Goal: Task Accomplishment & Management: Manage account settings

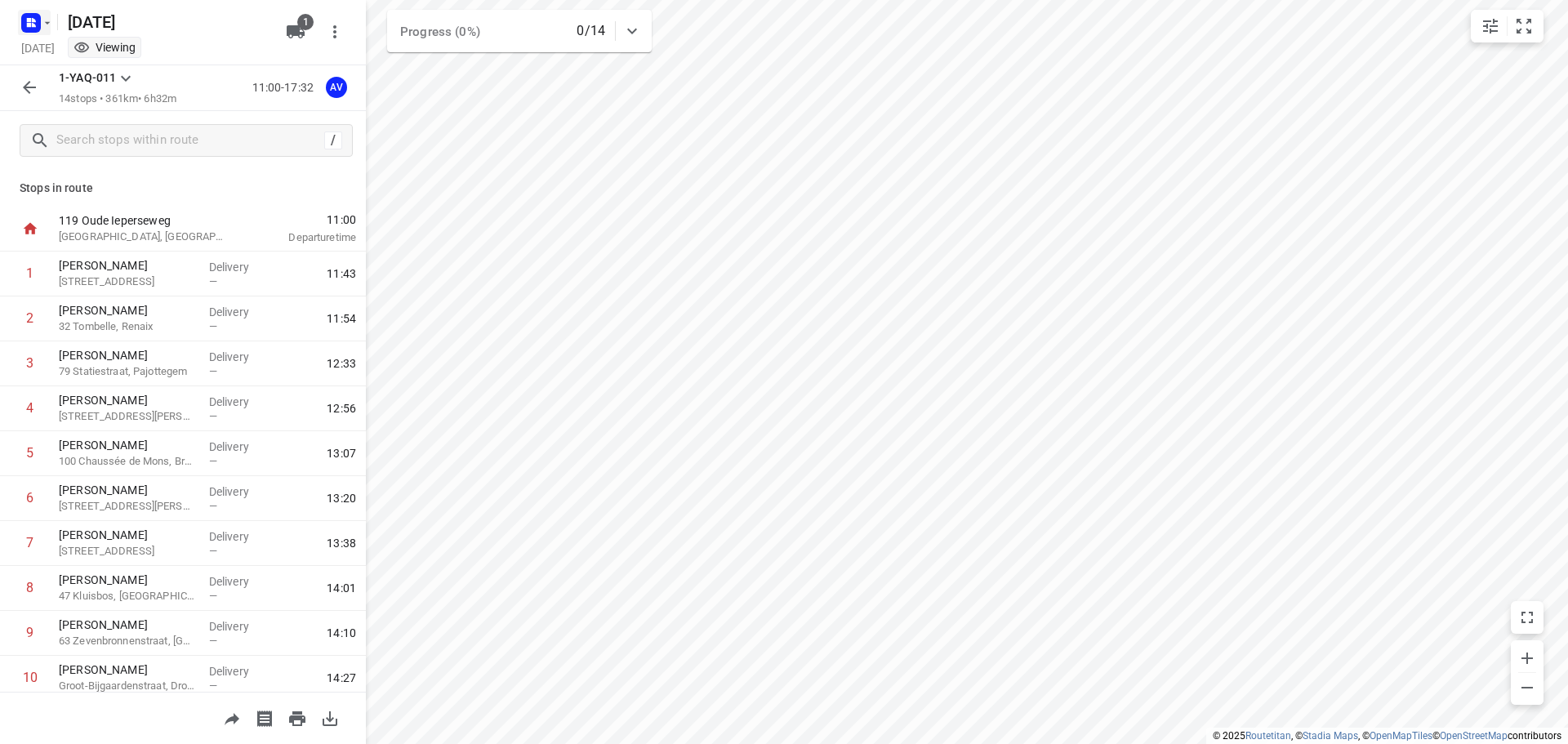
click at [32, 20] on icon "button" at bounding box center [34, 19] width 4 height 4
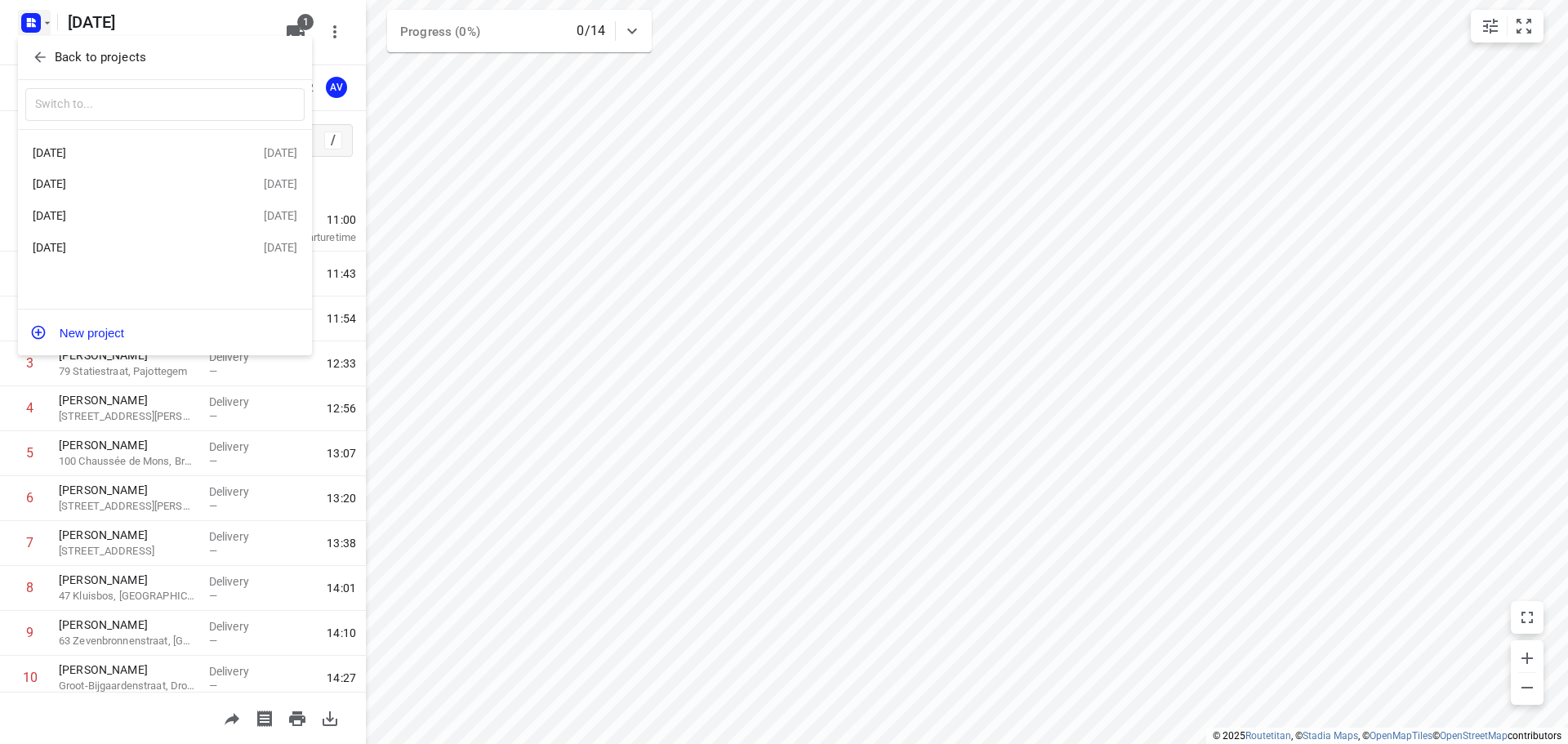
click at [139, 244] on div "[DATE]" at bounding box center [127, 247] width 188 height 13
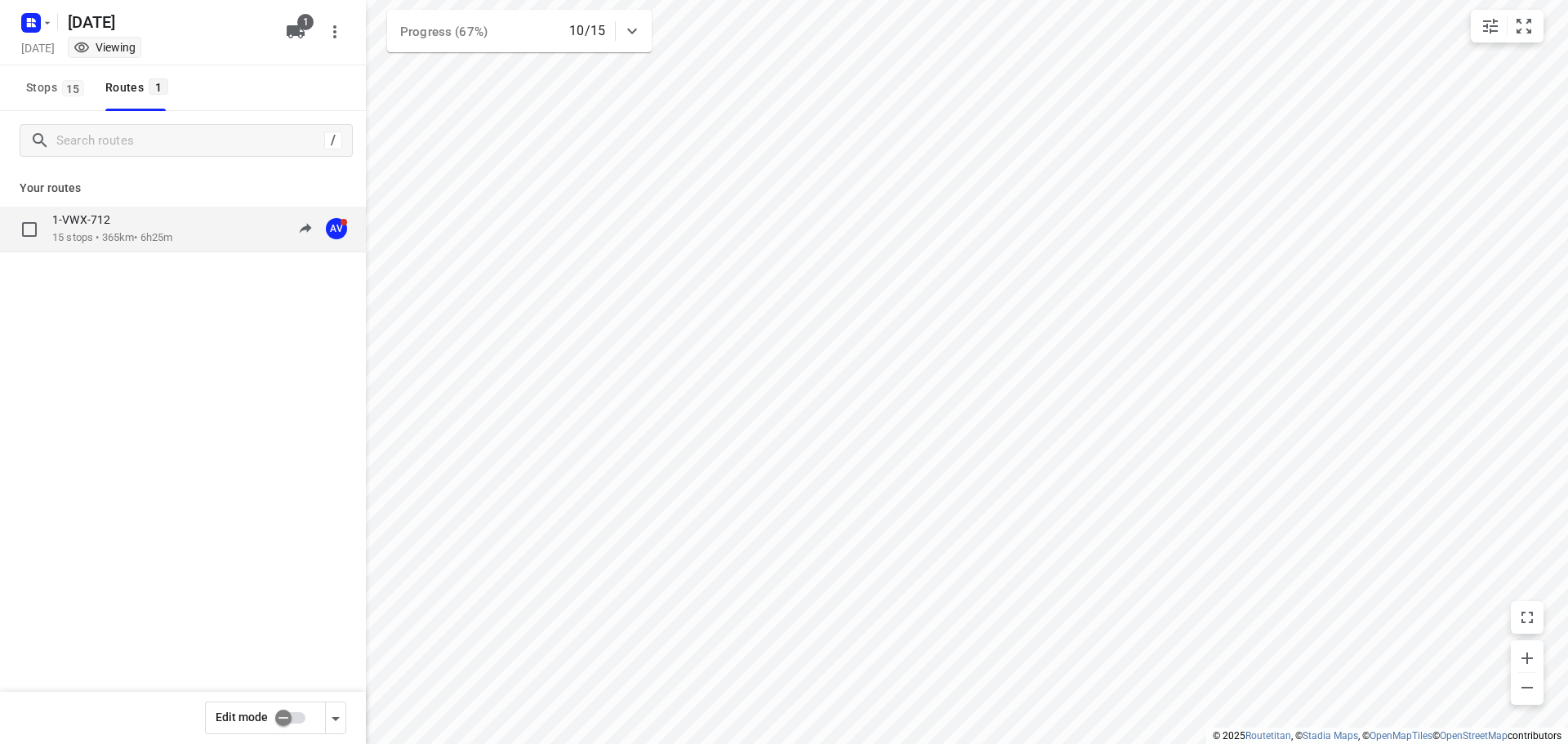
click at [186, 229] on div "1-VWX-712 15 stops • 365km • 6h25m 10:29-18:09 AV" at bounding box center [209, 229] width 313 height 34
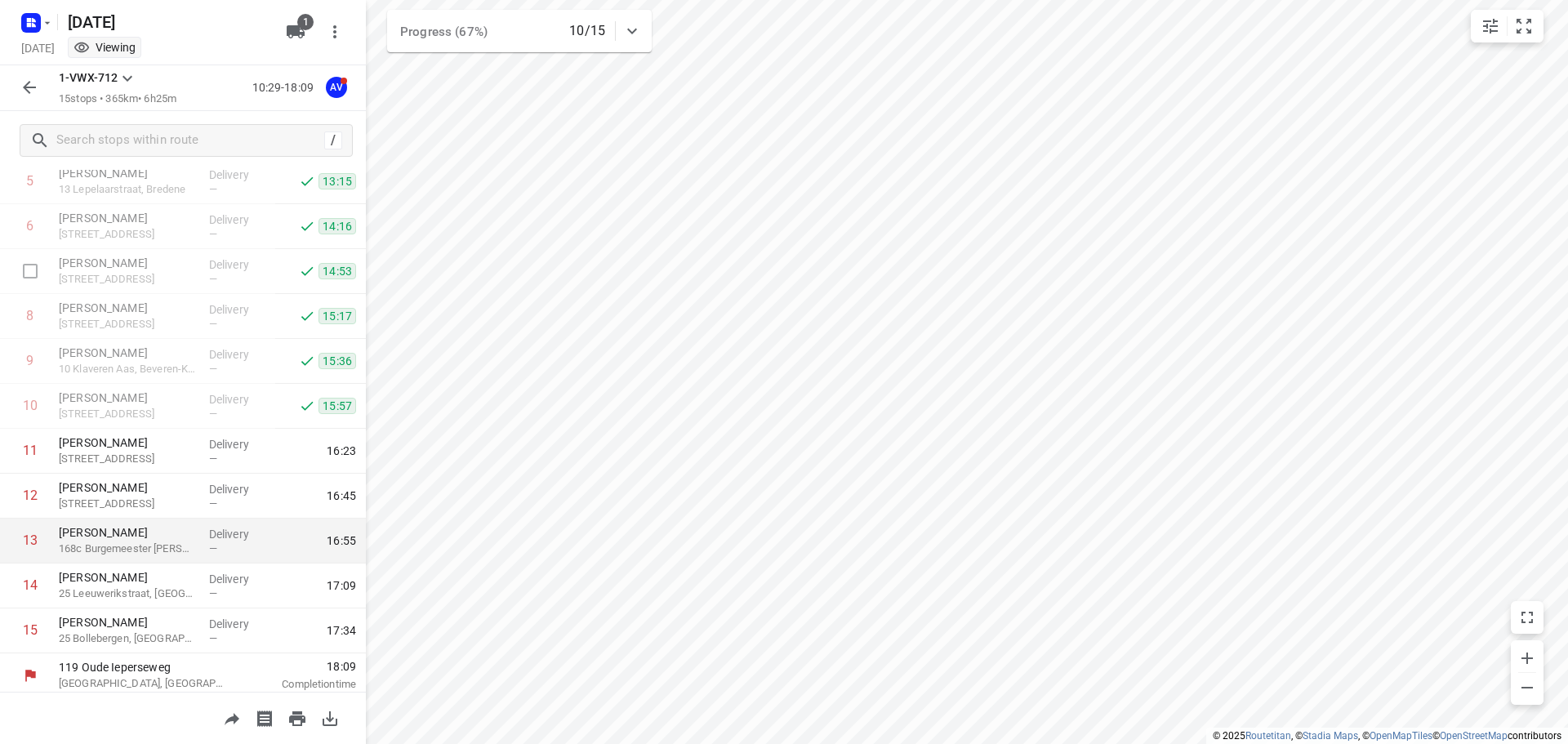
scroll to position [278, 0]
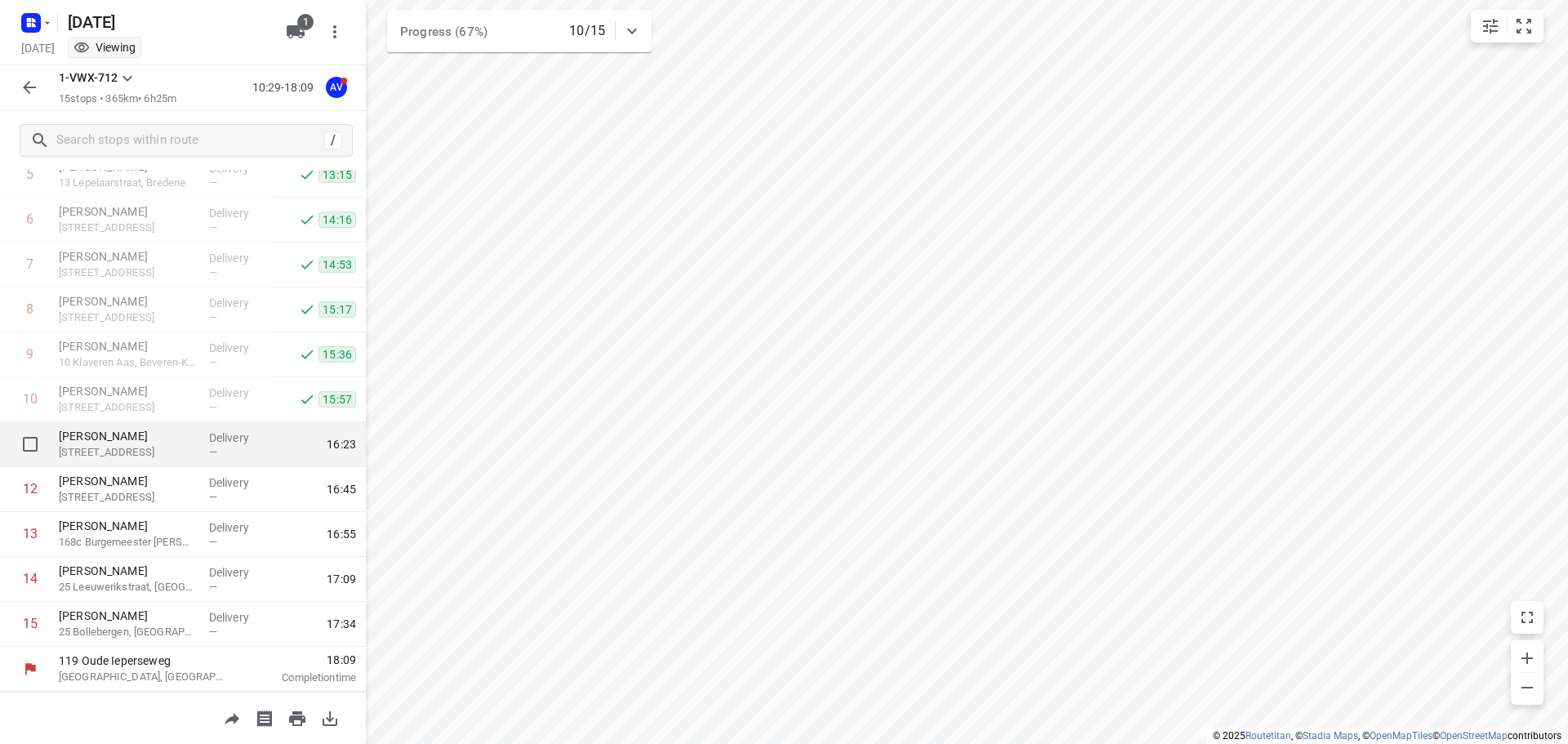
click at [149, 431] on p "[PERSON_NAME]" at bounding box center [127, 435] width 137 height 16
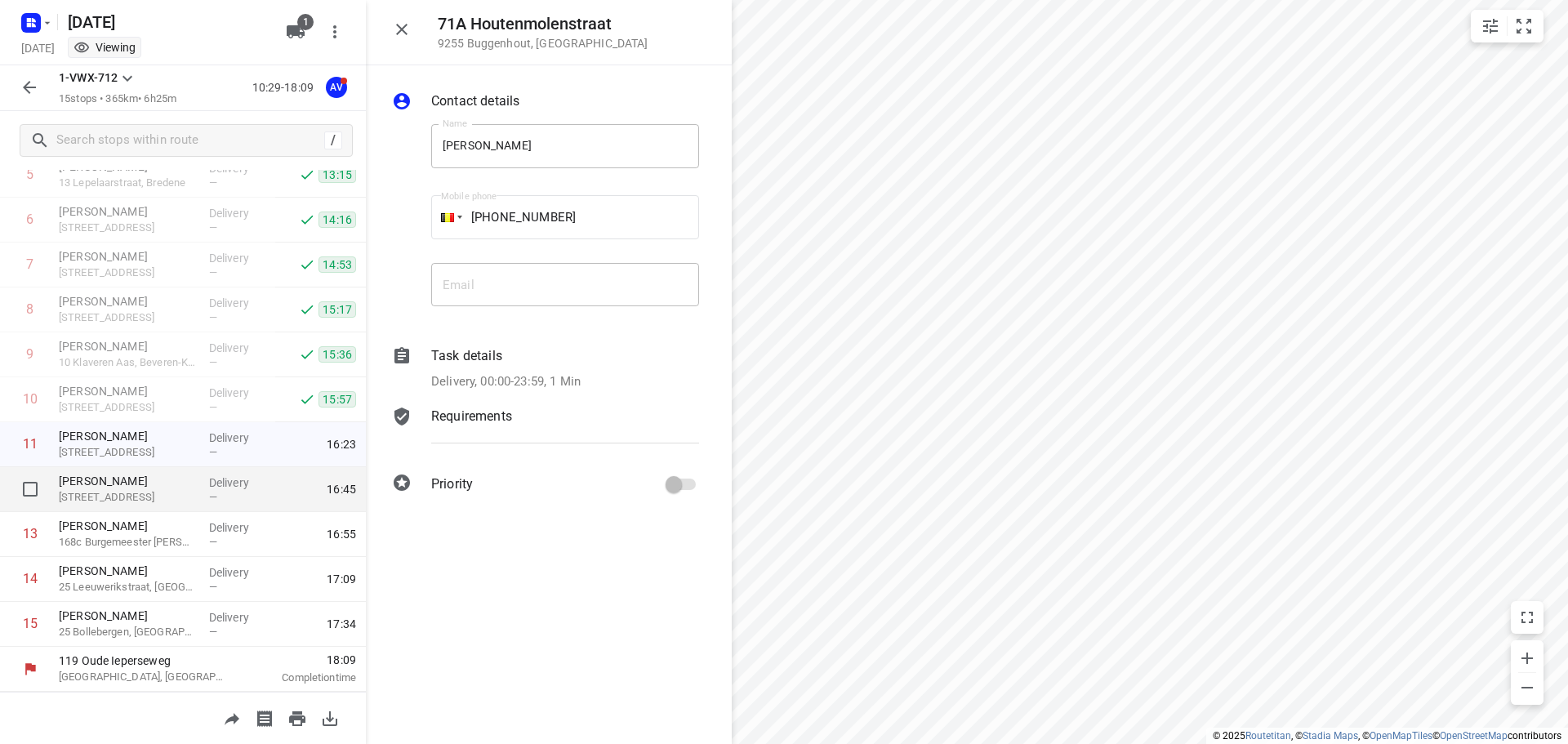
click at [136, 477] on p "[PERSON_NAME]" at bounding box center [127, 481] width 137 height 16
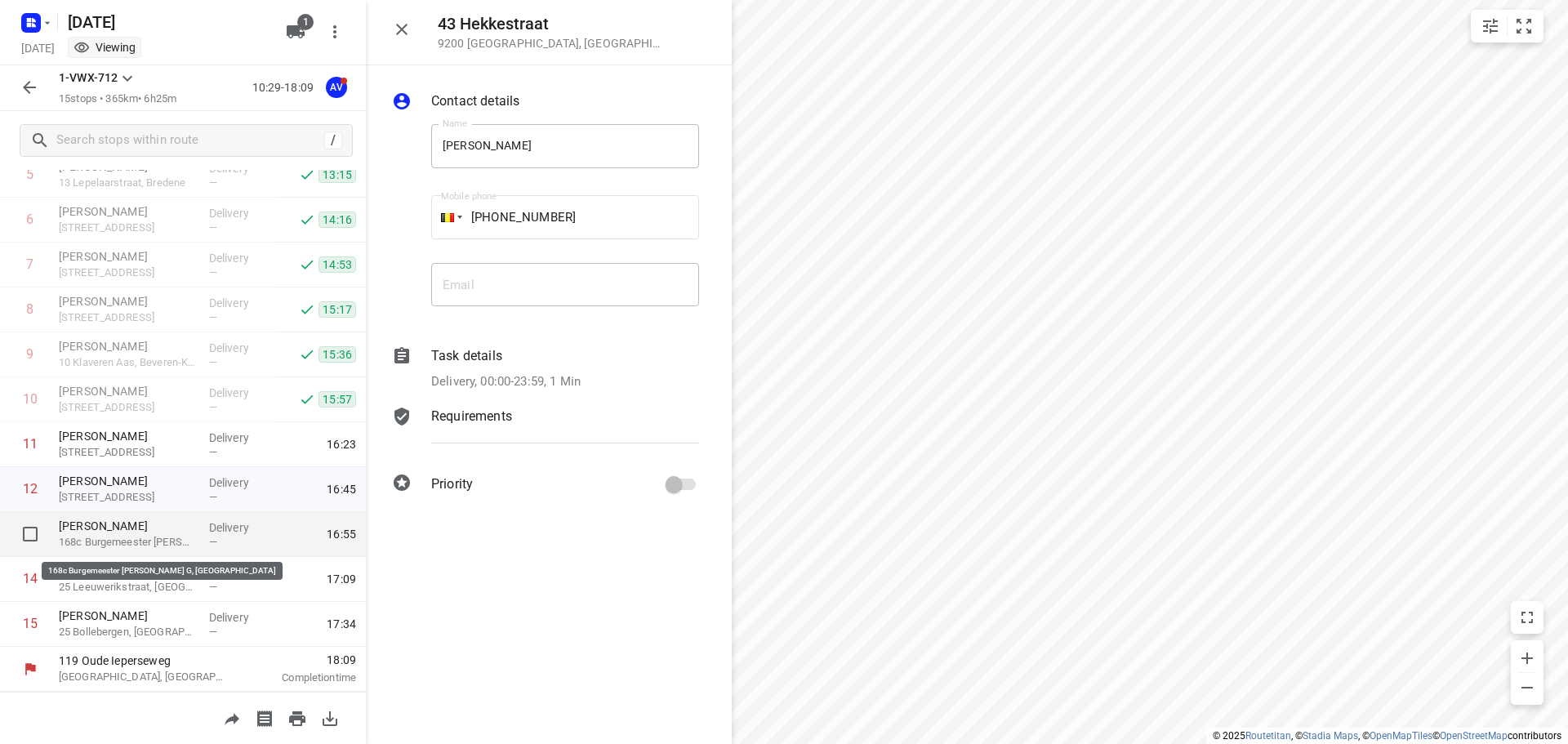
click at [125, 537] on p "168c Burgemeester [PERSON_NAME] G, [GEOGRAPHIC_DATA]" at bounding box center [127, 542] width 137 height 16
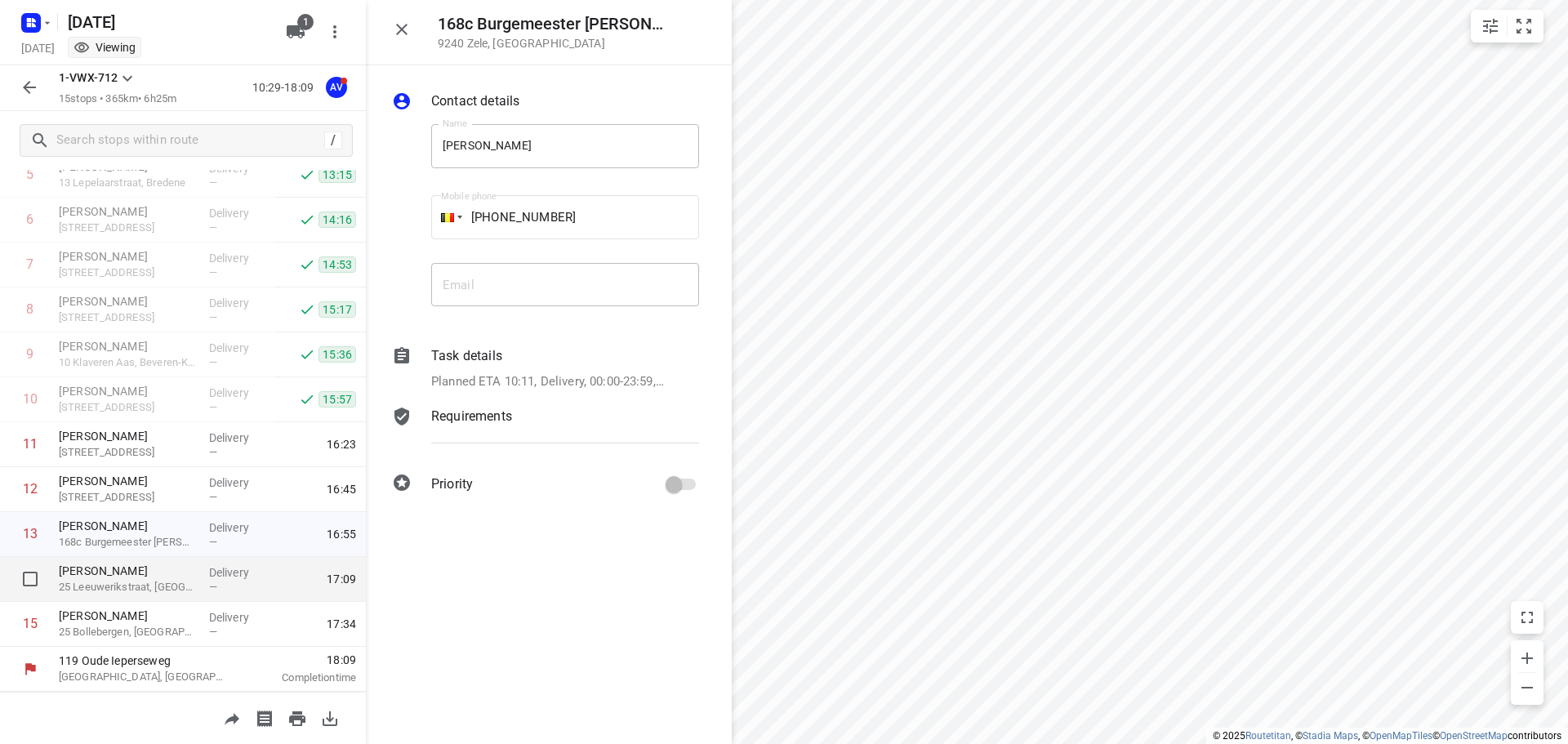
click at [134, 571] on p "[PERSON_NAME]" at bounding box center [127, 570] width 137 height 16
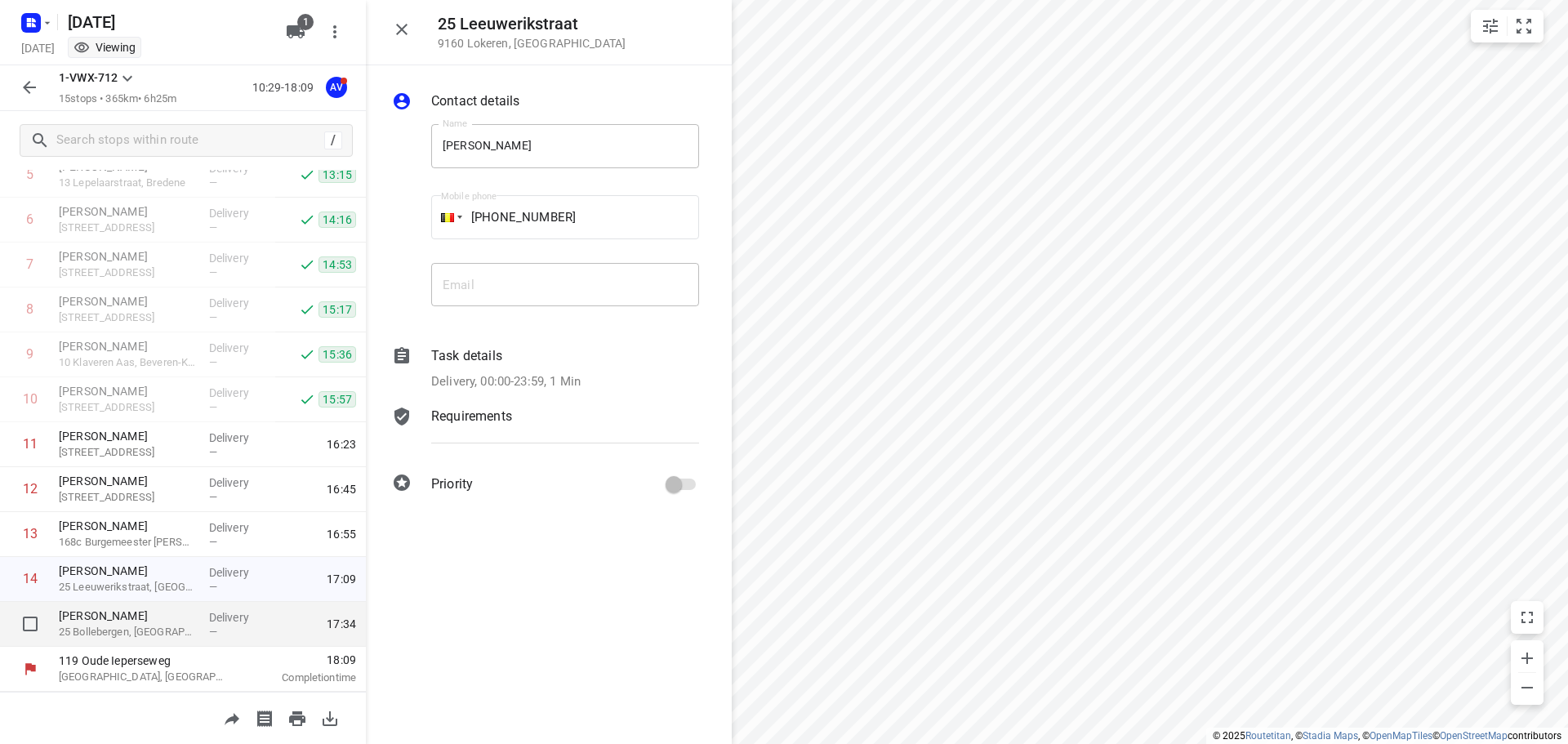
click at [126, 614] on p "[PERSON_NAME]" at bounding box center [127, 615] width 137 height 16
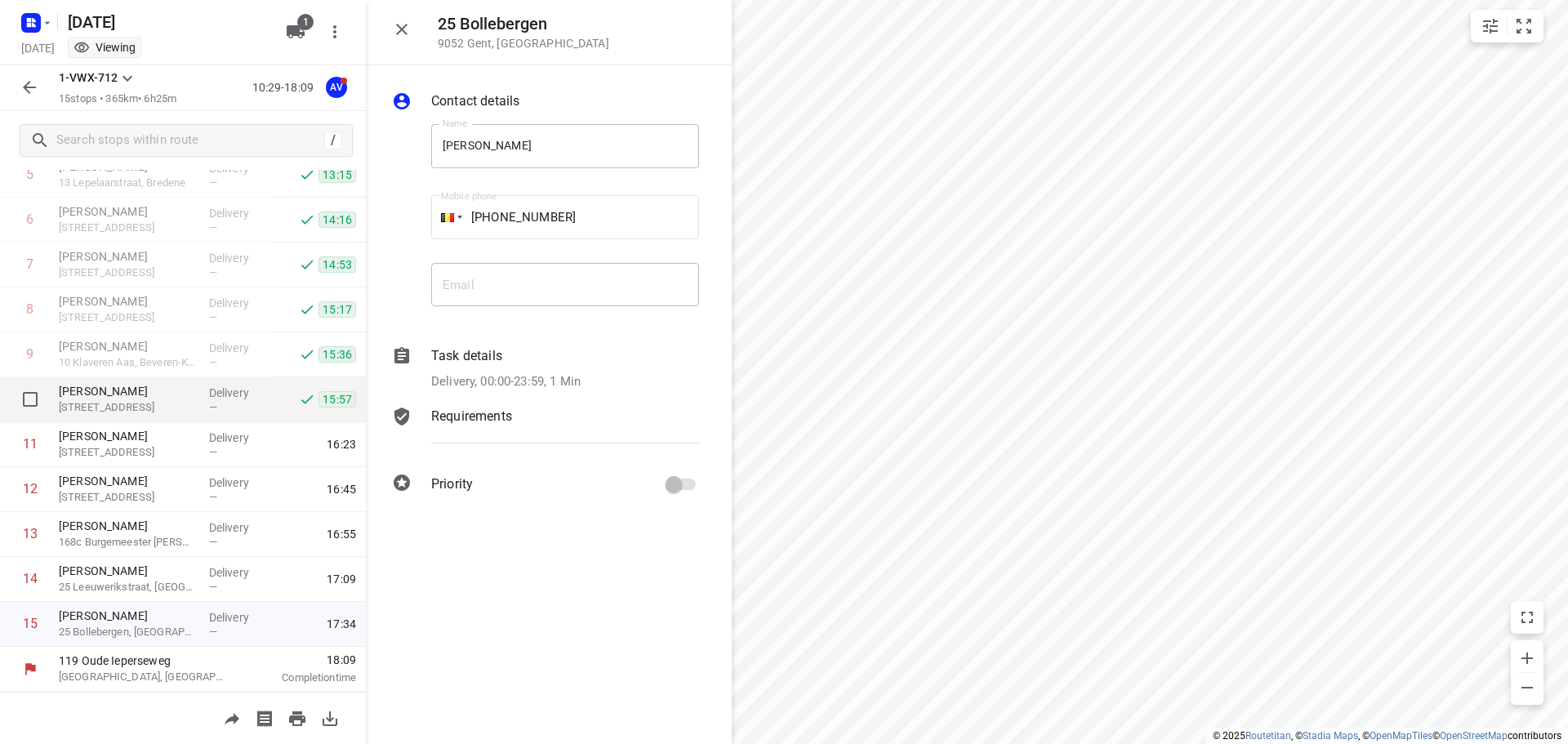
click at [124, 393] on p "[PERSON_NAME]" at bounding box center [127, 390] width 137 height 16
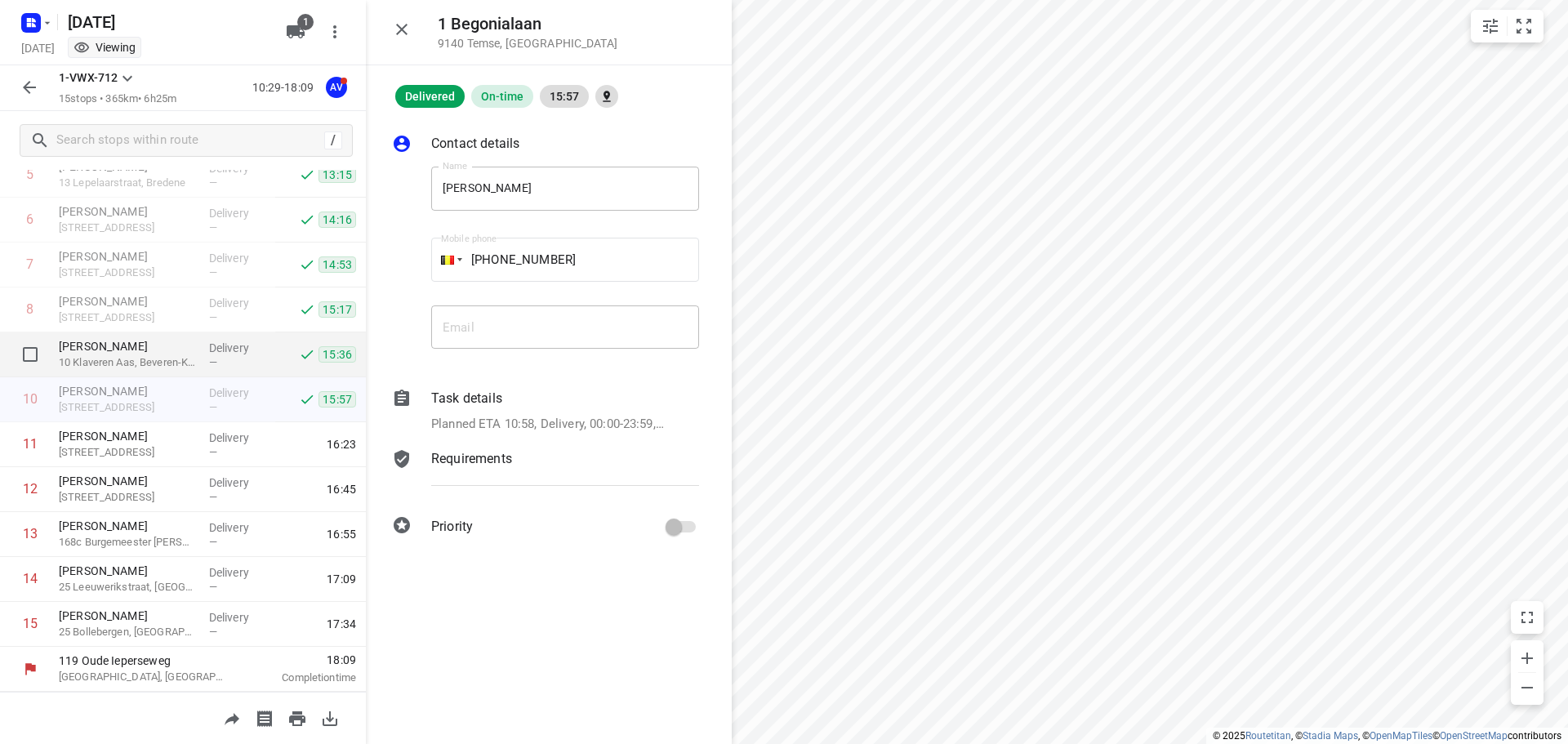
click at [135, 350] on p "[PERSON_NAME]" at bounding box center [127, 345] width 137 height 16
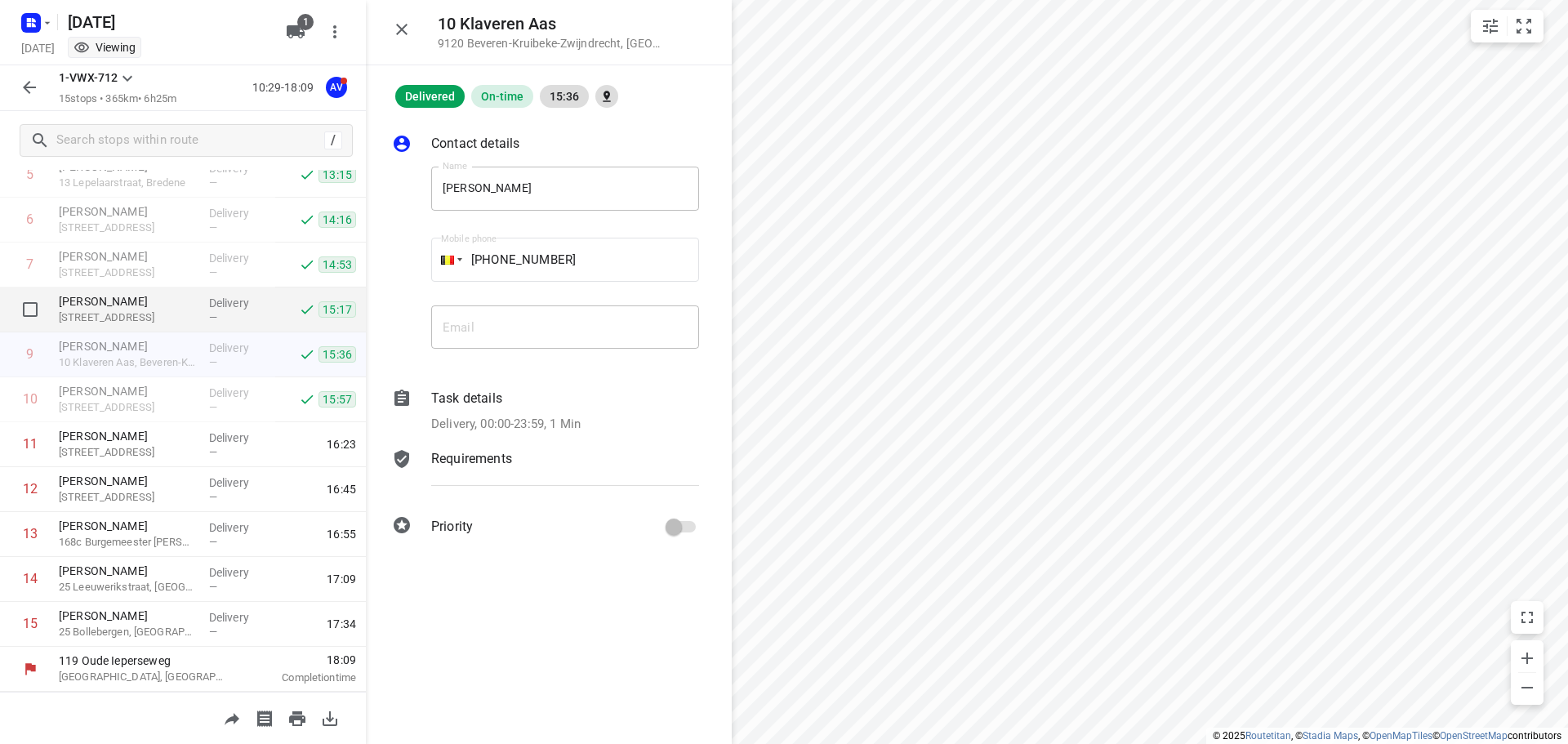
click at [172, 294] on p "[PERSON_NAME]" at bounding box center [127, 300] width 137 height 16
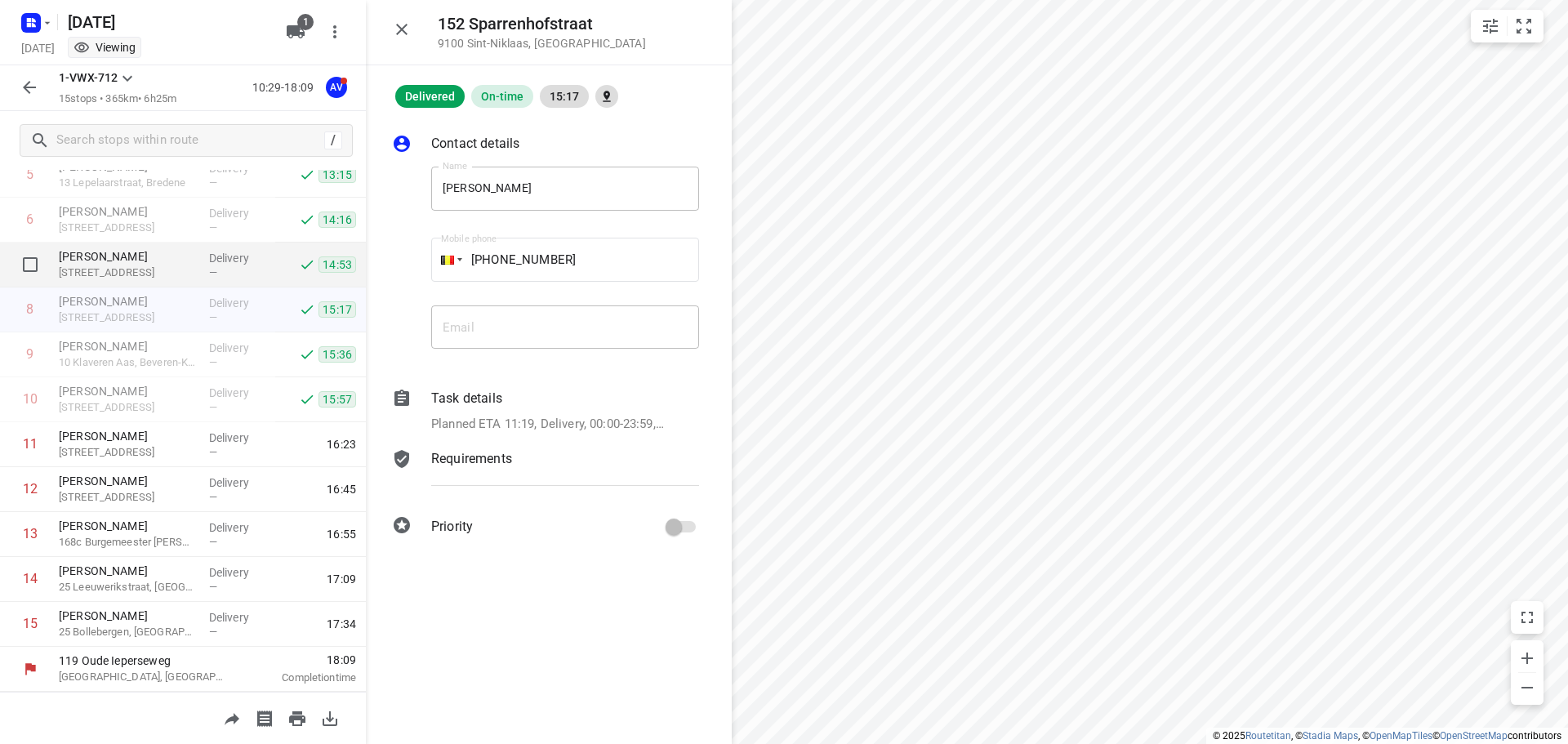
click at [175, 246] on div "[PERSON_NAME] [STREET_ADDRESS]" at bounding box center [127, 264] width 150 height 45
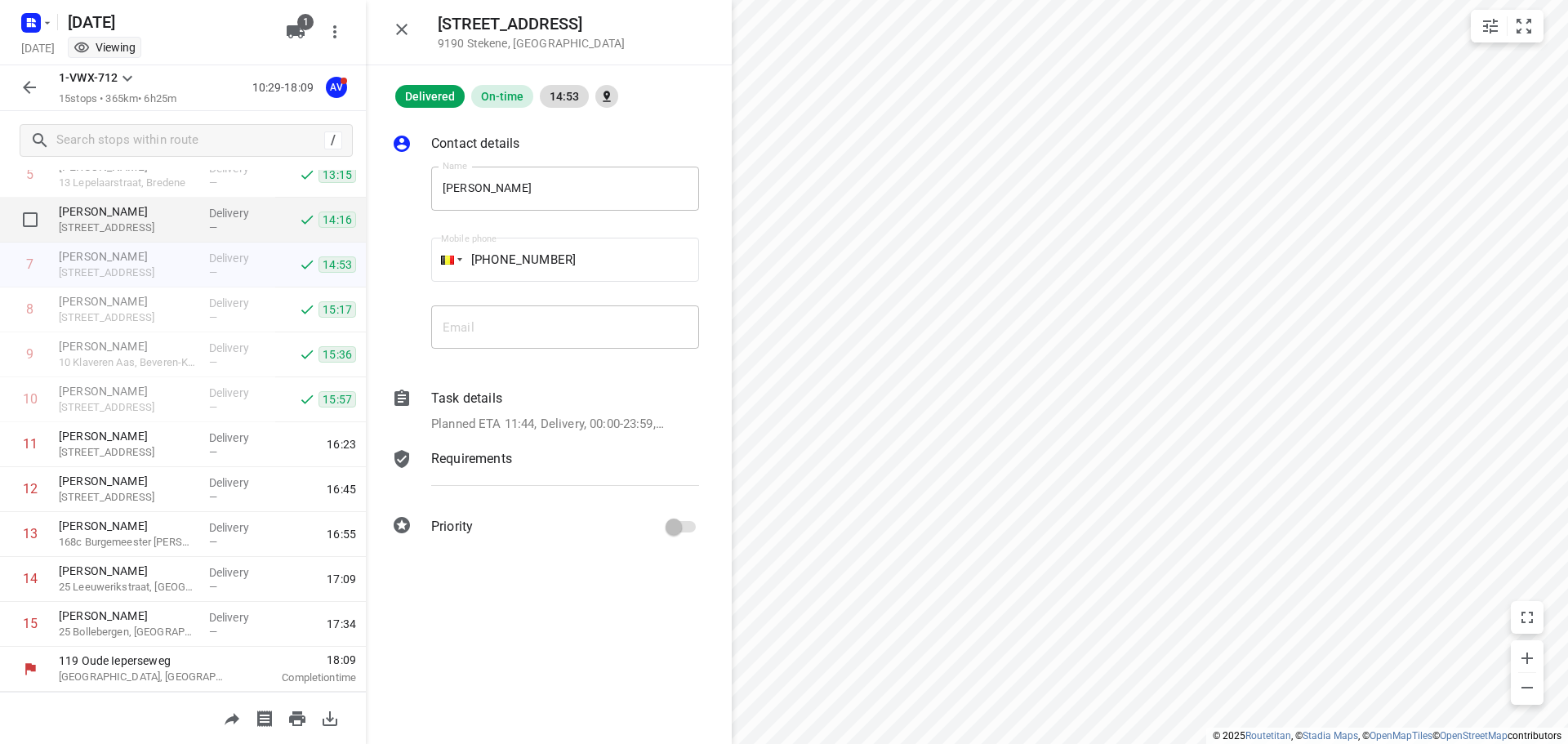
click at [165, 231] on p "[STREET_ADDRESS]" at bounding box center [127, 227] width 137 height 16
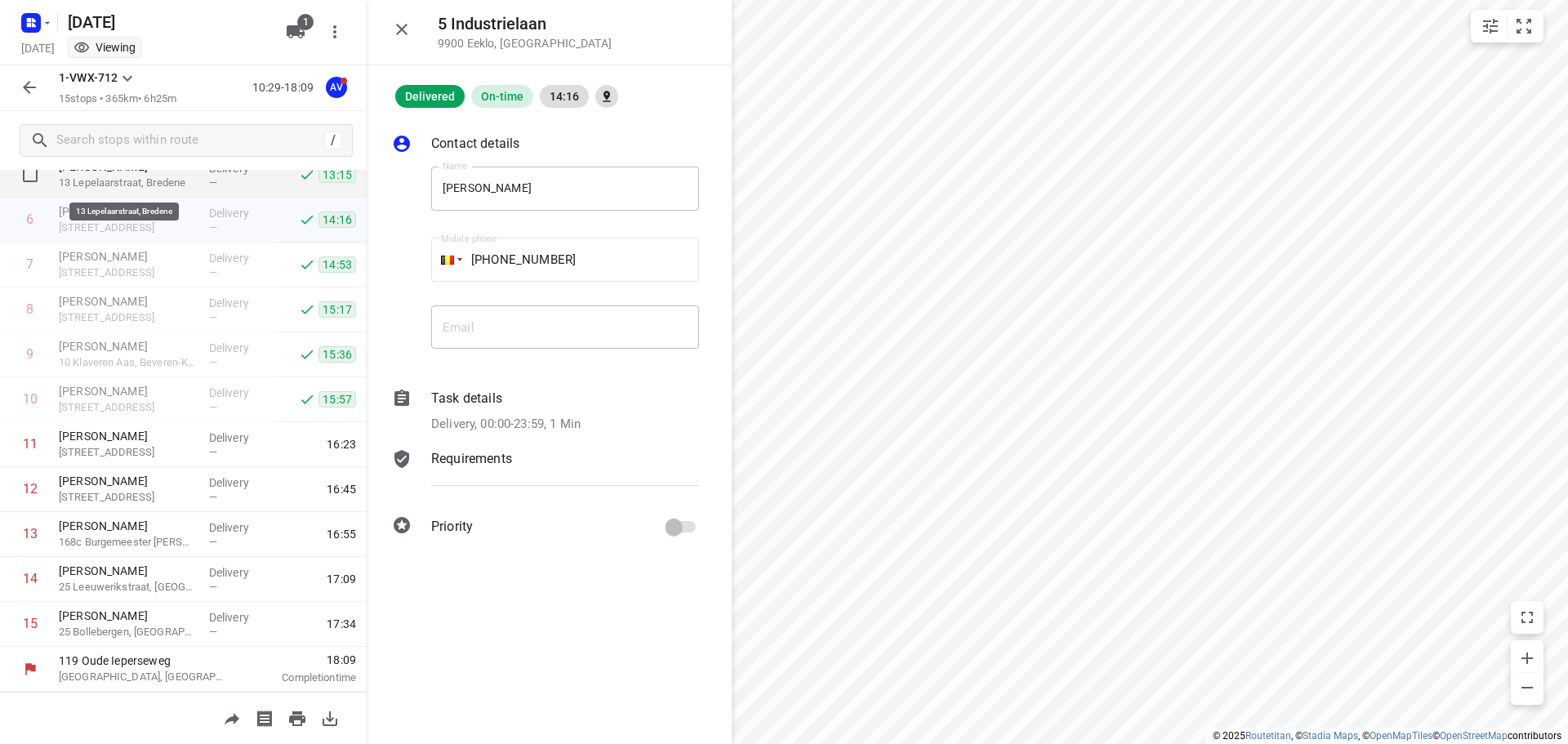
click at [163, 182] on p "13 Lepelaarstraat, Bredene" at bounding box center [127, 182] width 137 height 16
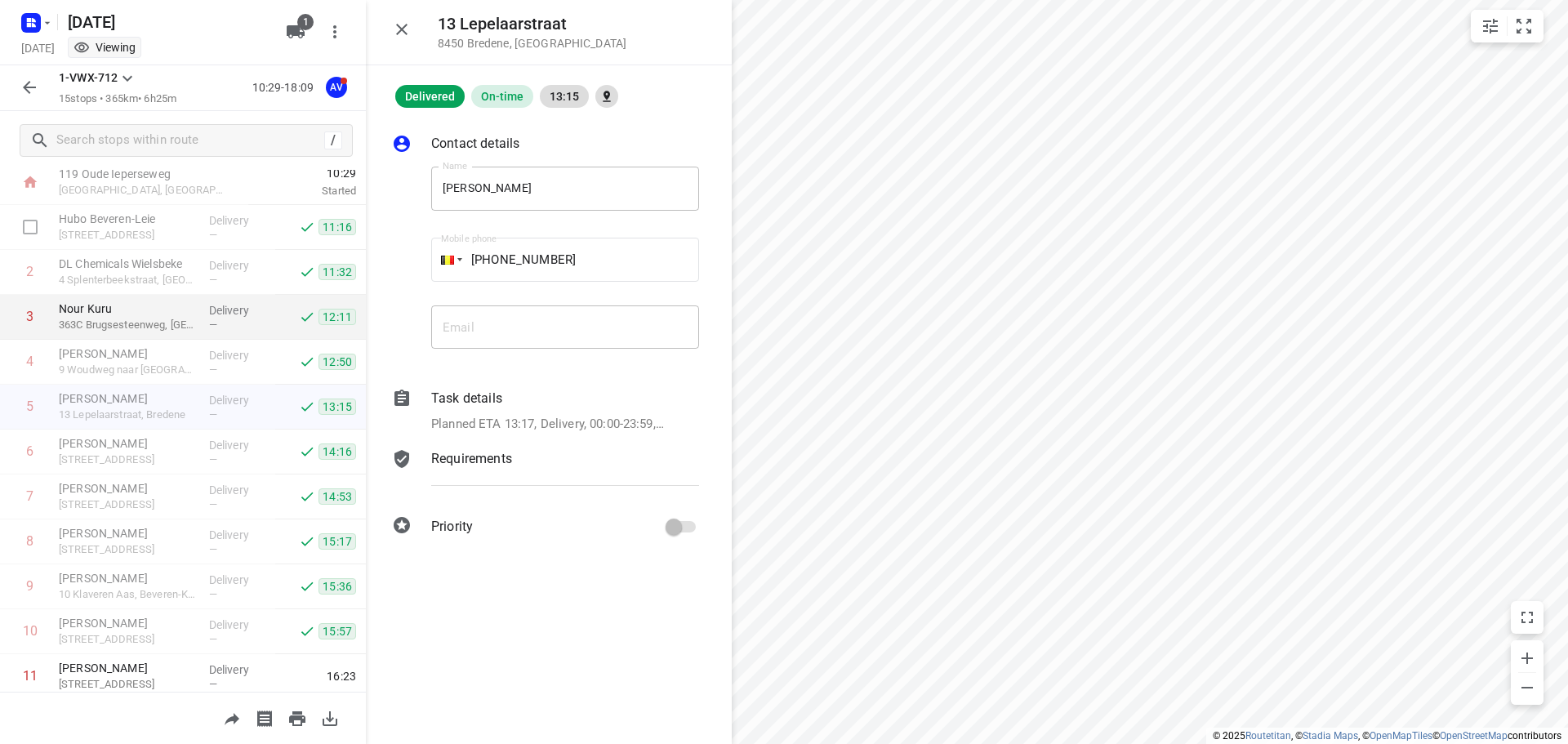
scroll to position [34, 0]
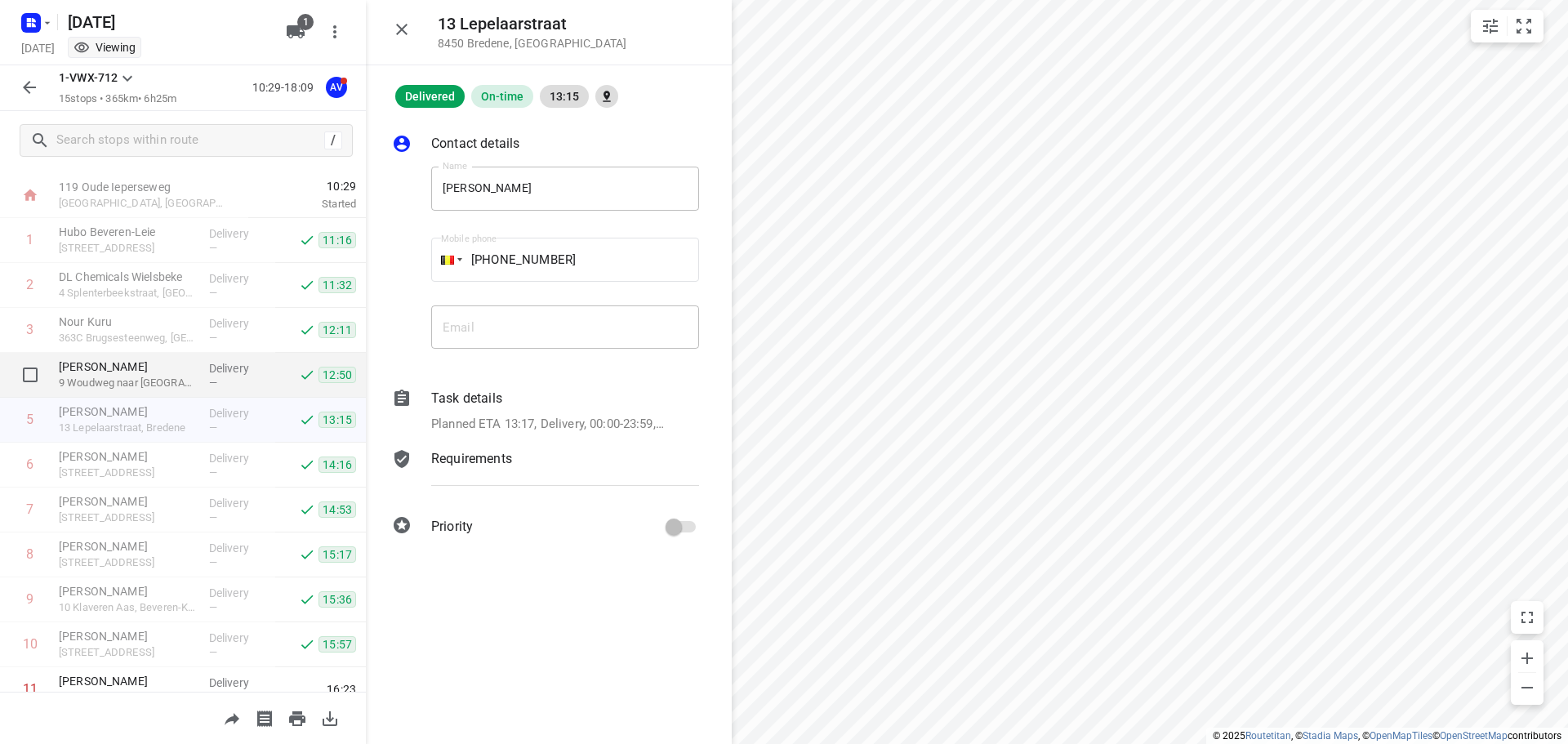
click at [149, 369] on p "[PERSON_NAME]" at bounding box center [127, 366] width 137 height 16
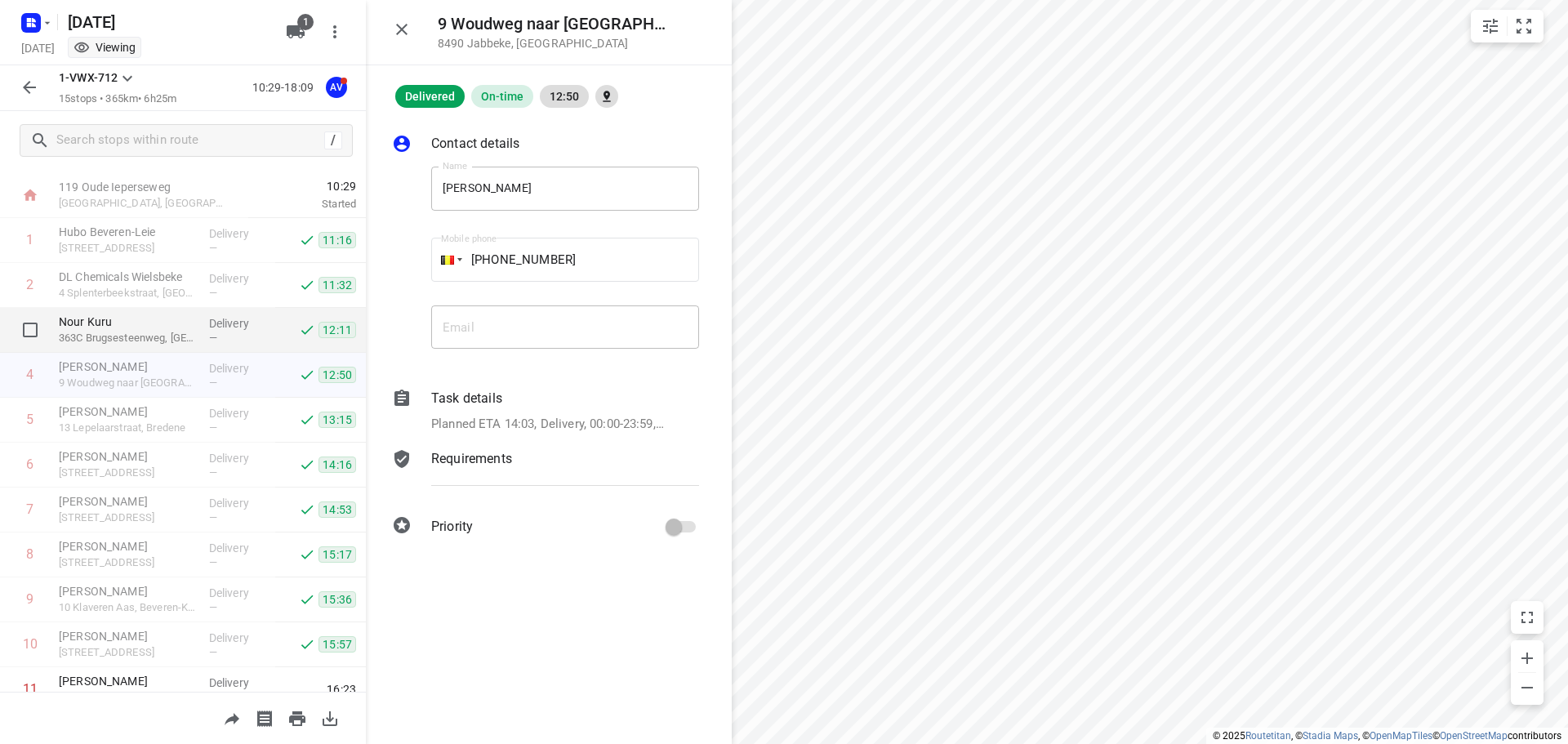
click at [153, 326] on p "Nour Kuru" at bounding box center [127, 321] width 137 height 16
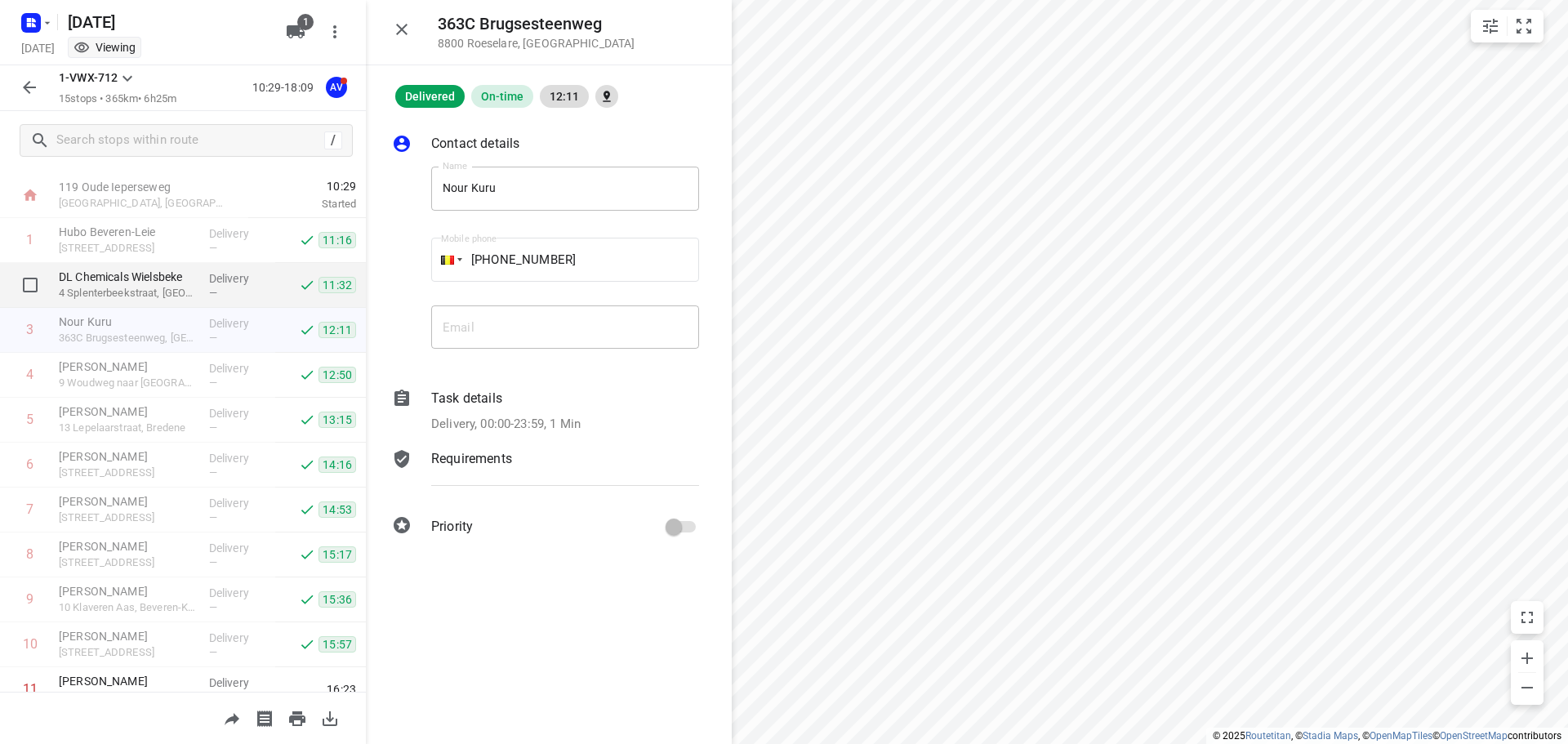
click at [164, 278] on p "DL Chemicals Wielsbeke" at bounding box center [127, 276] width 137 height 16
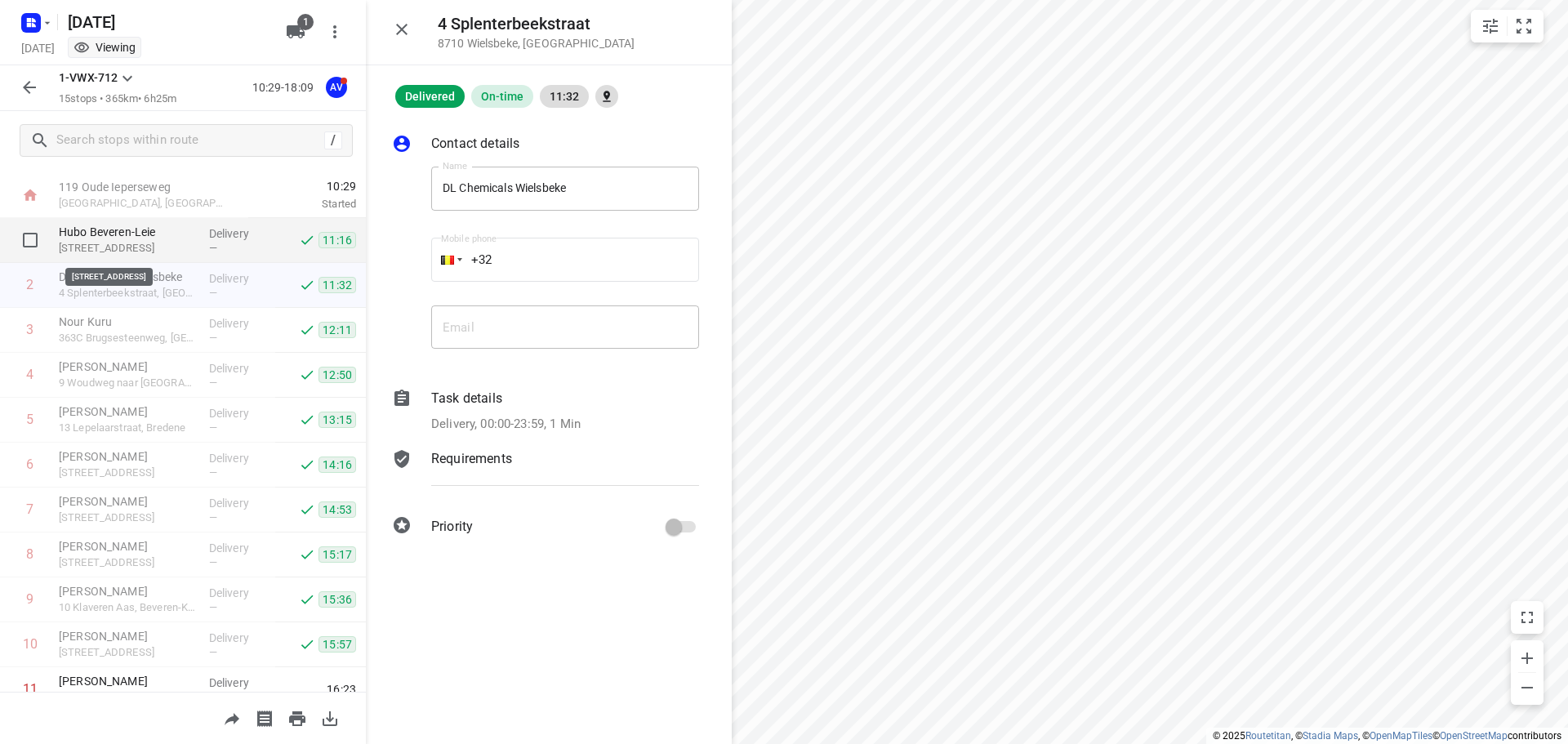
click at [163, 245] on p "[STREET_ADDRESS]" at bounding box center [127, 248] width 137 height 16
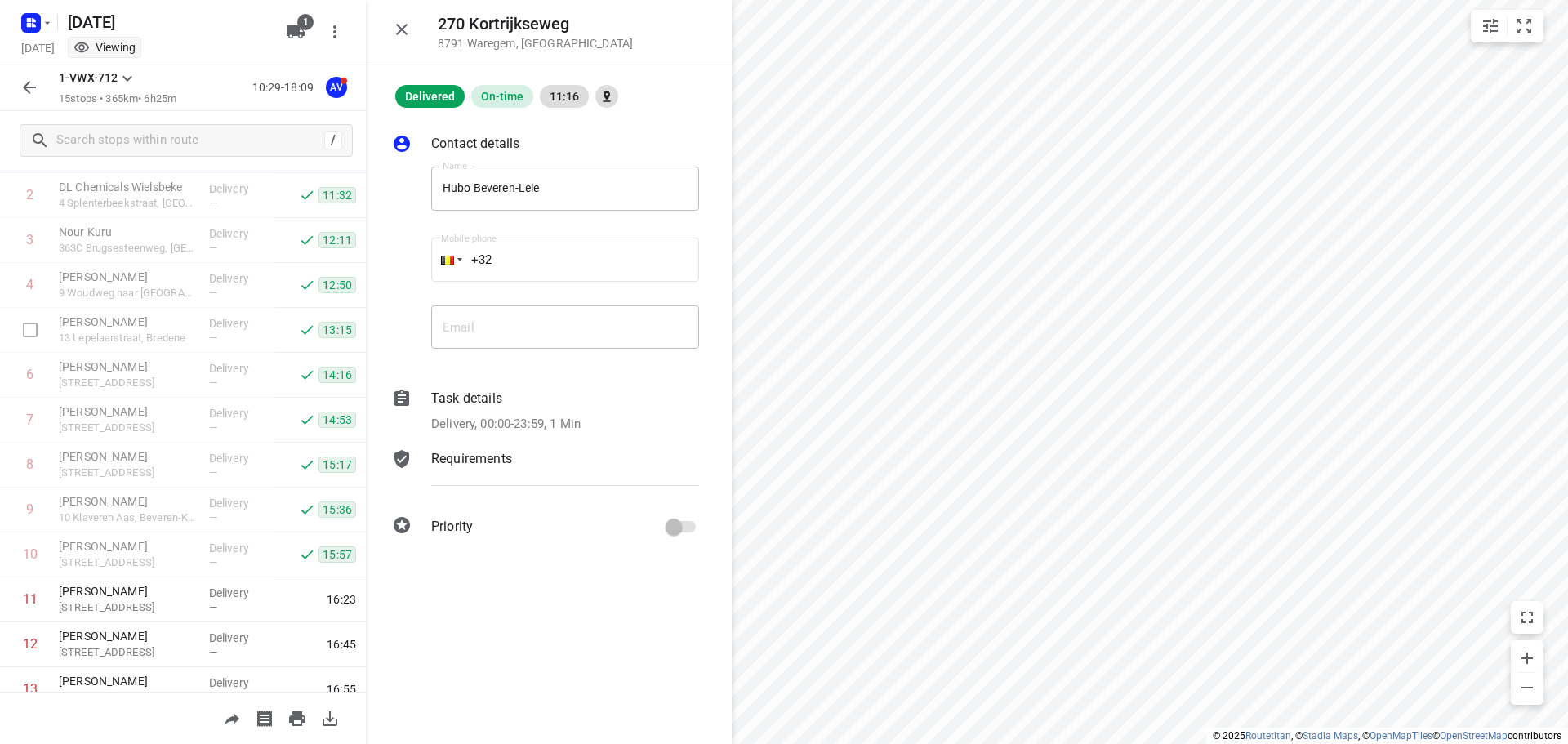
scroll to position [0, 0]
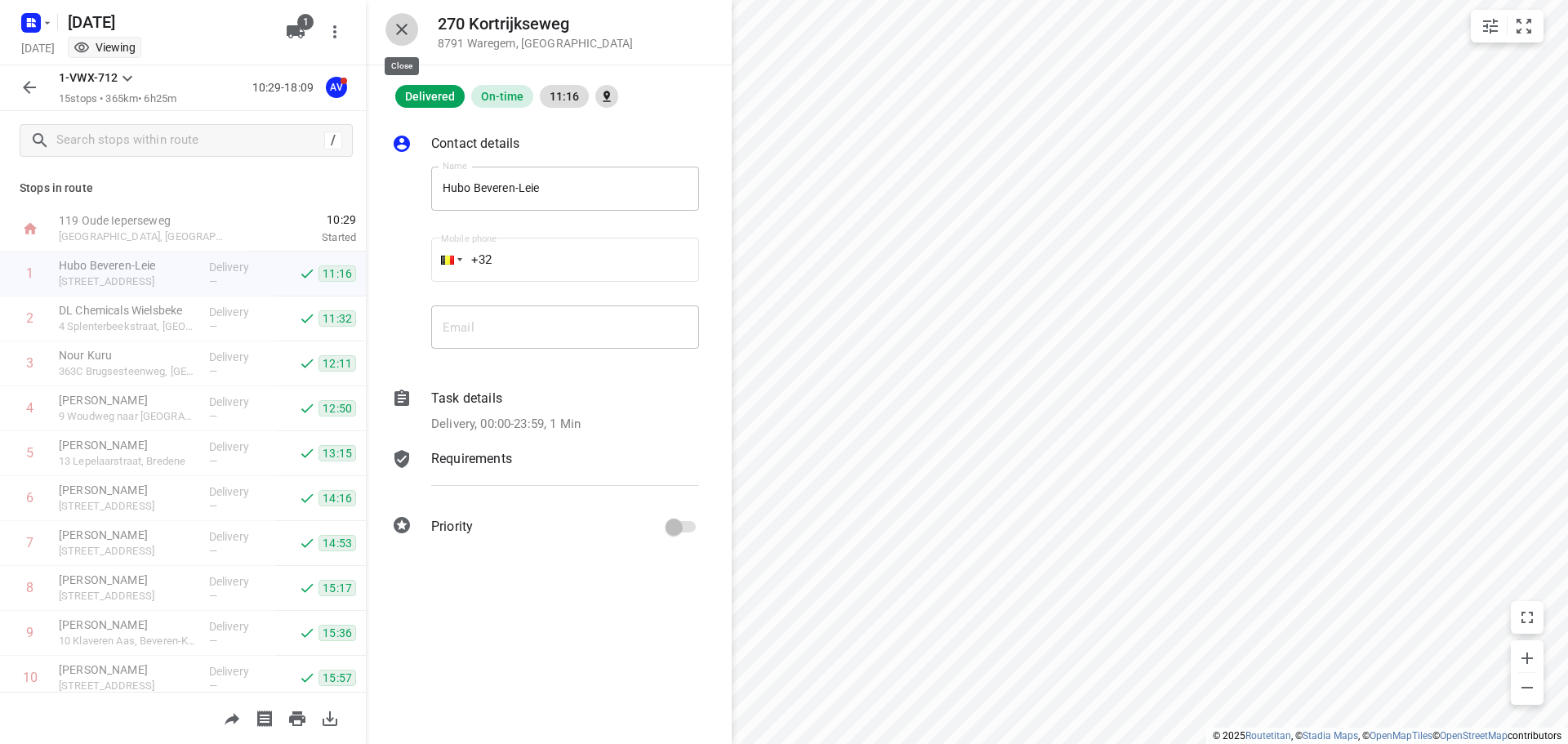
click at [400, 20] on icon "button" at bounding box center [401, 29] width 19 height 19
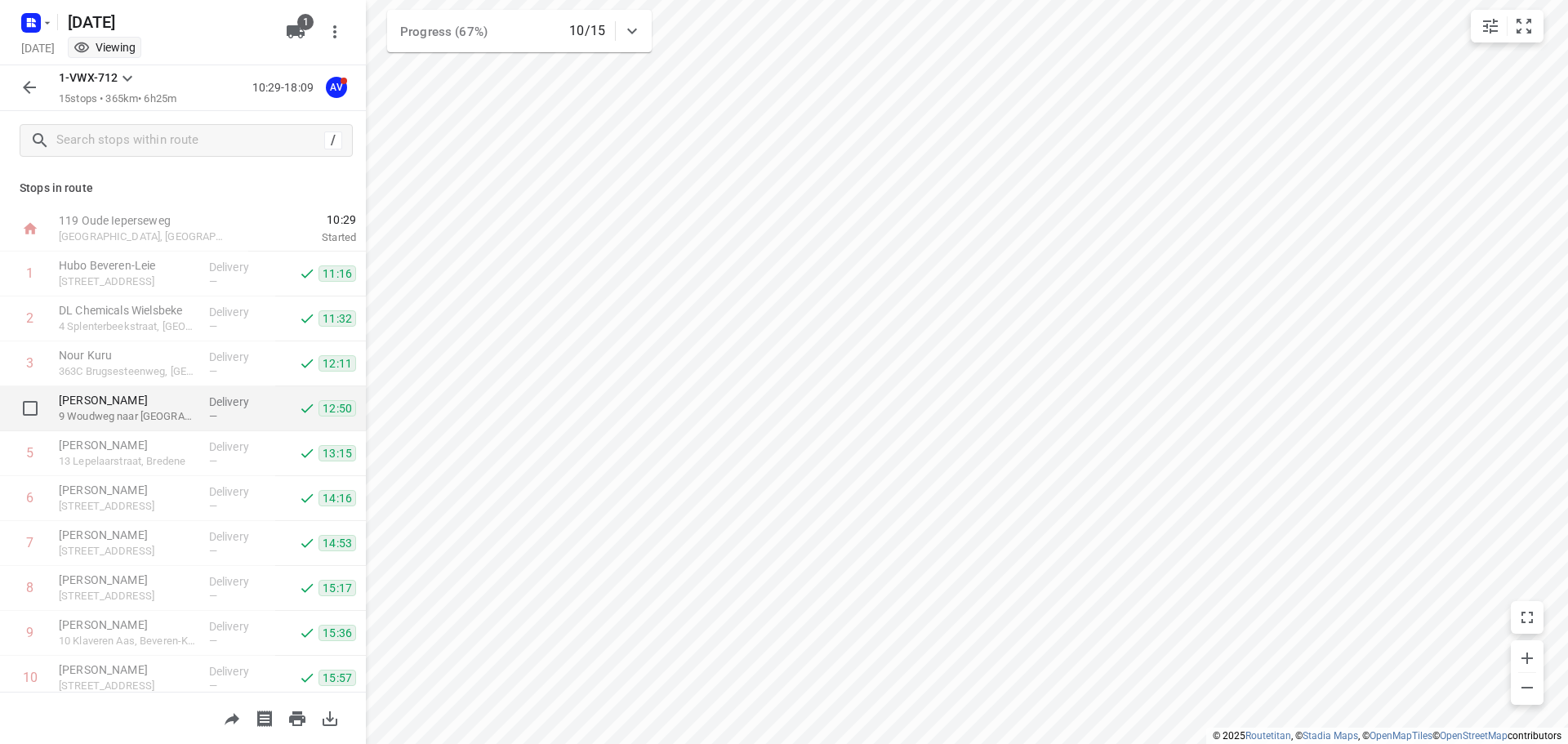
scroll to position [278, 0]
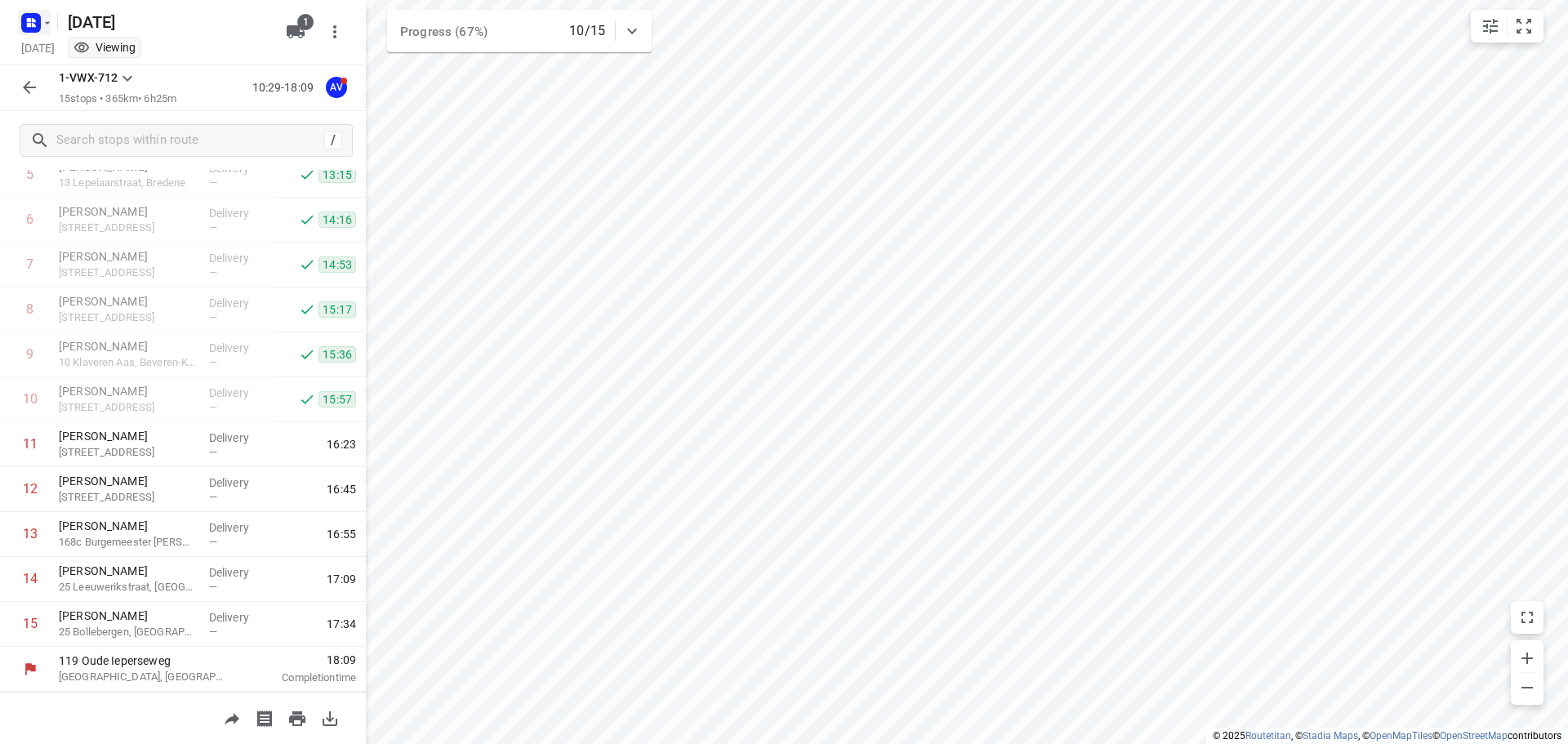
click at [39, 20] on rect "button" at bounding box center [30, 22] width 19 height 19
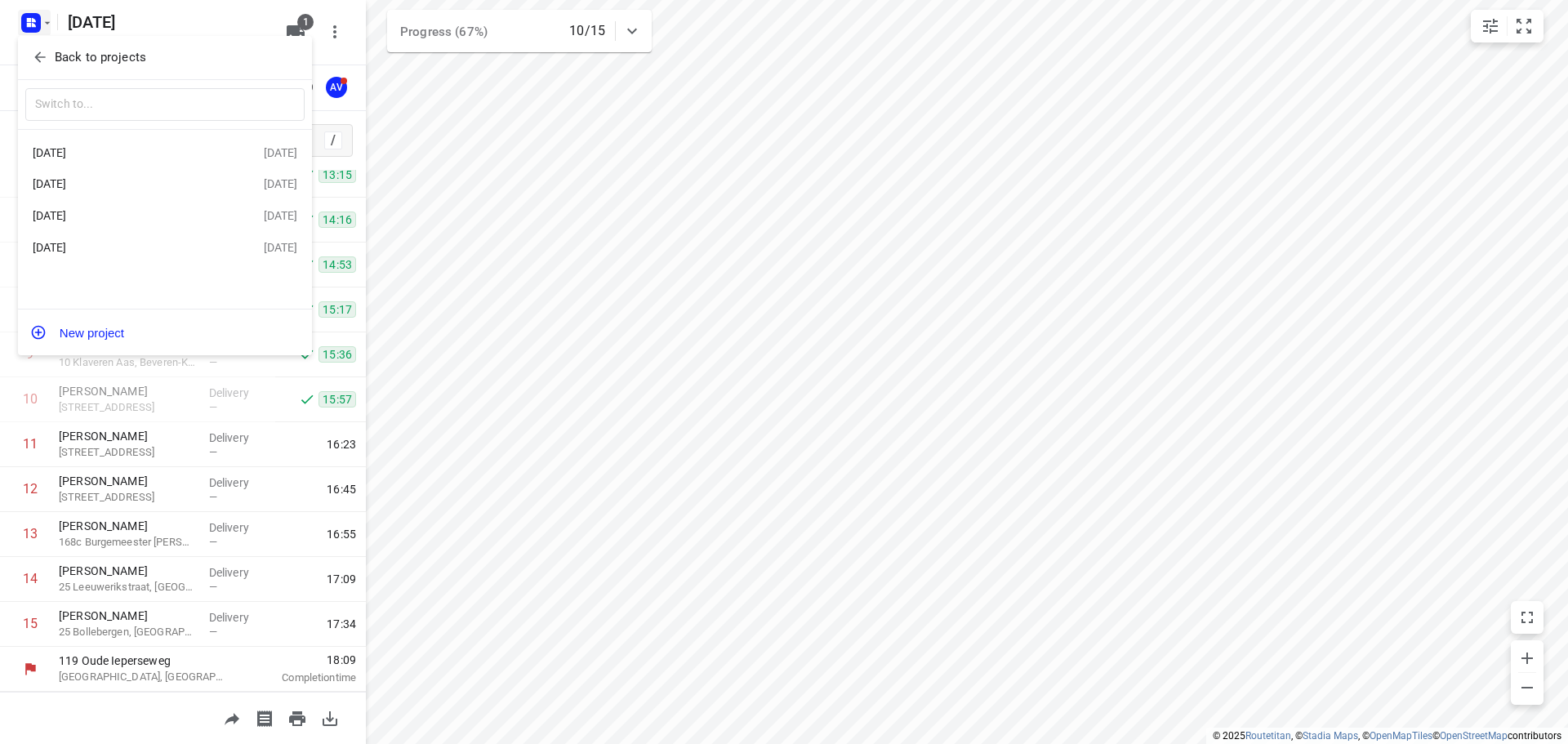
click at [124, 213] on div "[DATE]" at bounding box center [127, 215] width 188 height 13
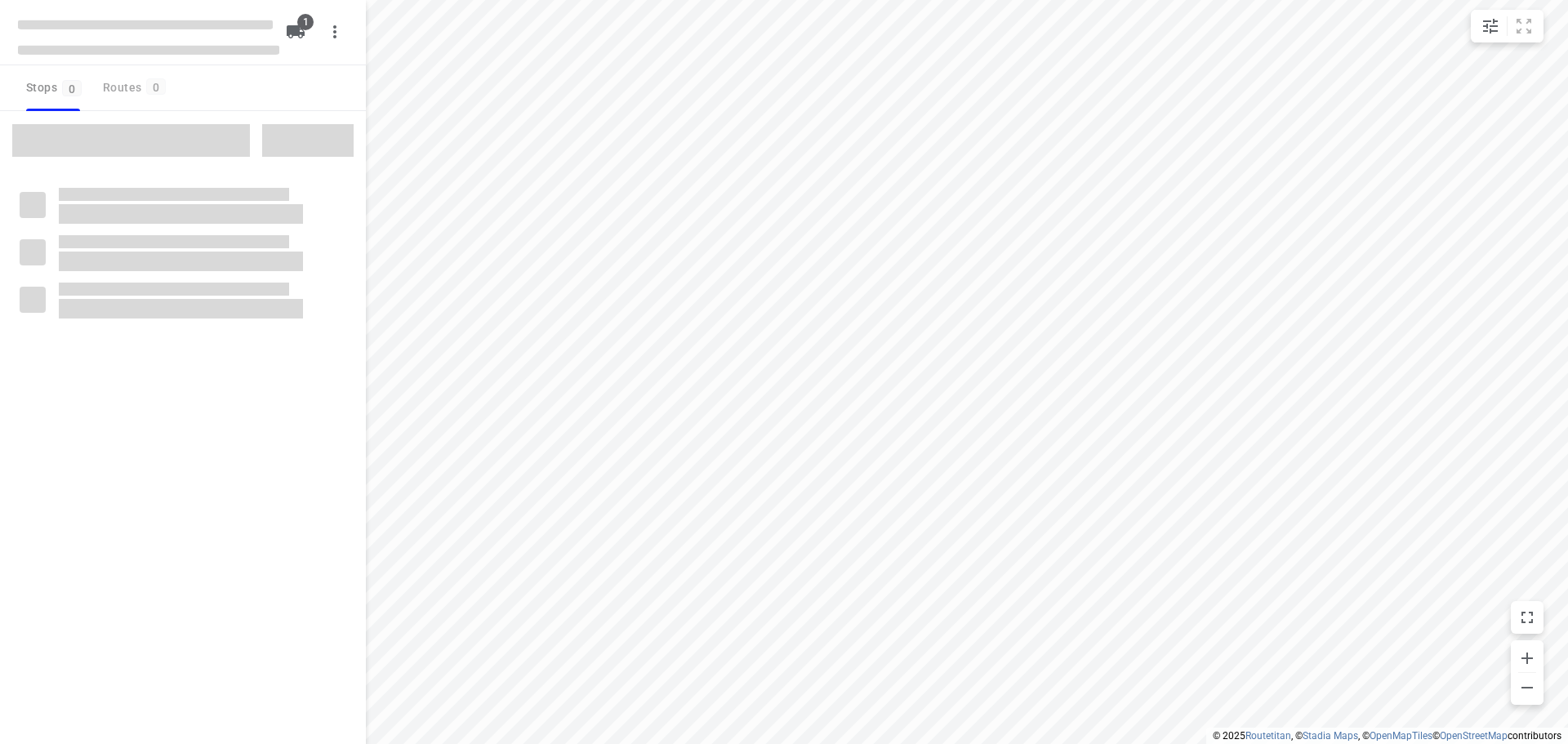
type input "distance"
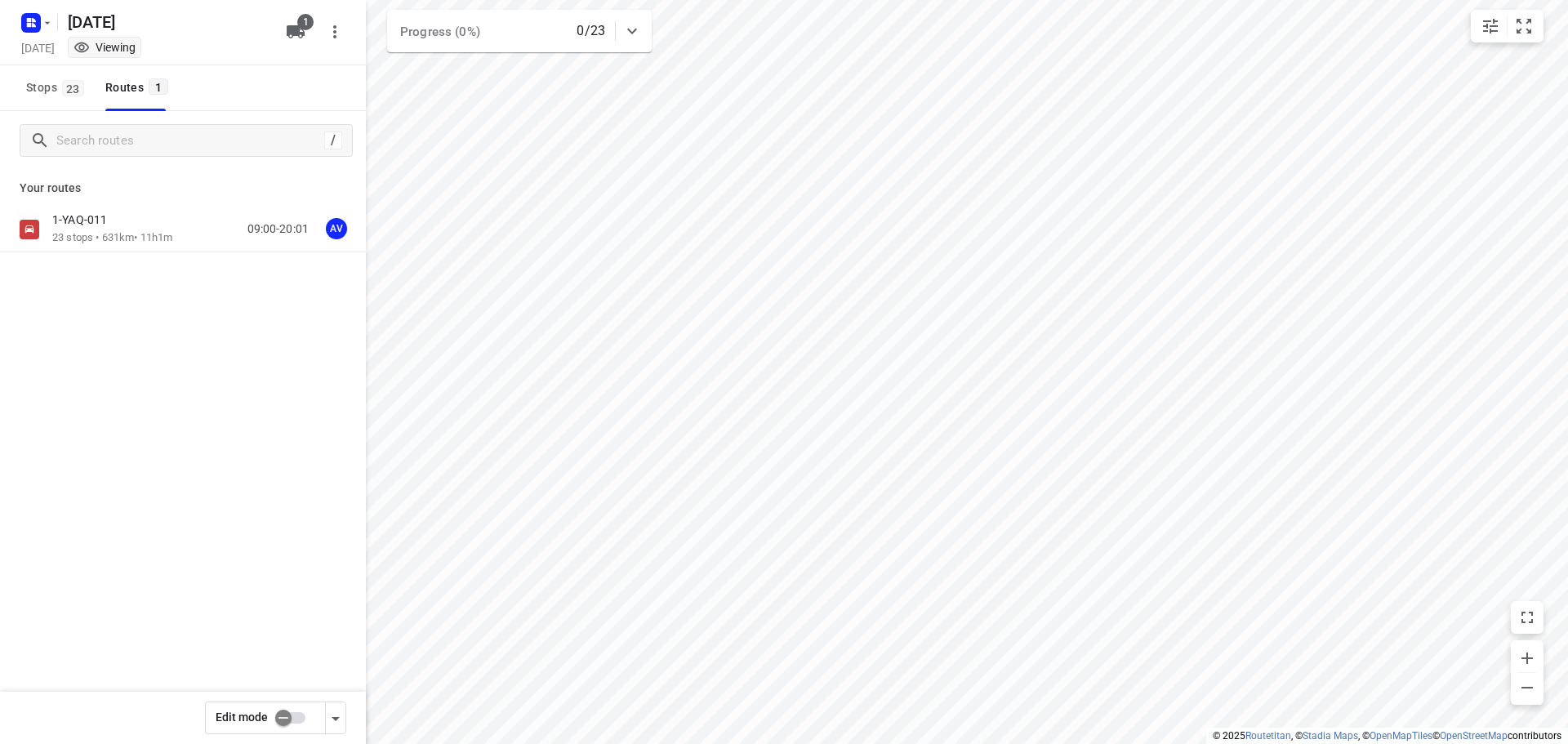
click at [299, 717] on input "checkbox" at bounding box center [284, 718] width 93 height 31
checkbox input "true"
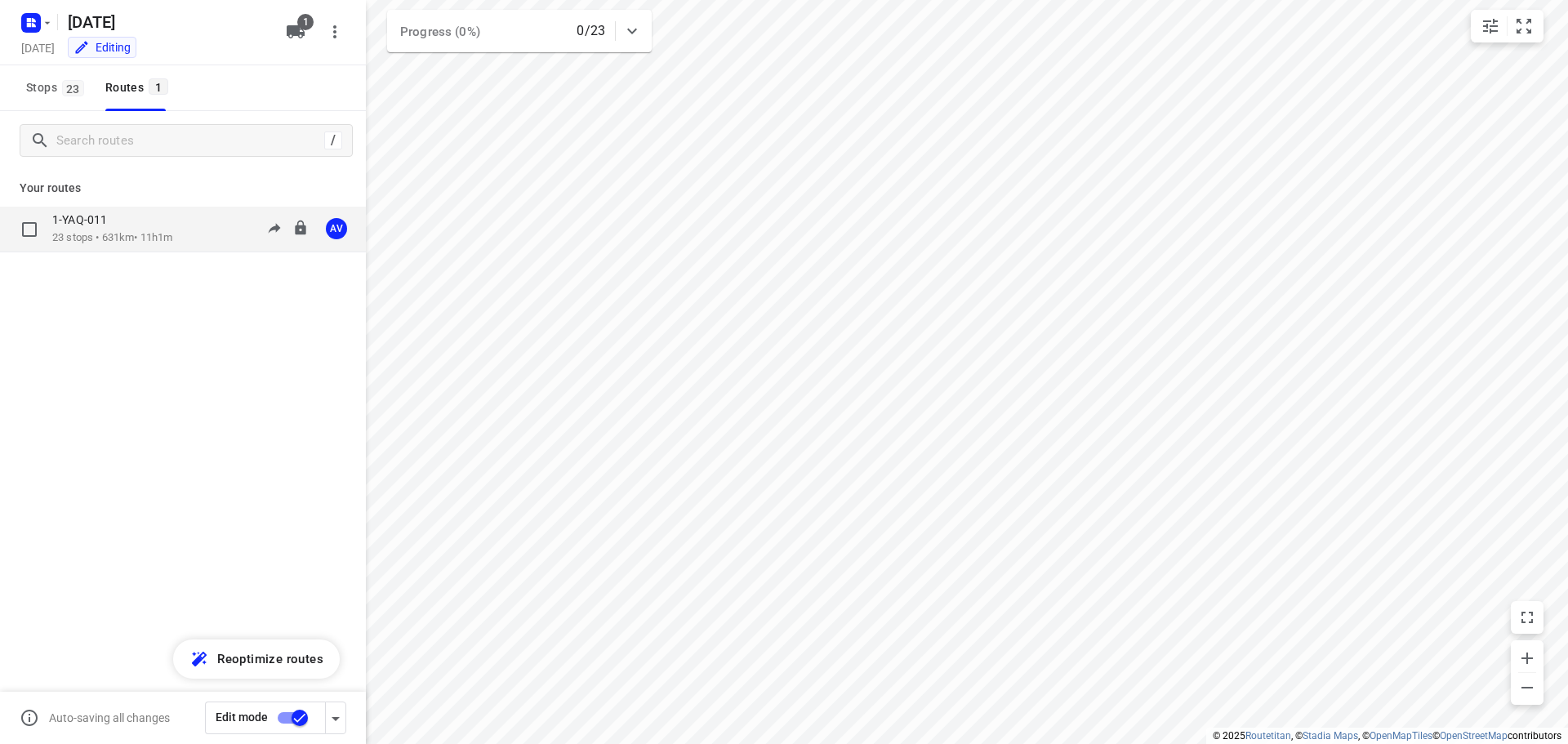
click at [173, 230] on p "23 stops • 631km • 11h1m" at bounding box center [113, 238] width 120 height 15
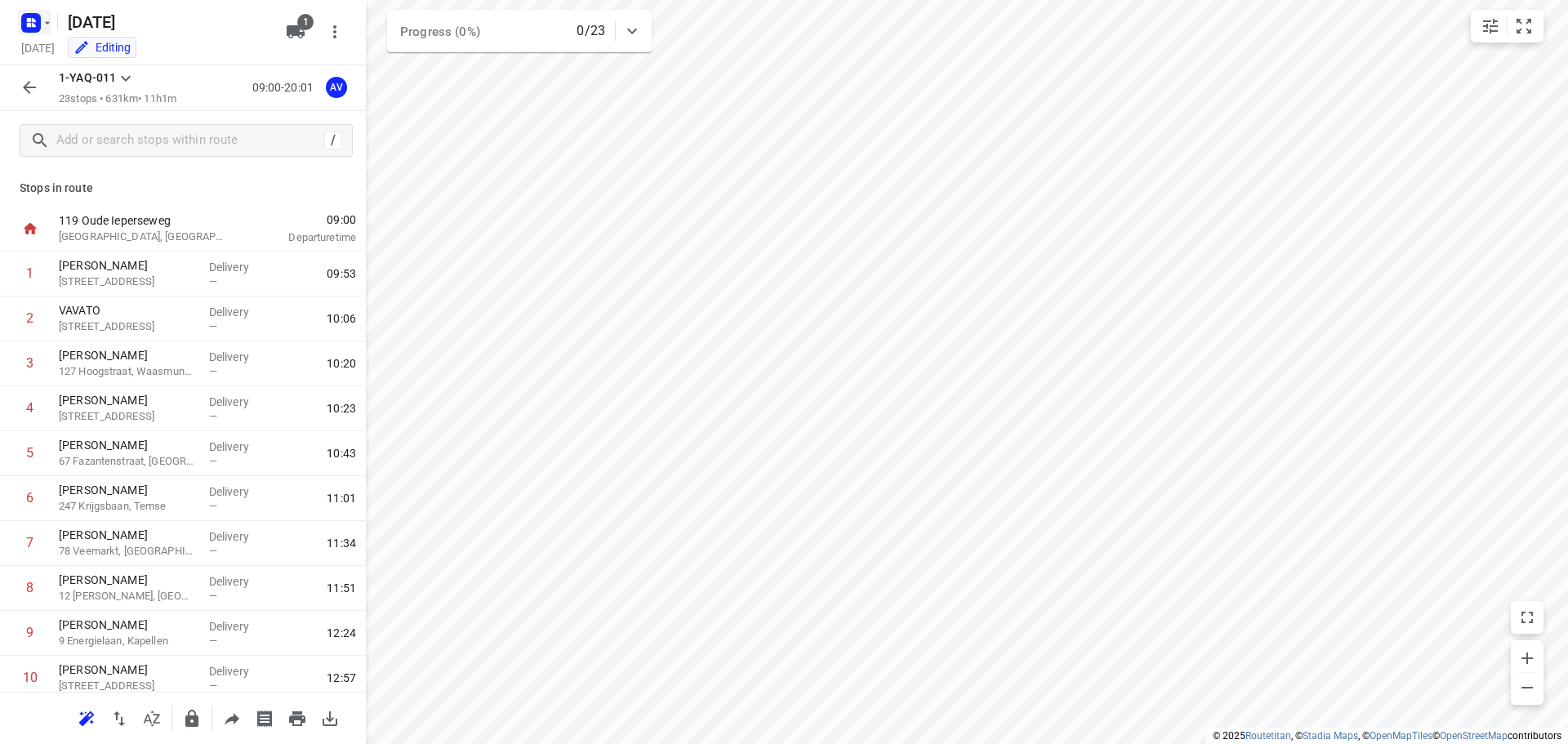
click at [39, 19] on rect "button" at bounding box center [30, 22] width 19 height 19
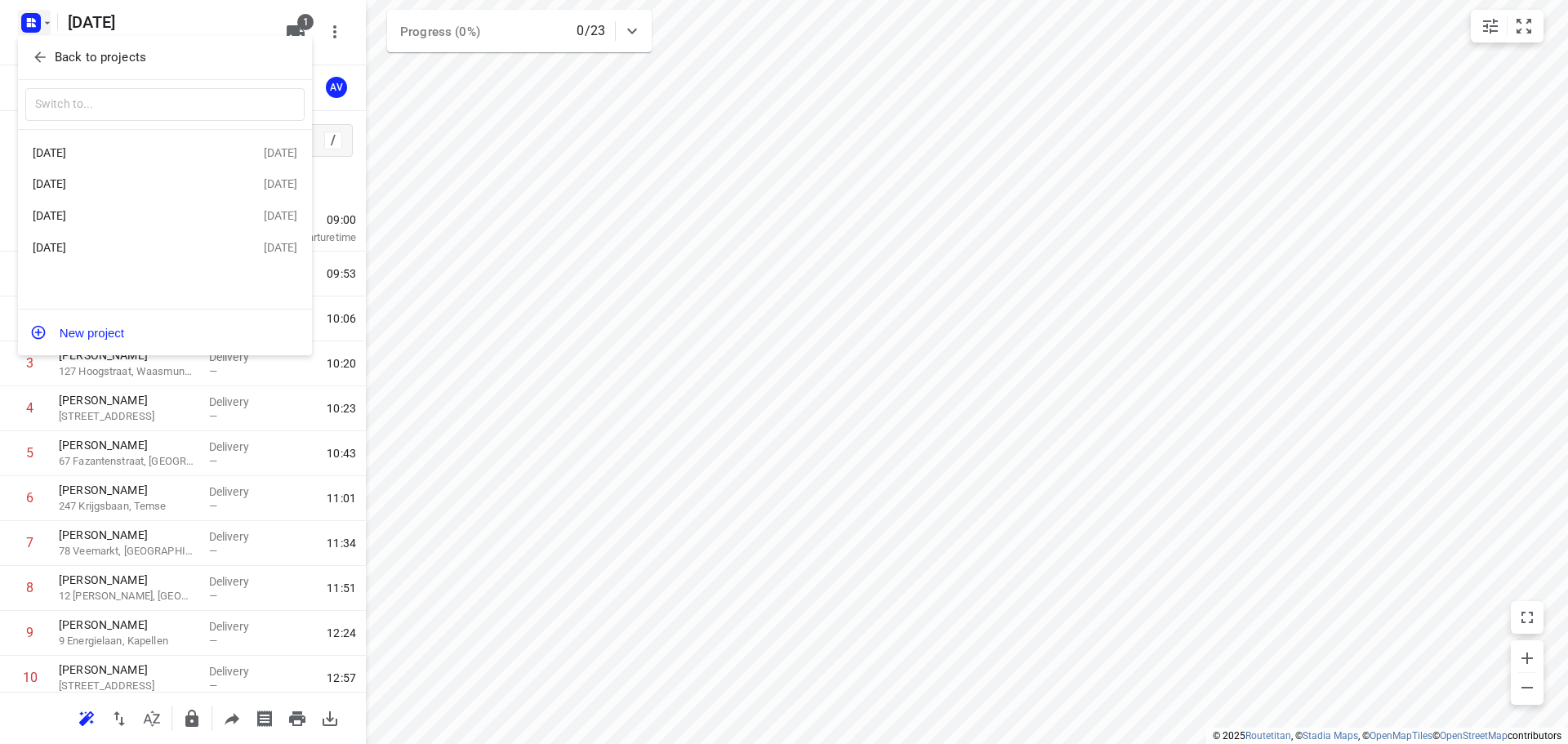
click at [113, 251] on div "[DATE]" at bounding box center [127, 247] width 188 height 13
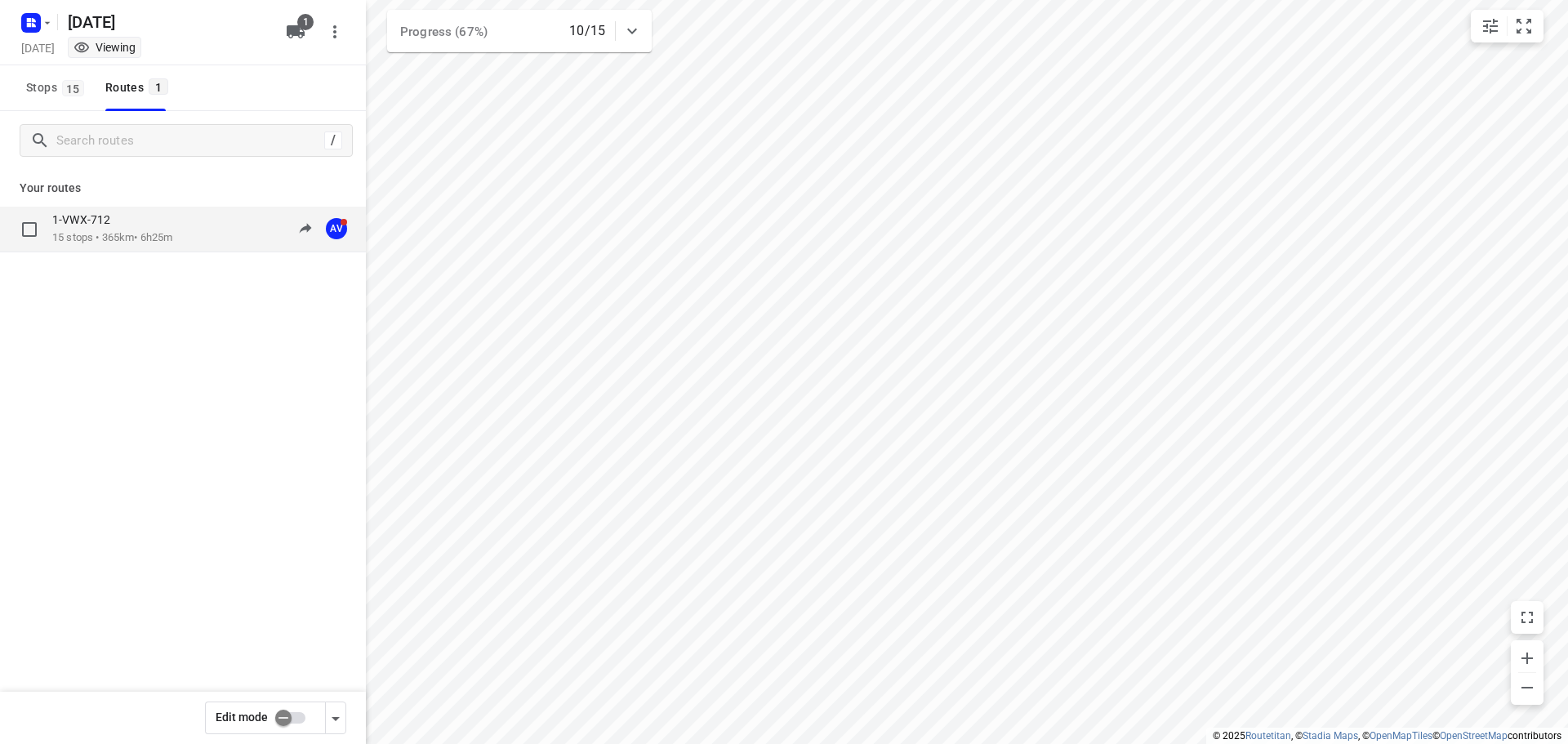
click at [190, 226] on div "1-VWX-712 15 stops • 365km • 6h25m 10:29-18:09 AV" at bounding box center [209, 229] width 313 height 34
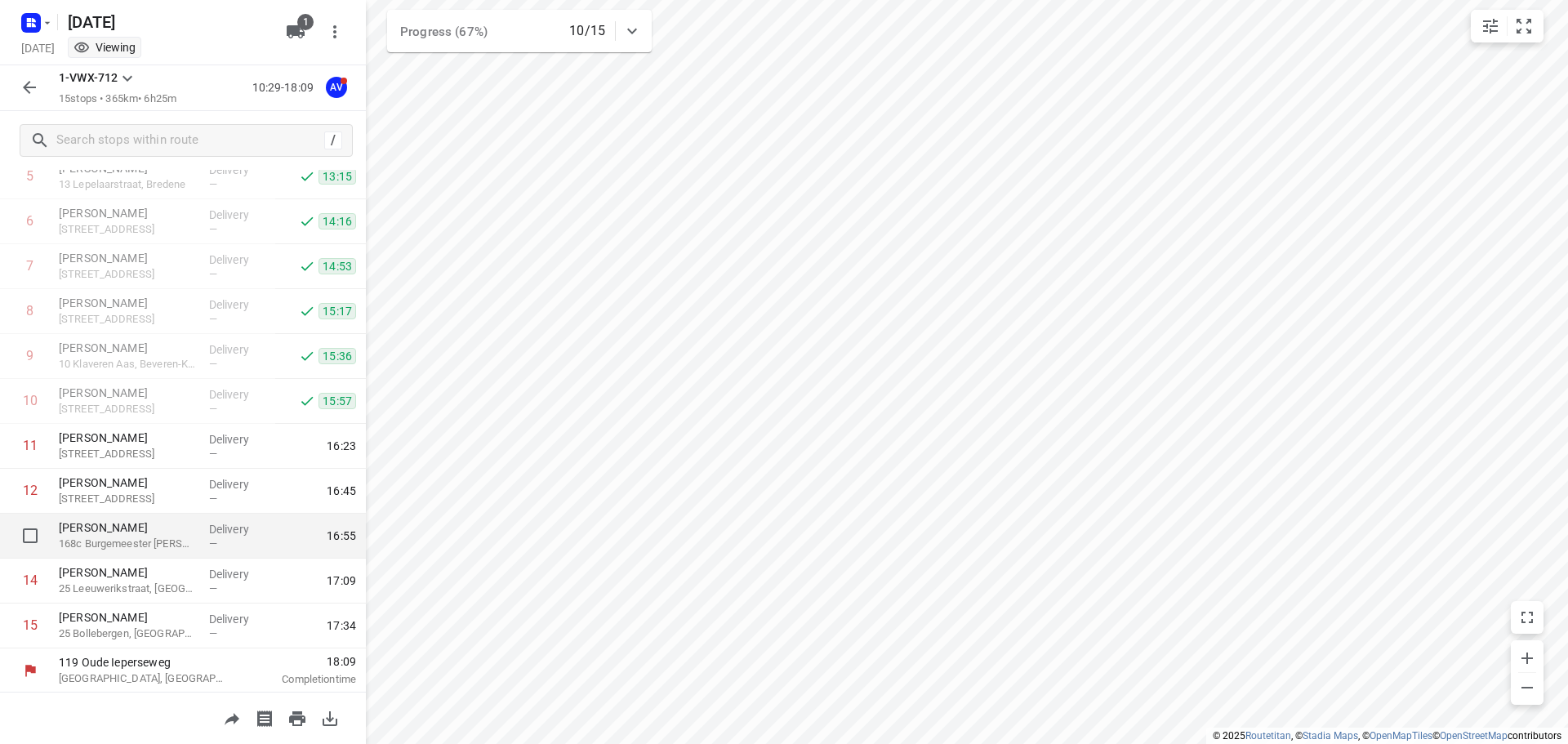
scroll to position [278, 0]
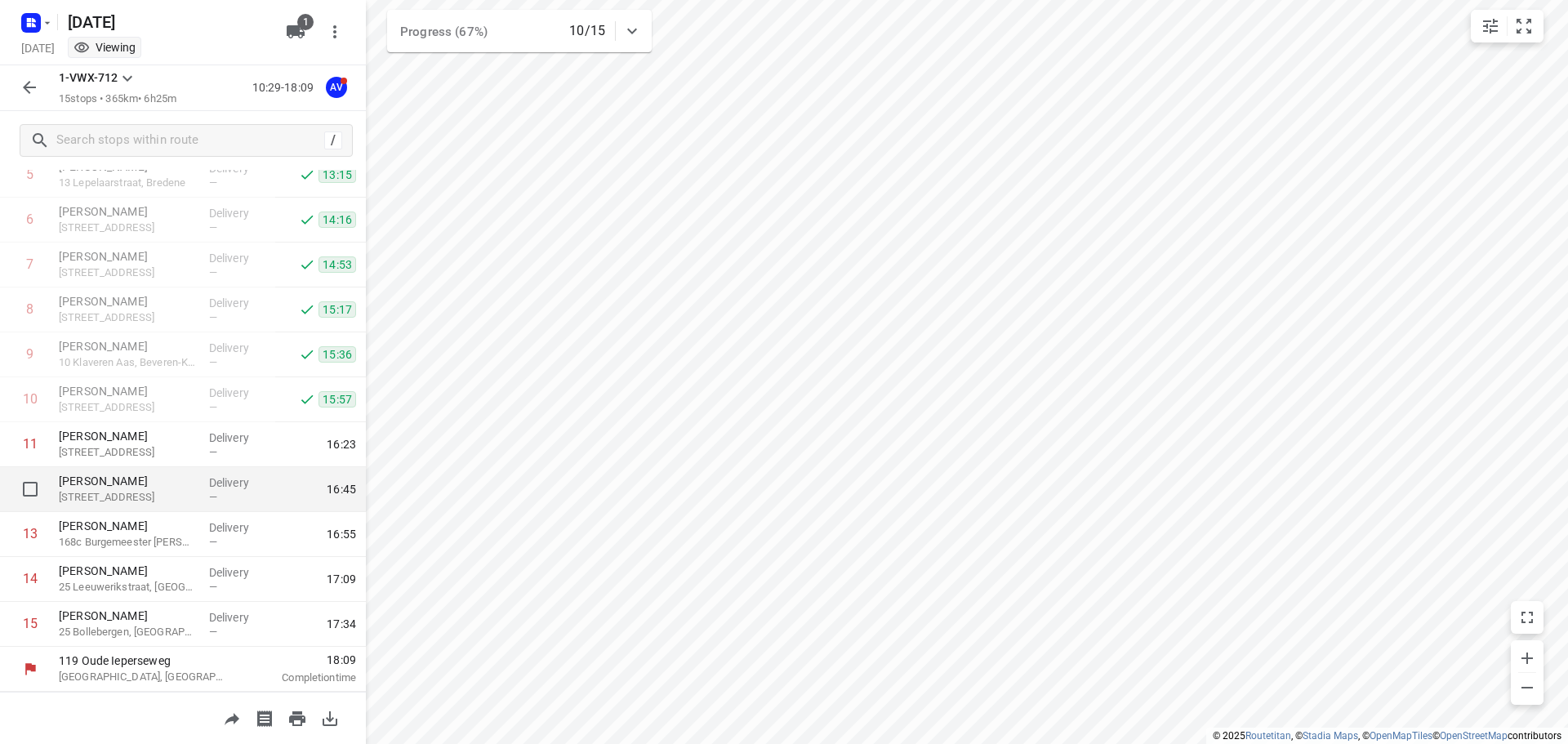
click at [160, 488] on p "[PERSON_NAME]" at bounding box center [127, 481] width 137 height 16
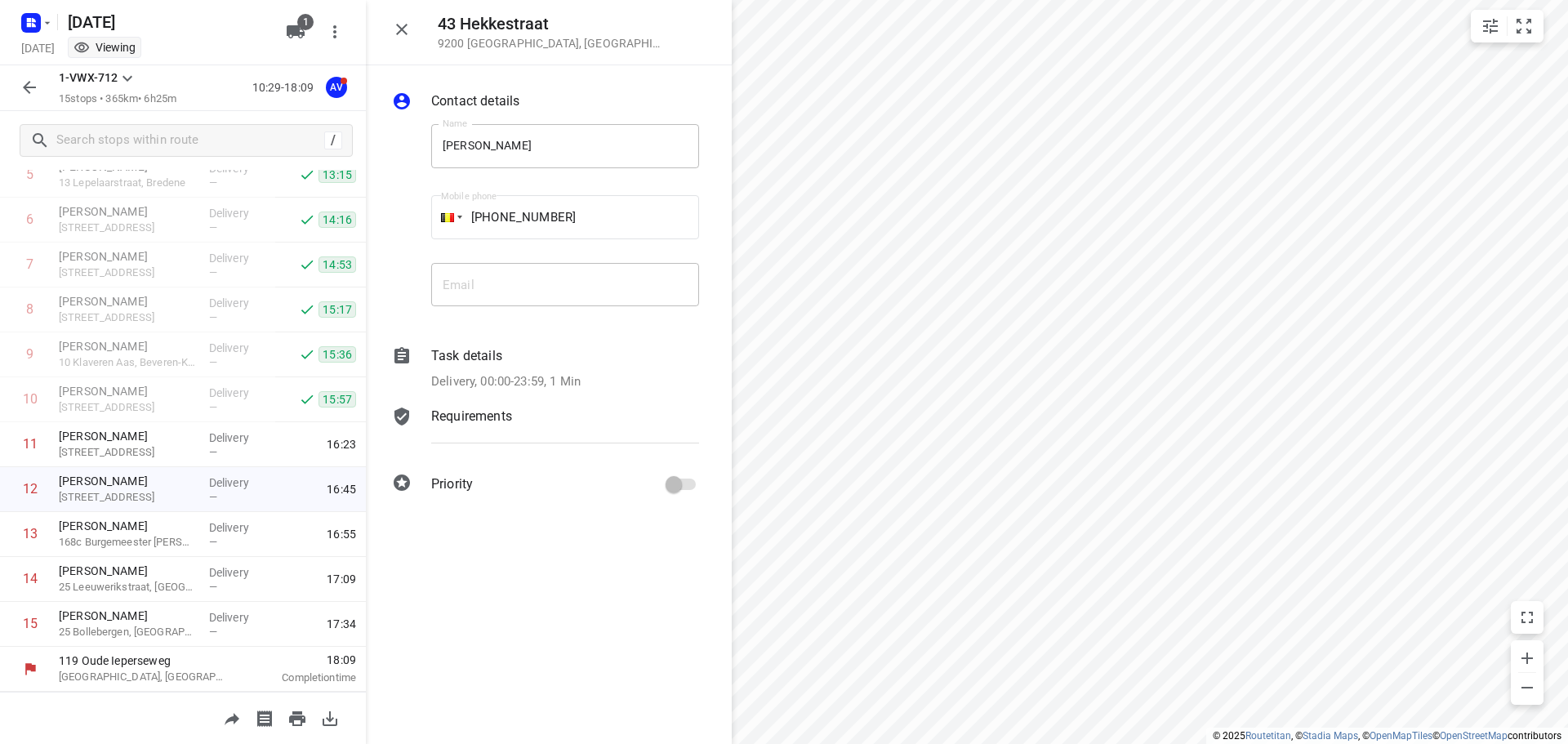
click at [397, 25] on icon "button" at bounding box center [402, 30] width 12 height 12
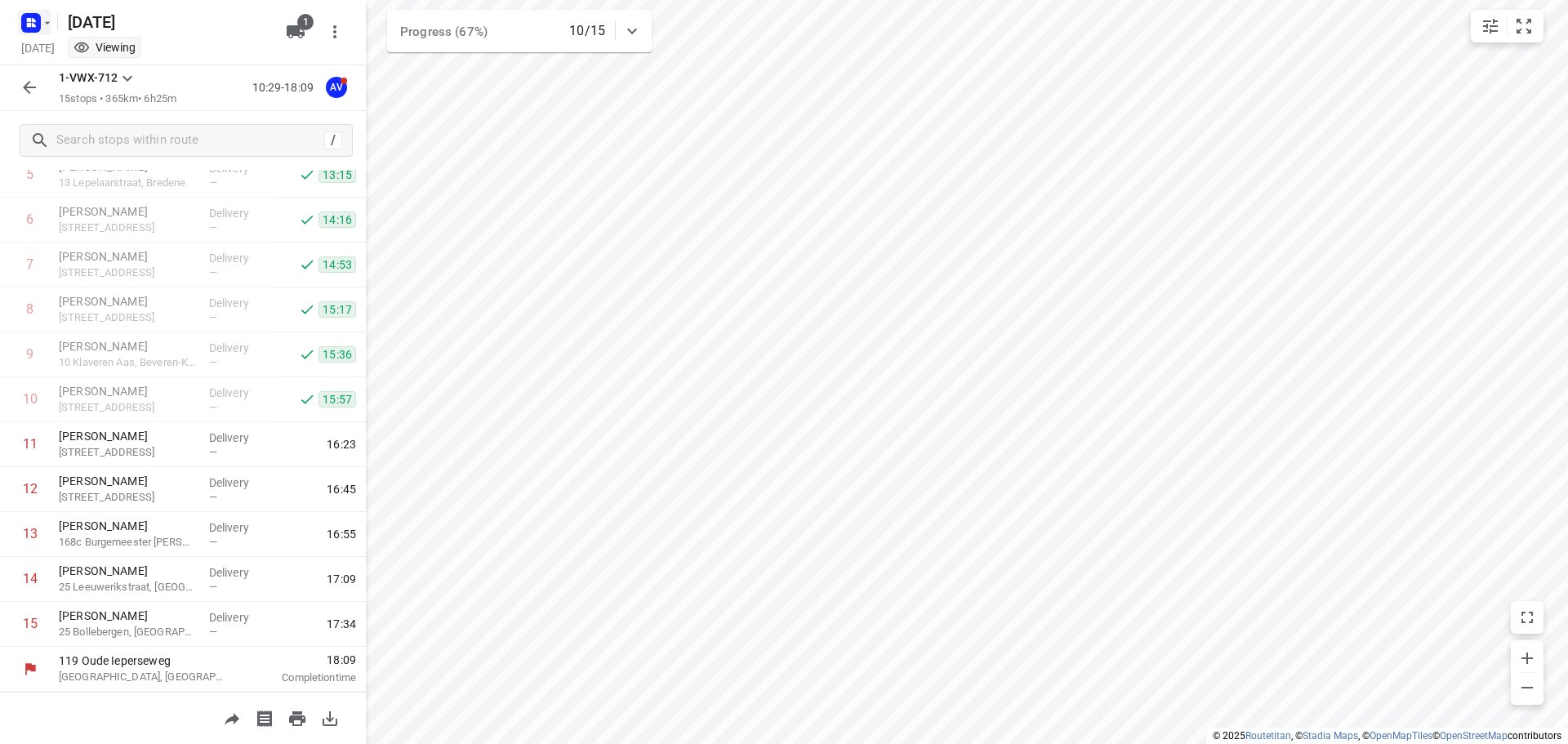
click at [36, 16] on rect "button" at bounding box center [30, 22] width 19 height 19
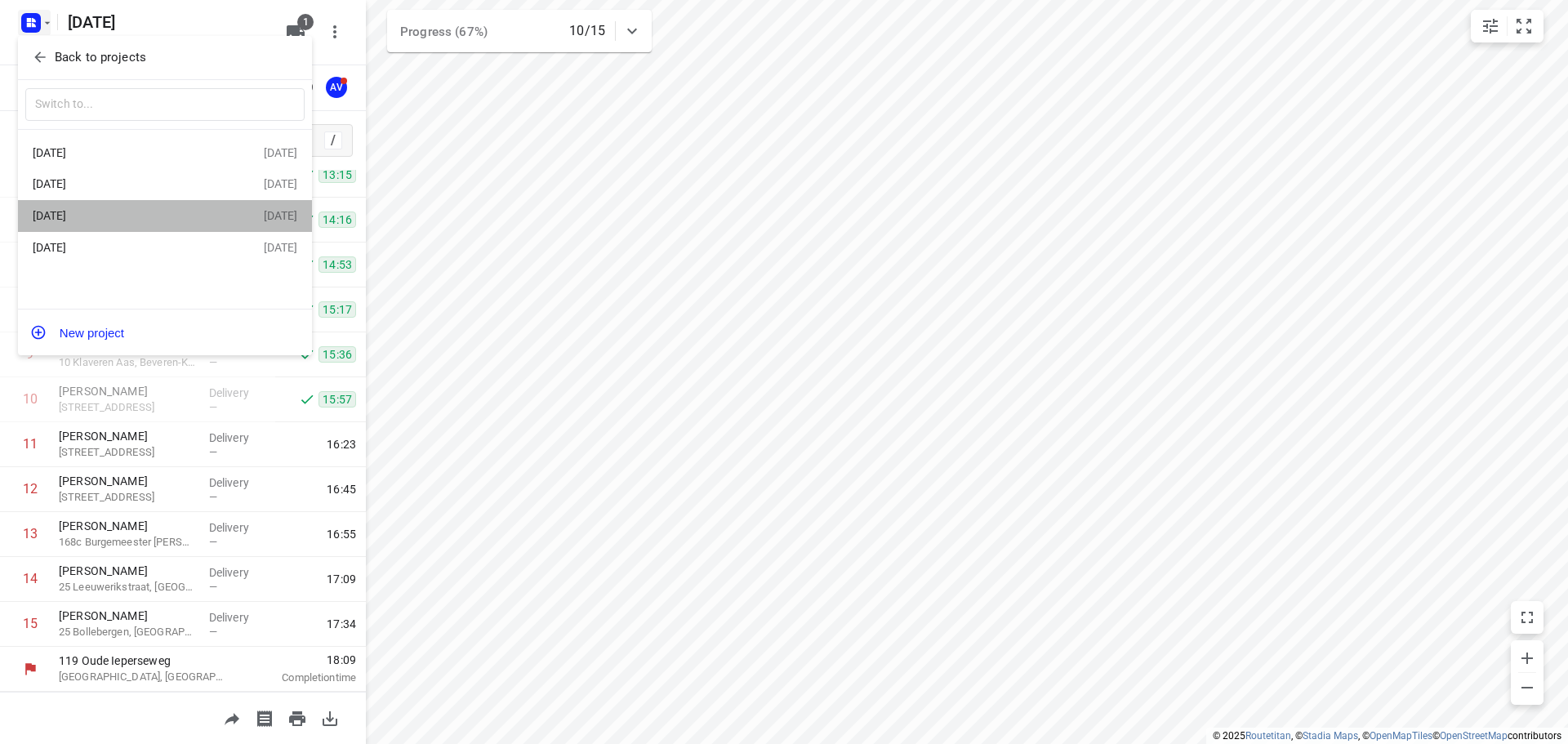
click at [149, 217] on div "[DATE]" at bounding box center [127, 215] width 188 height 13
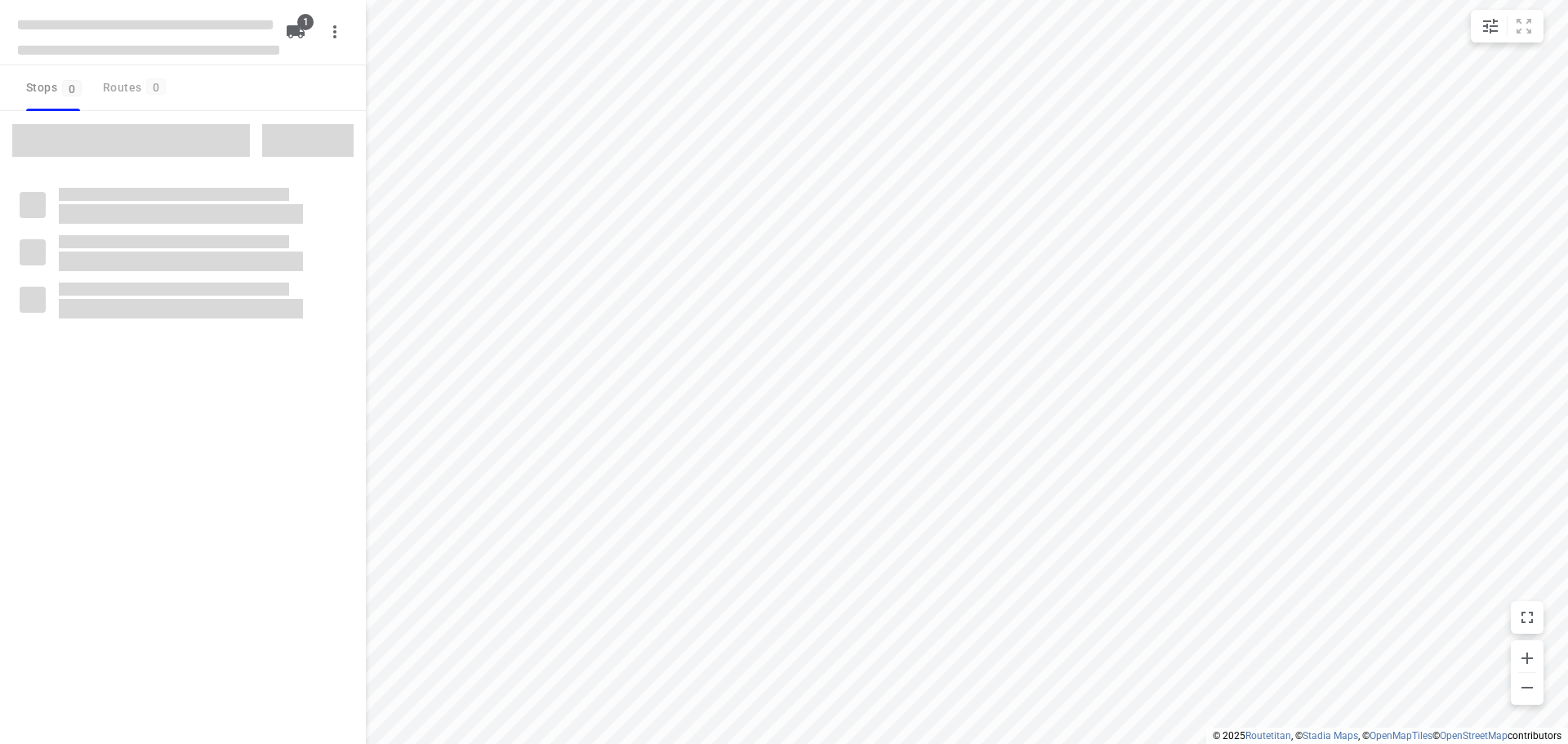
type input "distance"
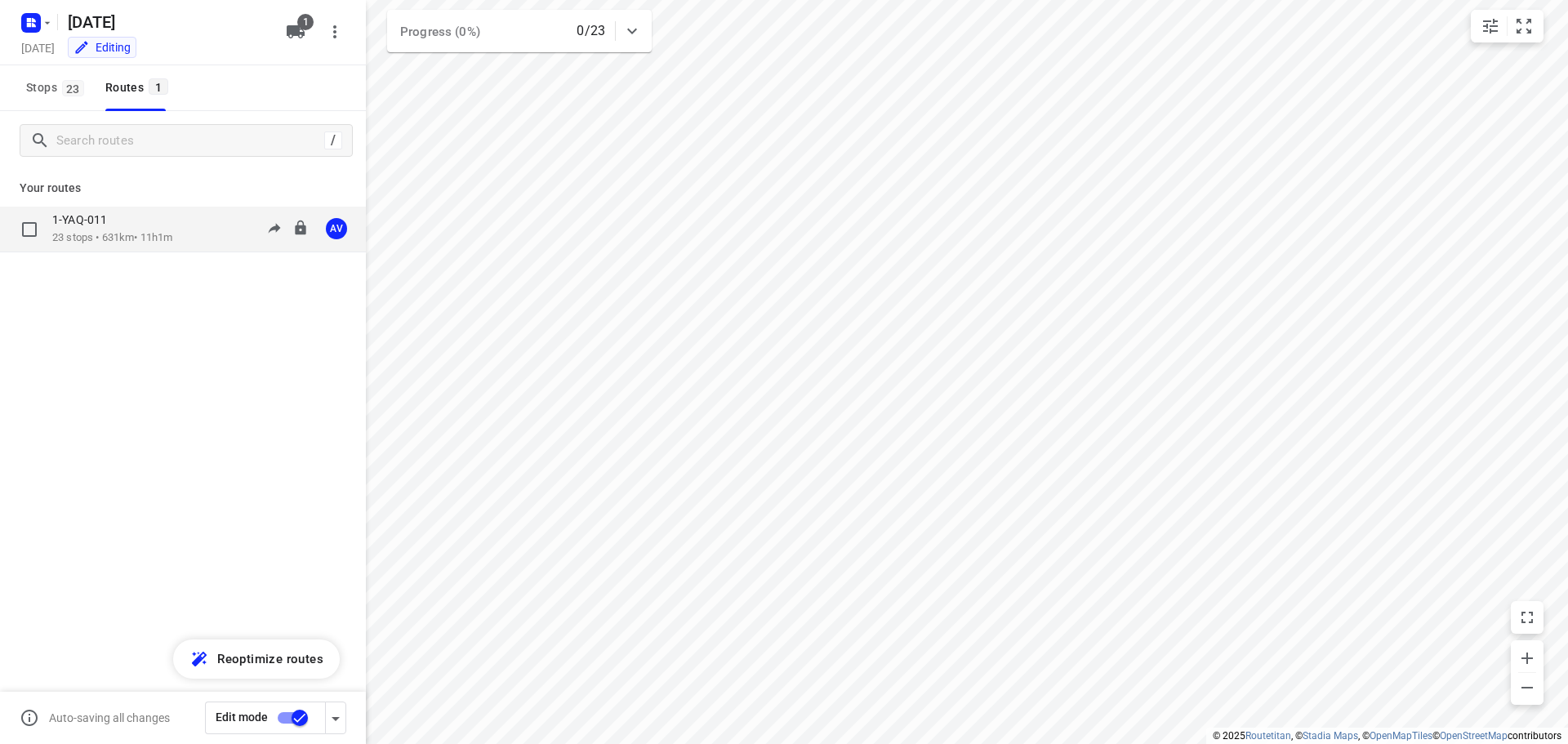
click at [162, 242] on p "23 stops • 631km • 11h1m" at bounding box center [113, 238] width 120 height 15
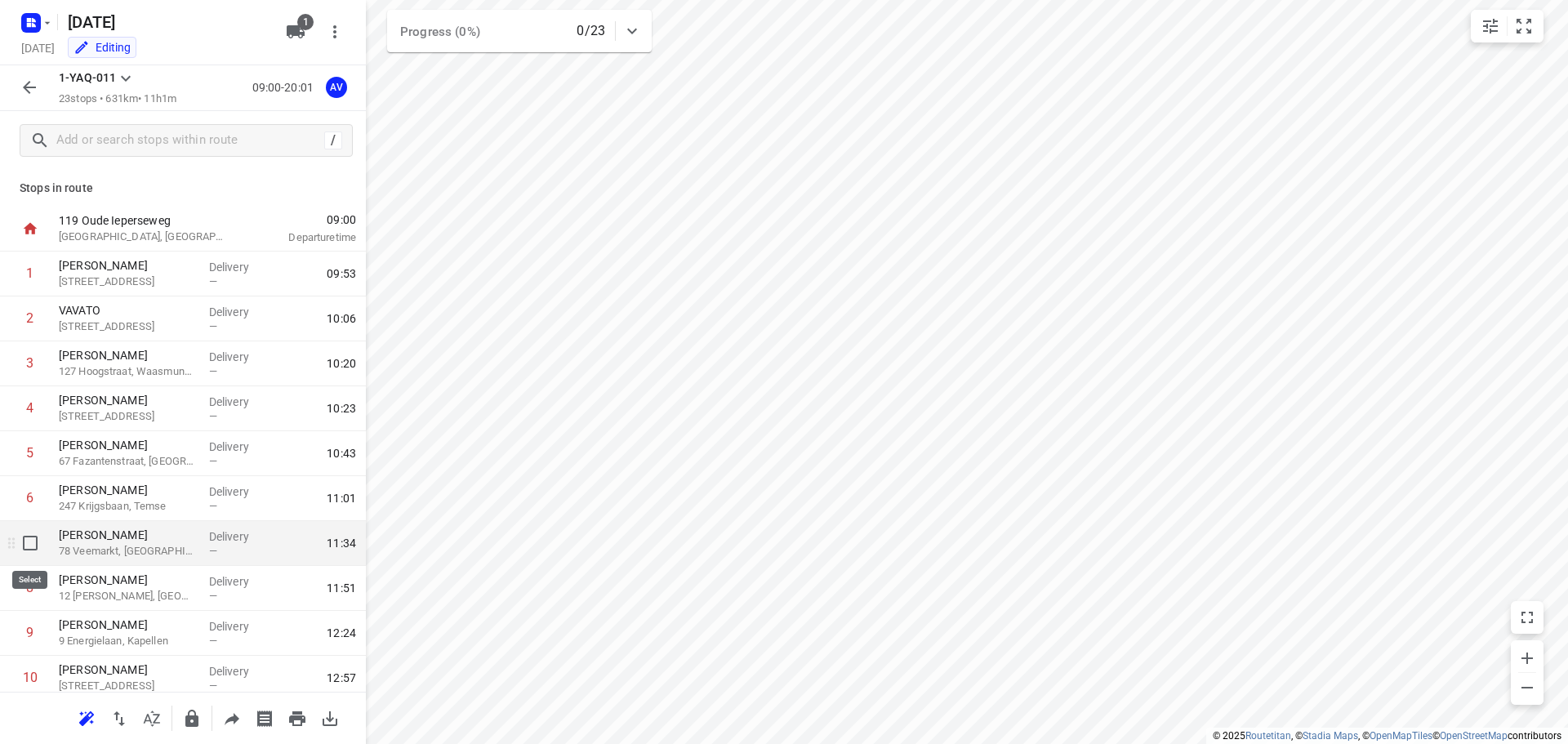
click at [27, 543] on input "checkbox" at bounding box center [30, 543] width 33 height 33
checkbox input "true"
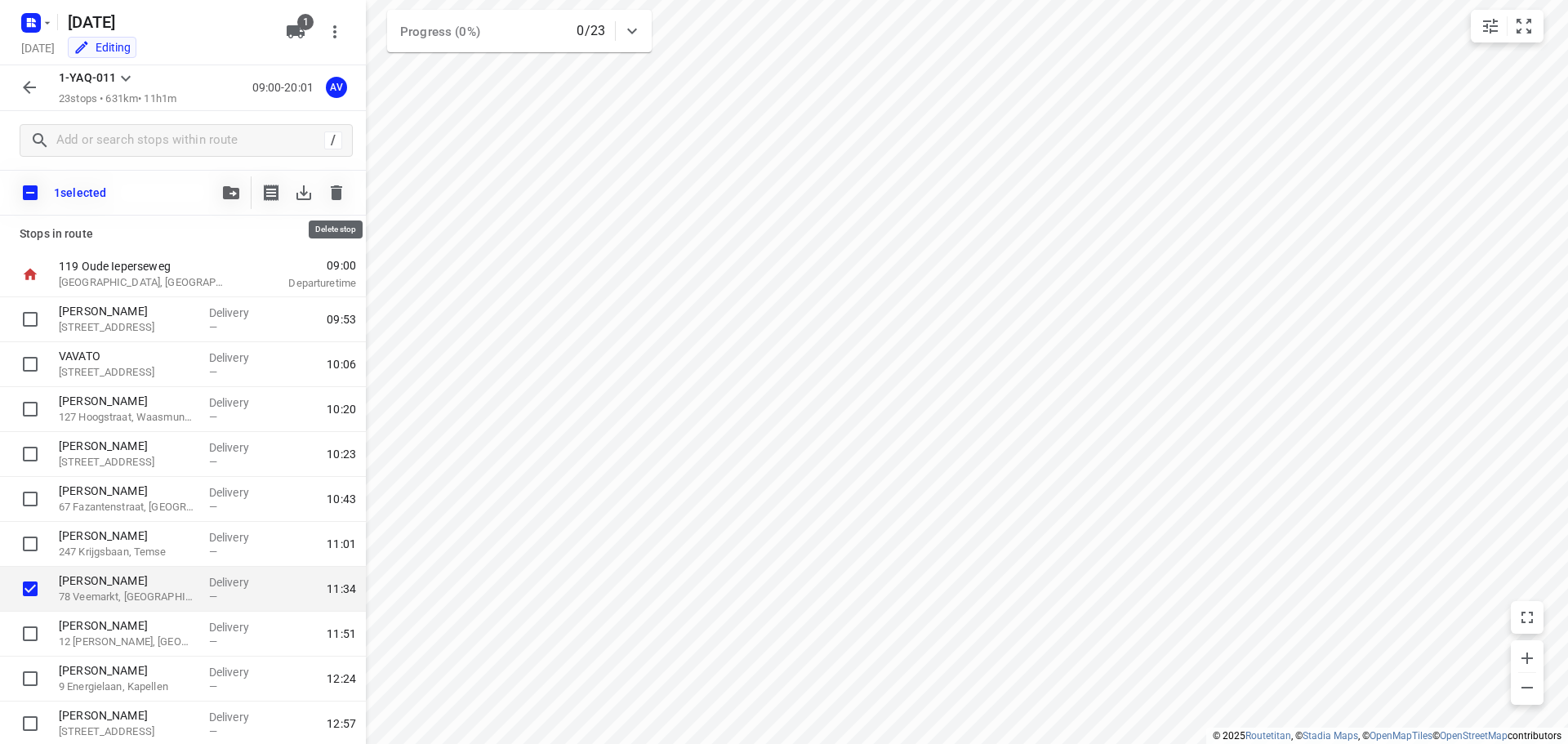
click at [338, 190] on icon "button" at bounding box center [337, 192] width 12 height 14
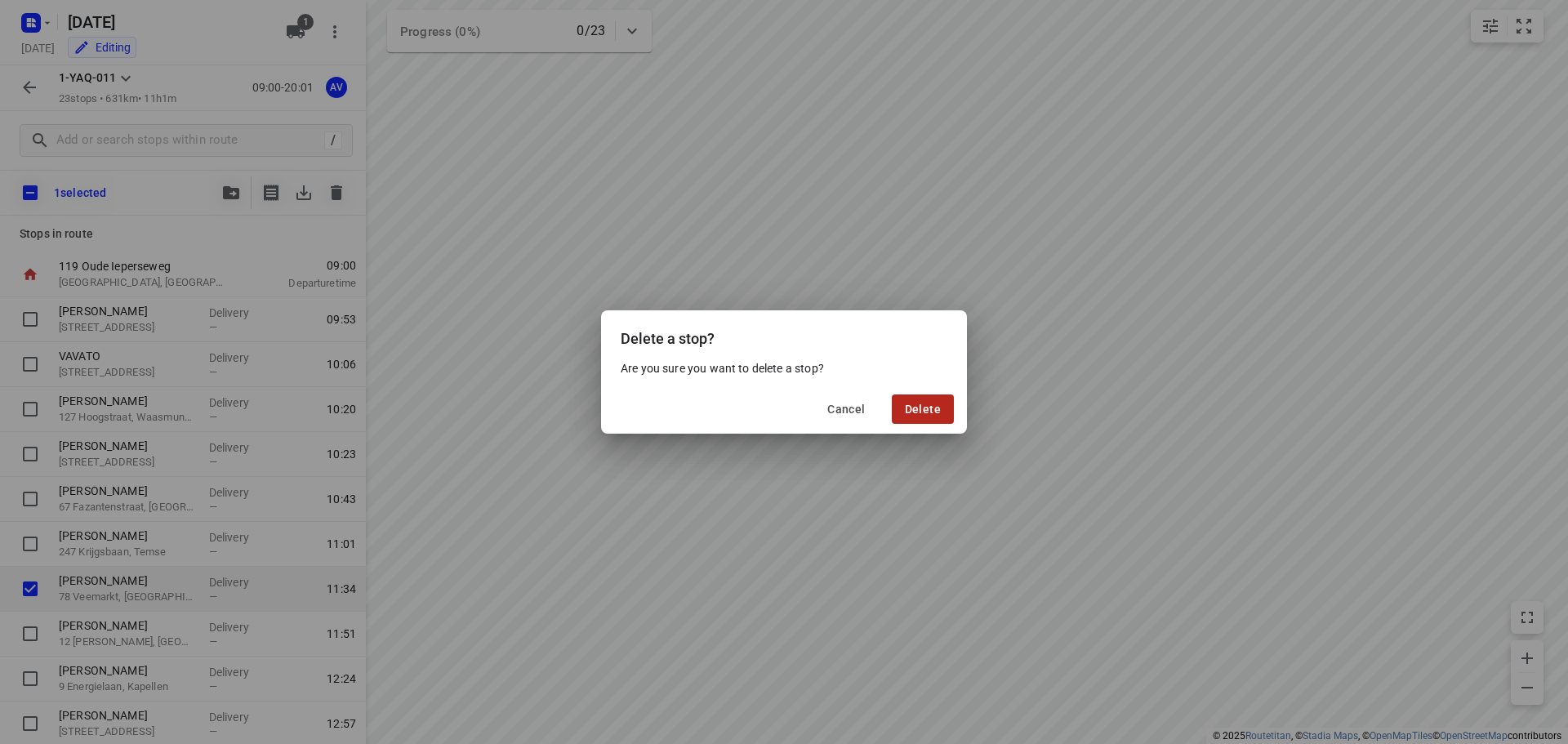
click at [936, 401] on button "Delete" at bounding box center [922, 409] width 62 height 30
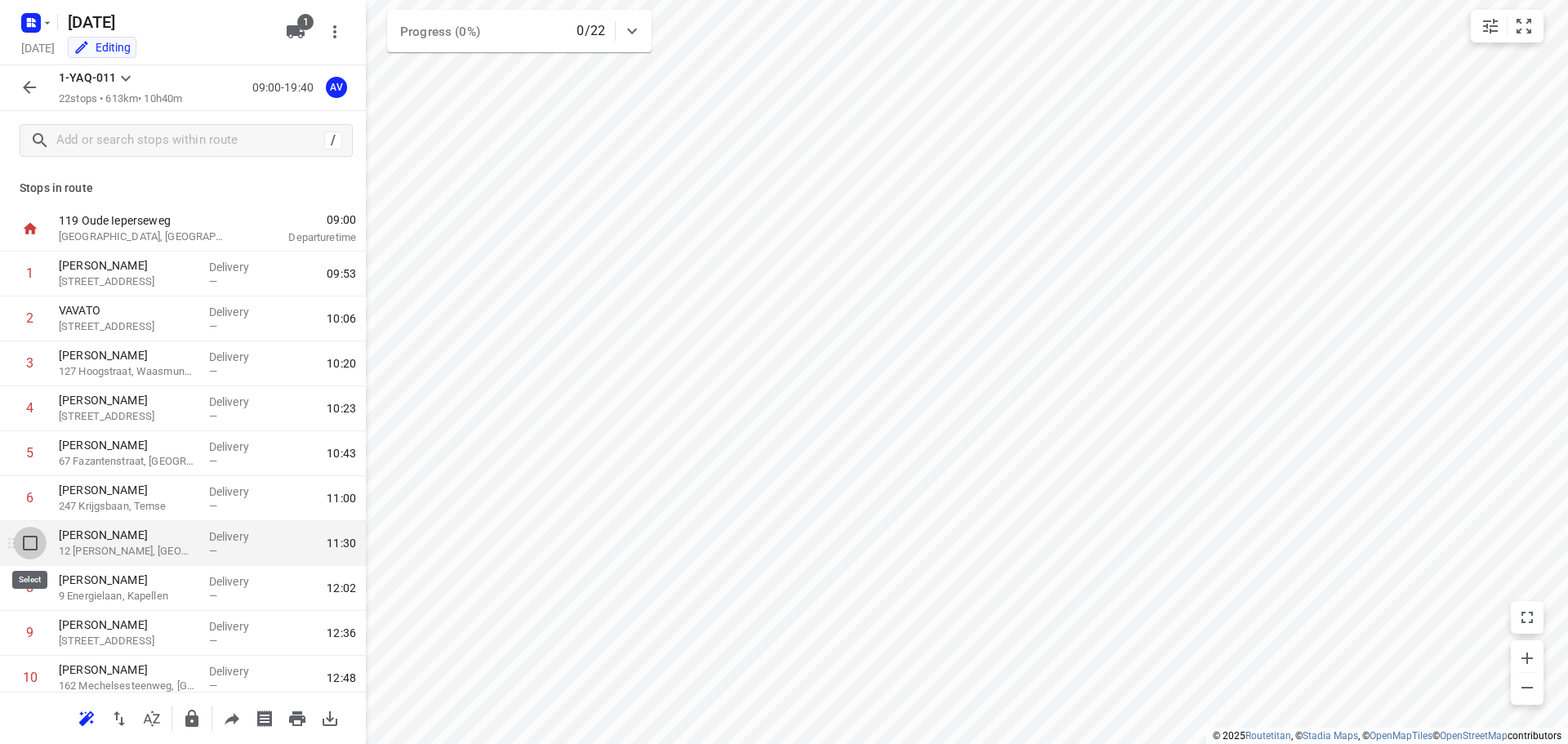
click at [28, 543] on input "checkbox" at bounding box center [30, 543] width 33 height 33
checkbox input "true"
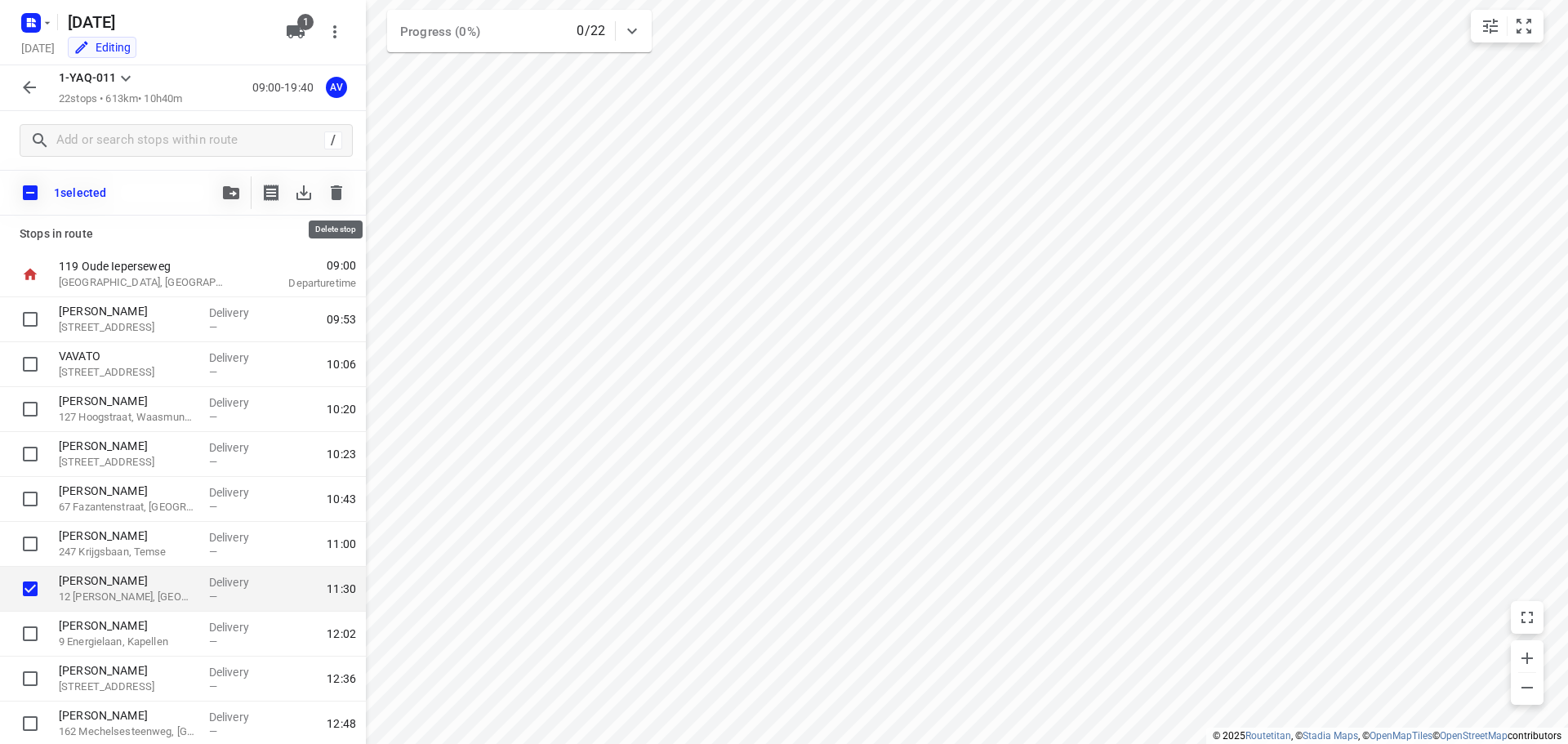
click at [337, 193] on icon "button" at bounding box center [337, 192] width 12 height 14
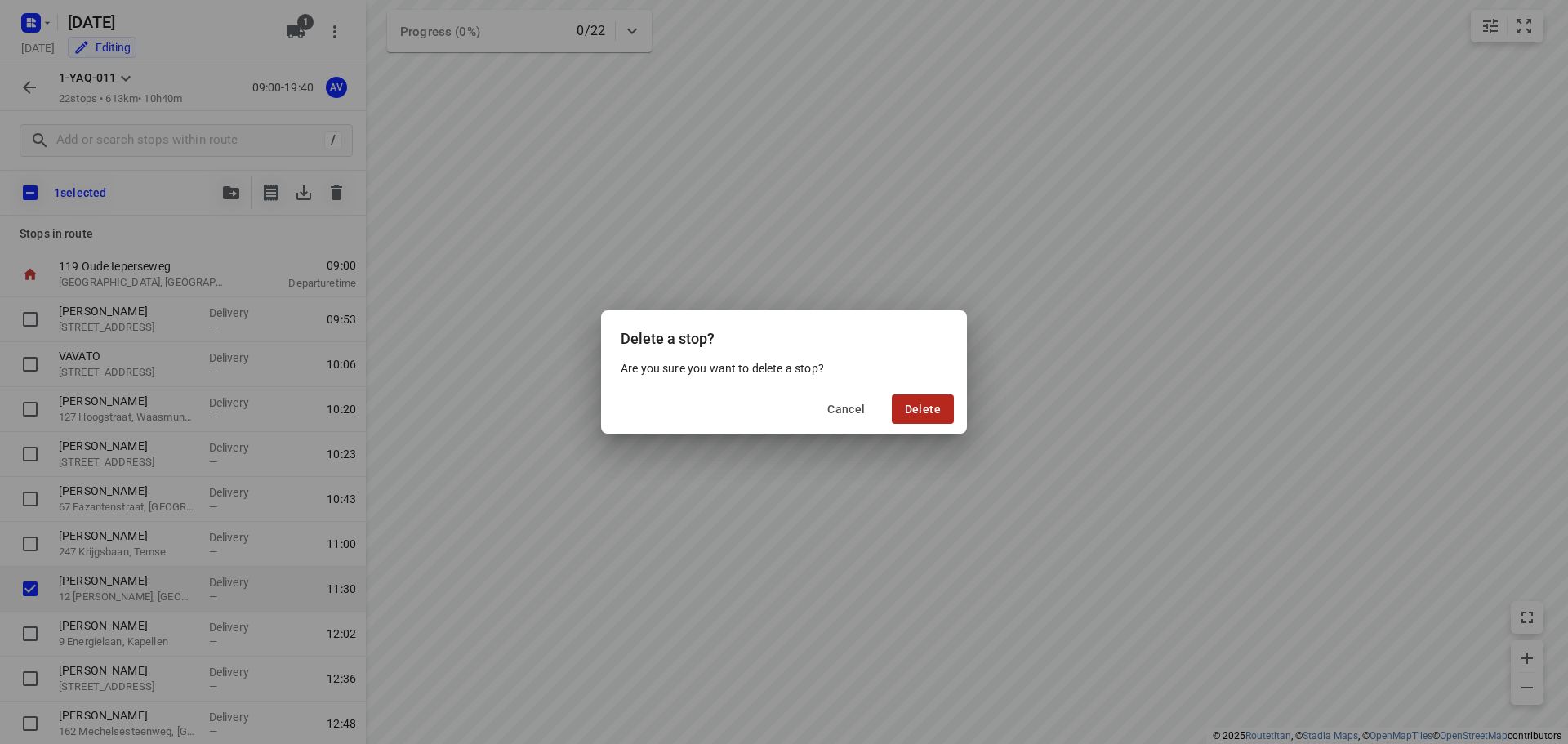
click at [917, 408] on span "Delete" at bounding box center [923, 409] width 36 height 13
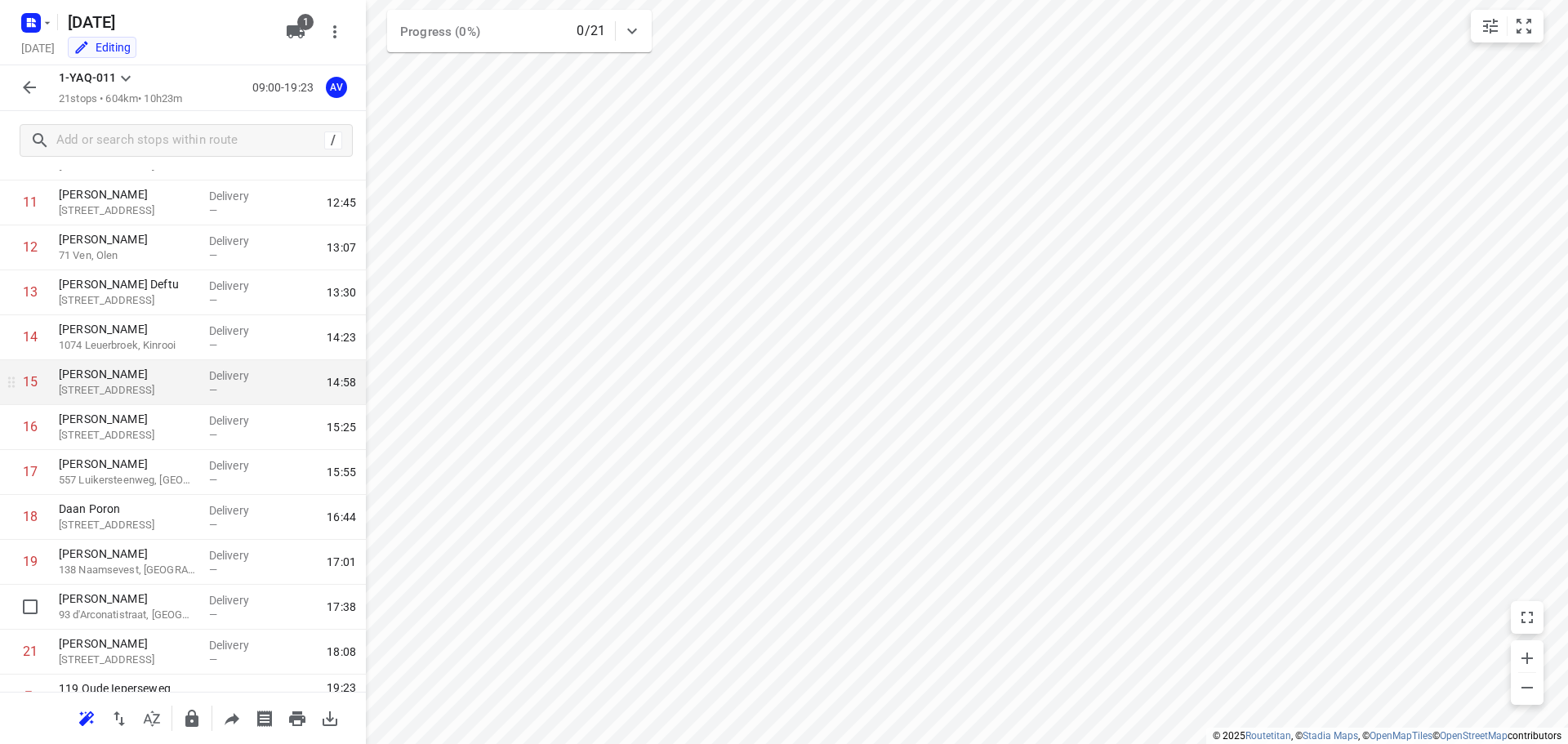
scroll to position [548, 0]
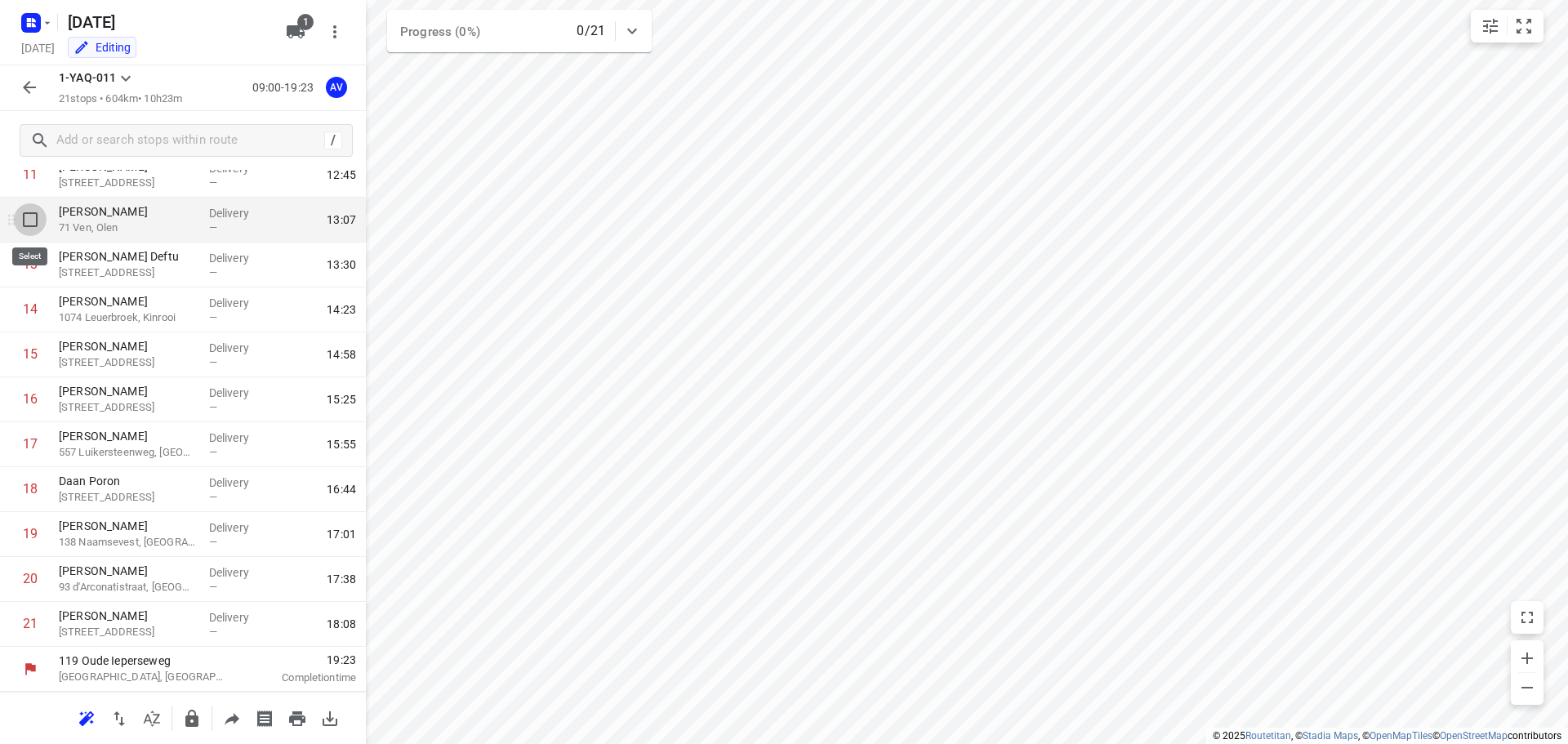
click at [34, 218] on input "checkbox" at bounding box center [30, 219] width 33 height 33
checkbox input "true"
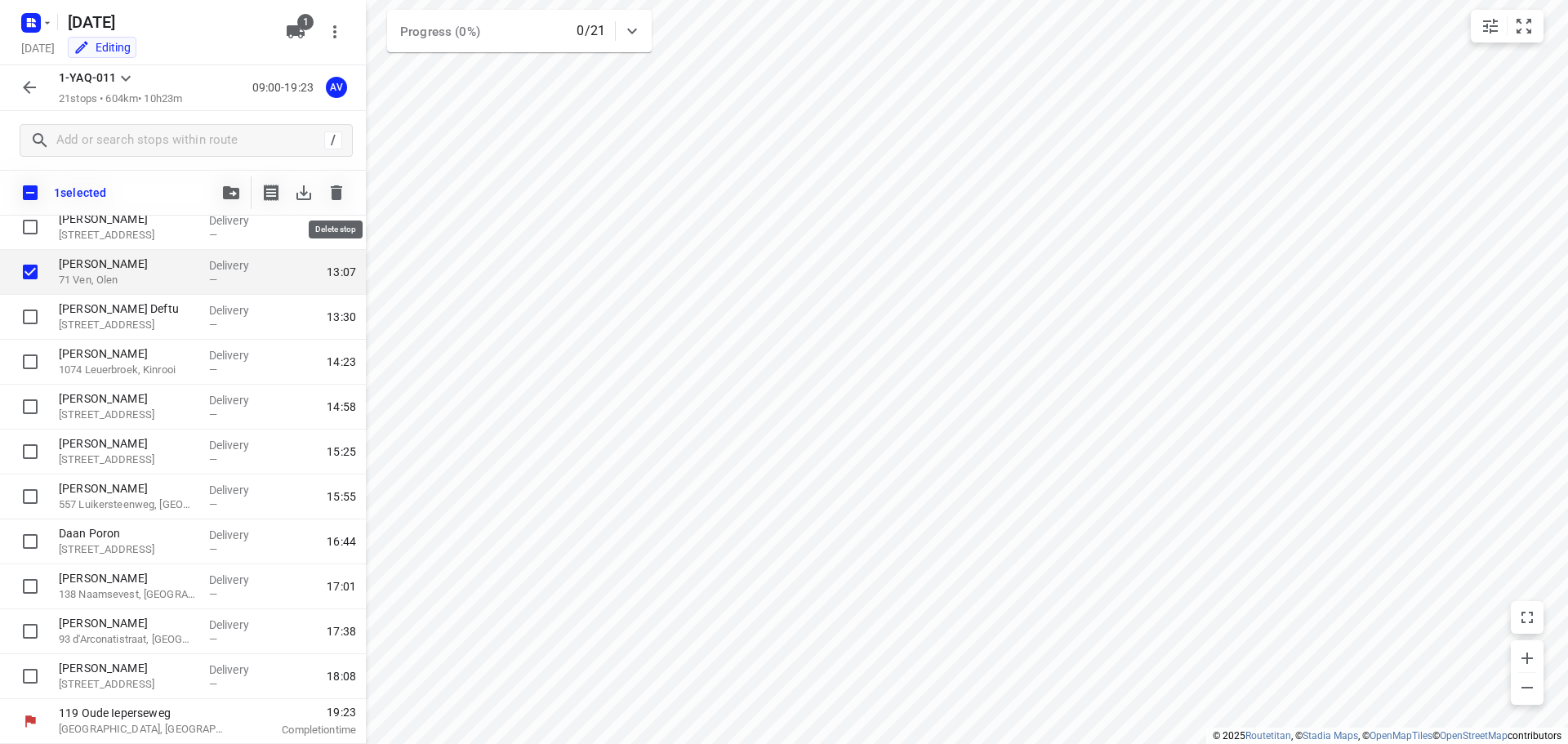
click at [339, 189] on icon "button" at bounding box center [337, 192] width 12 height 14
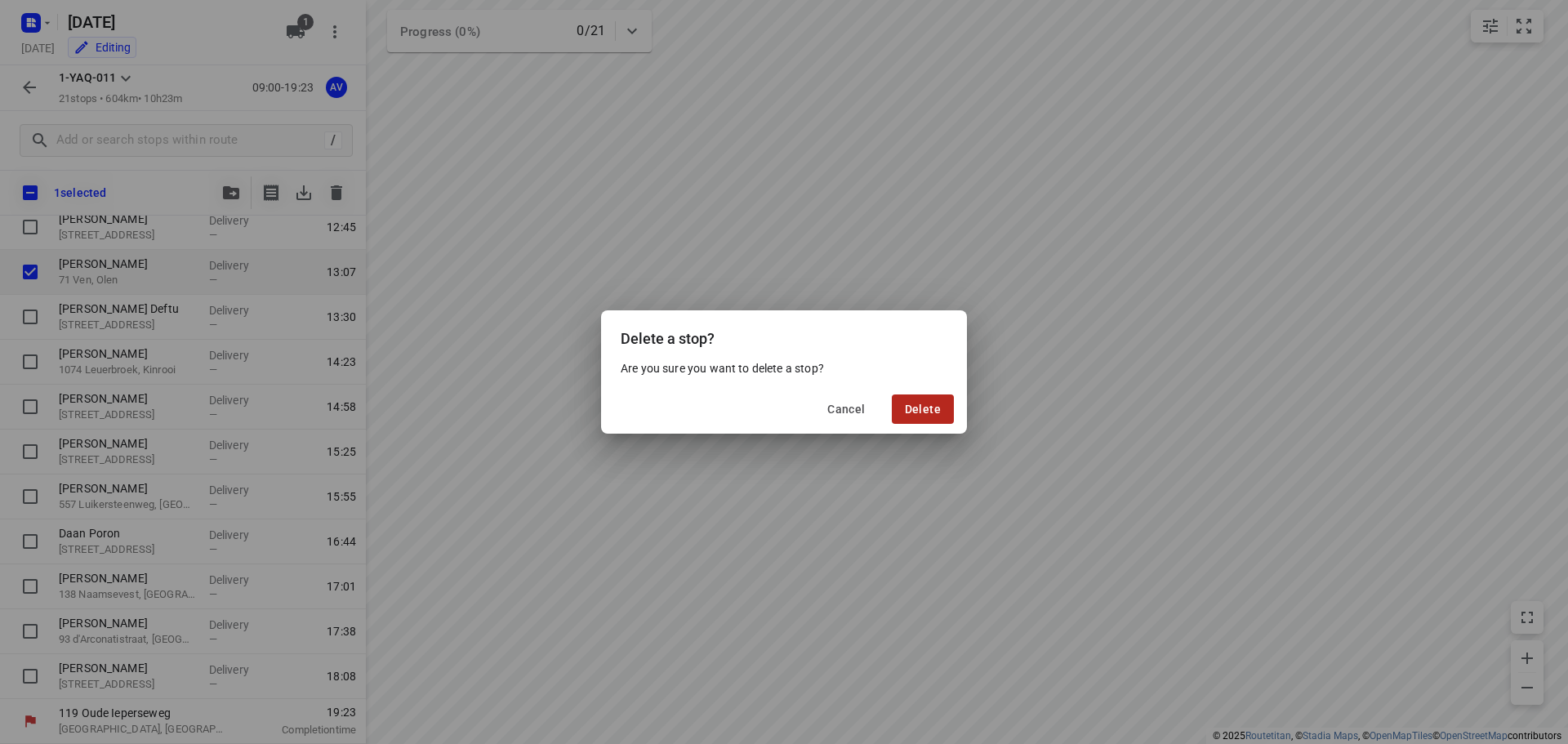
click at [920, 412] on span "Delete" at bounding box center [923, 409] width 36 height 13
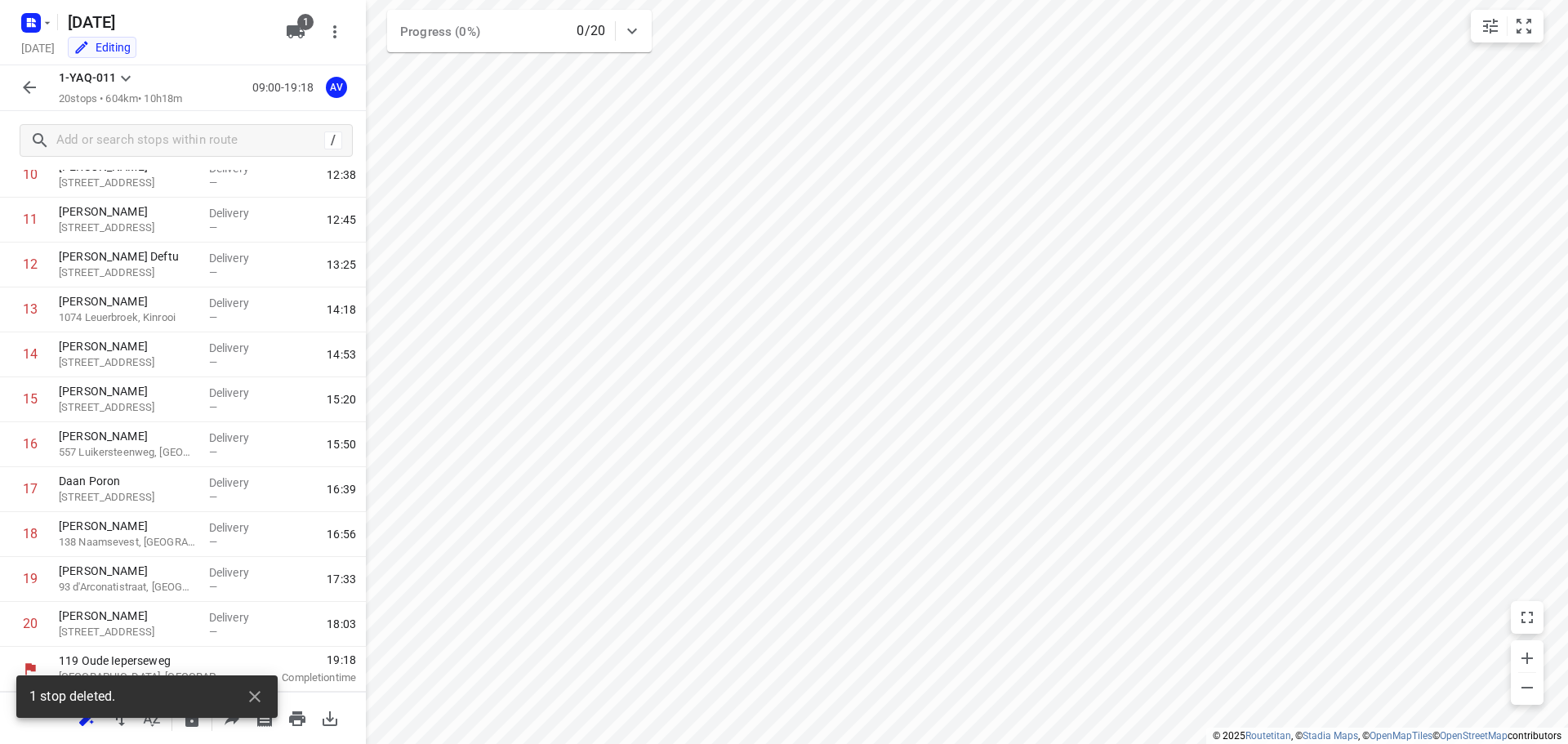
scroll to position [503, 0]
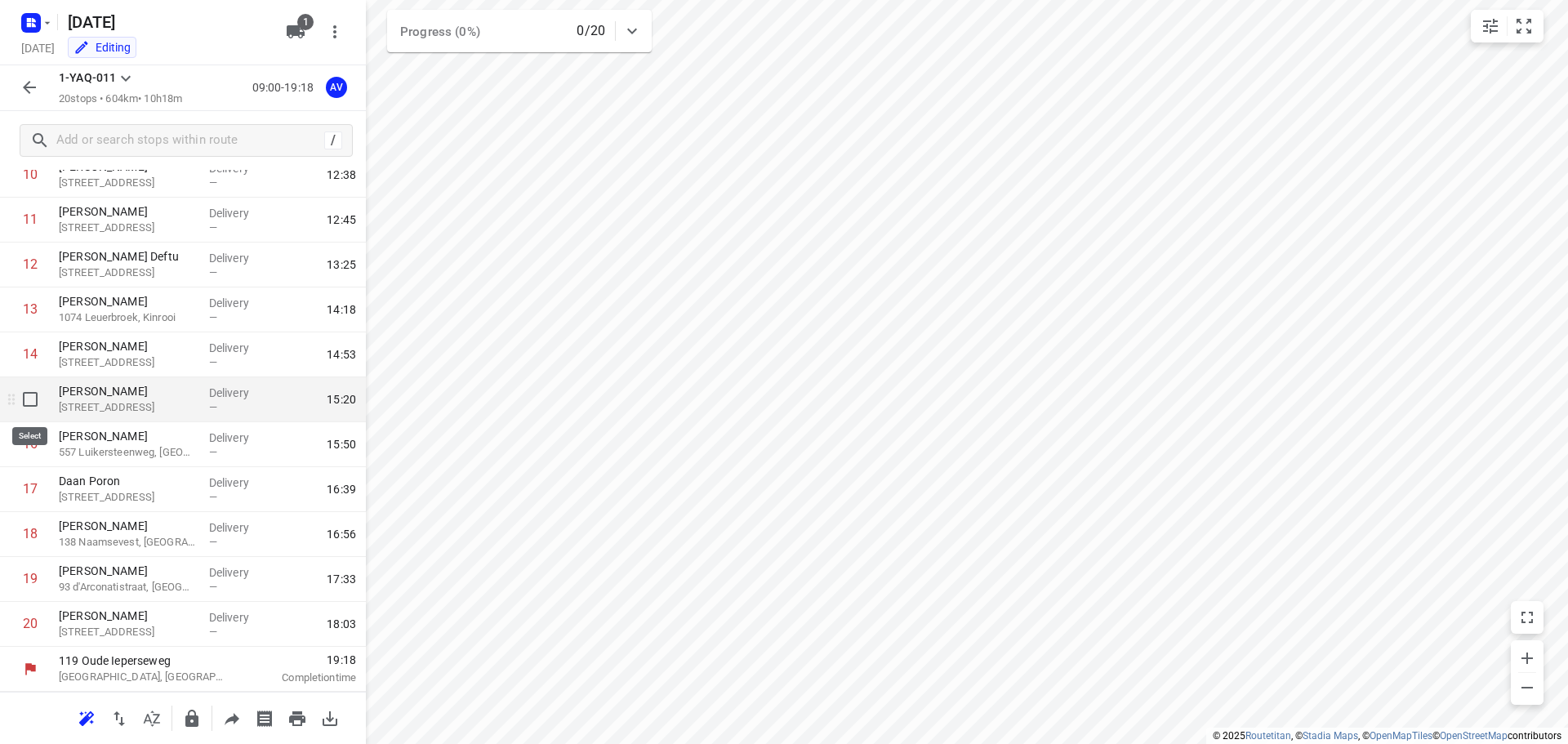
click at [28, 399] on input "checkbox" at bounding box center [30, 399] width 33 height 33
checkbox input "true"
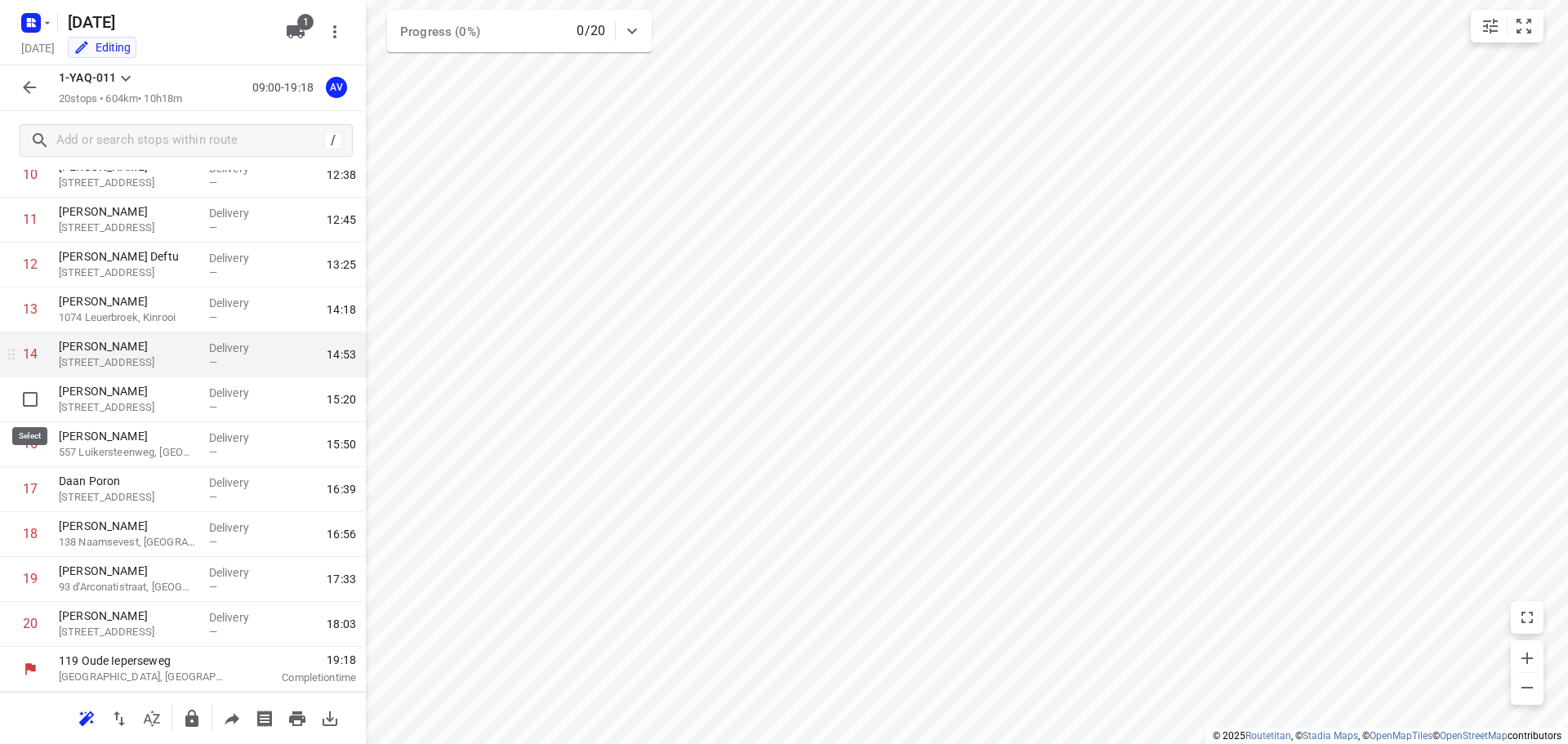
scroll to position [496, 0]
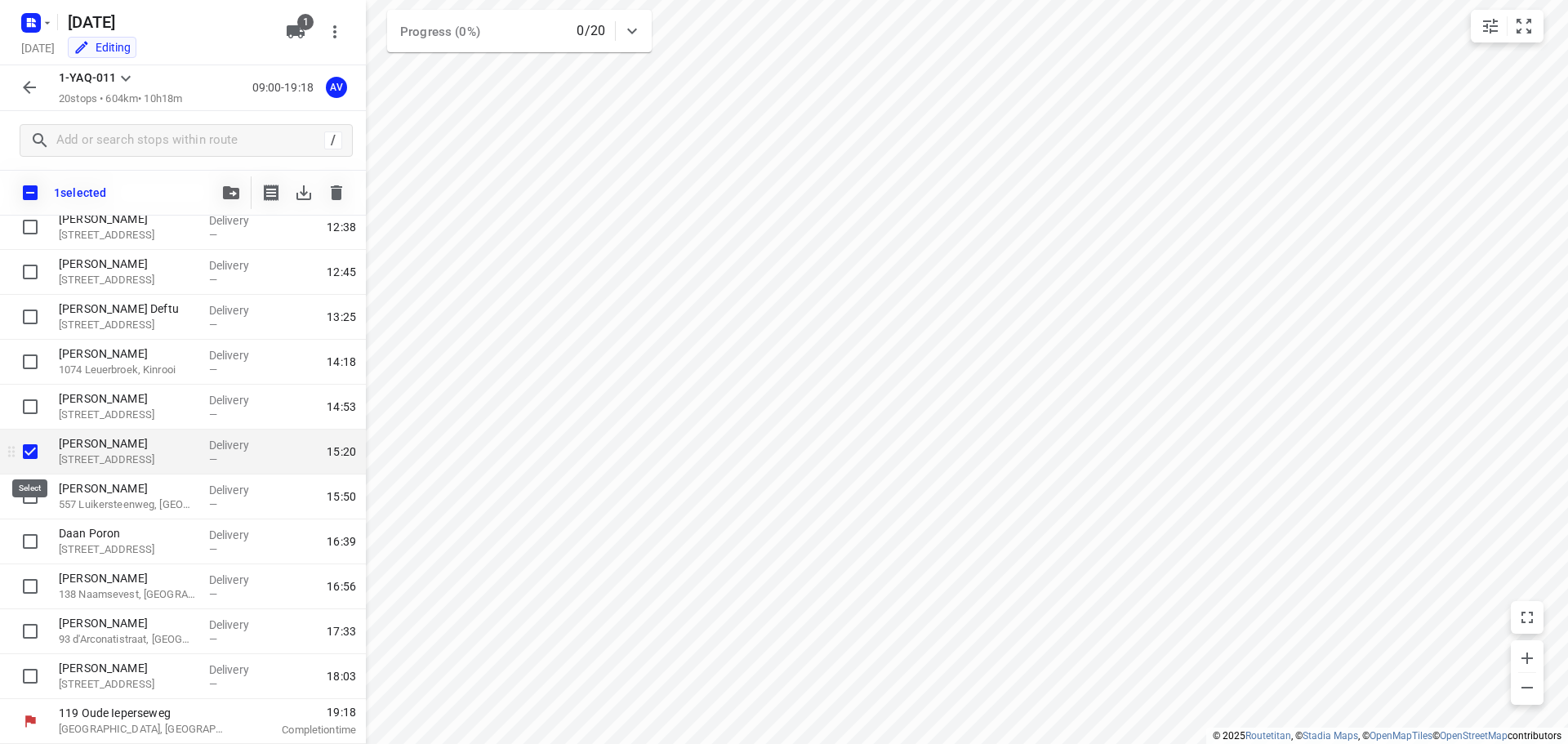
click at [33, 452] on input "checkbox" at bounding box center [30, 451] width 33 height 33
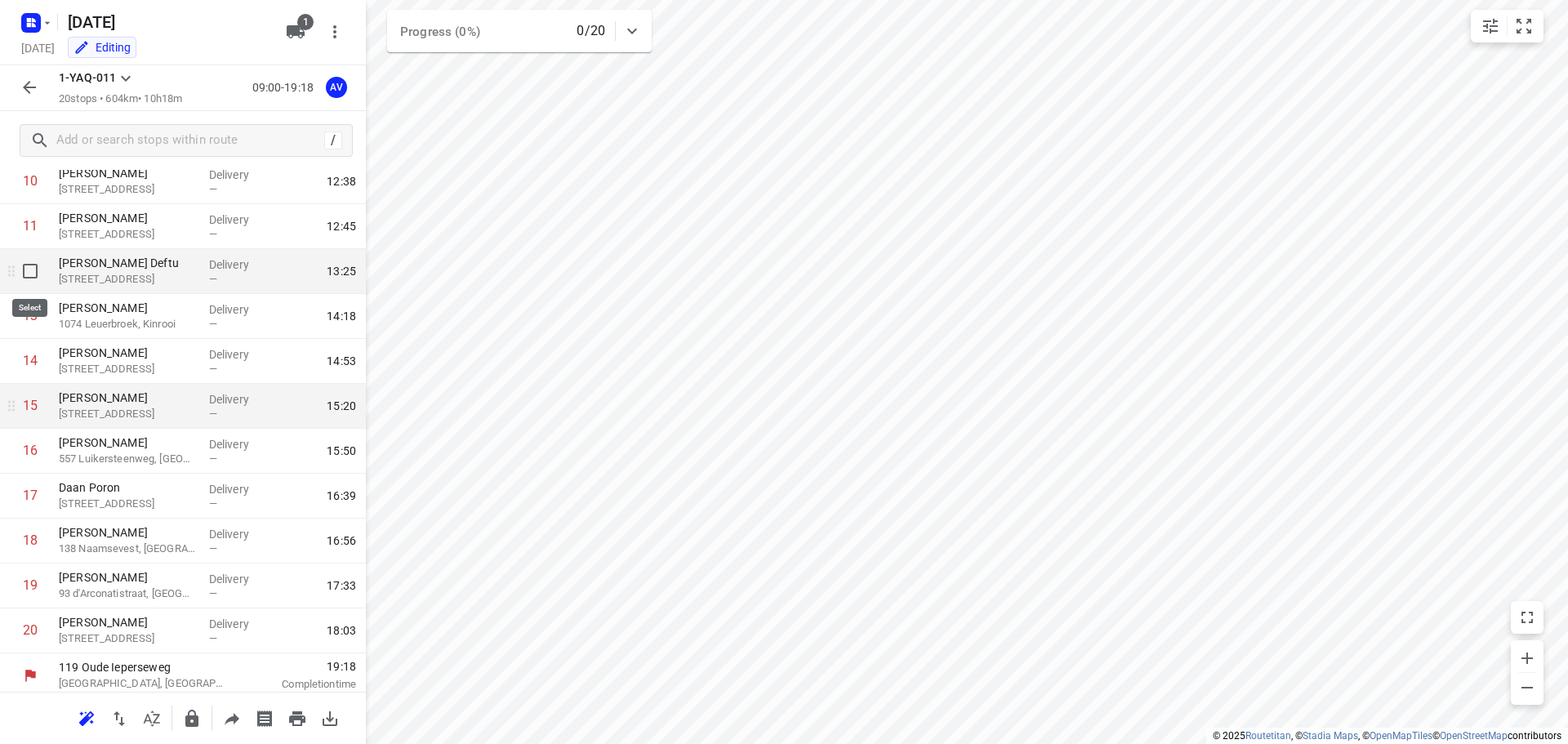
click at [30, 273] on input "checkbox" at bounding box center [30, 271] width 33 height 33
checkbox input "true"
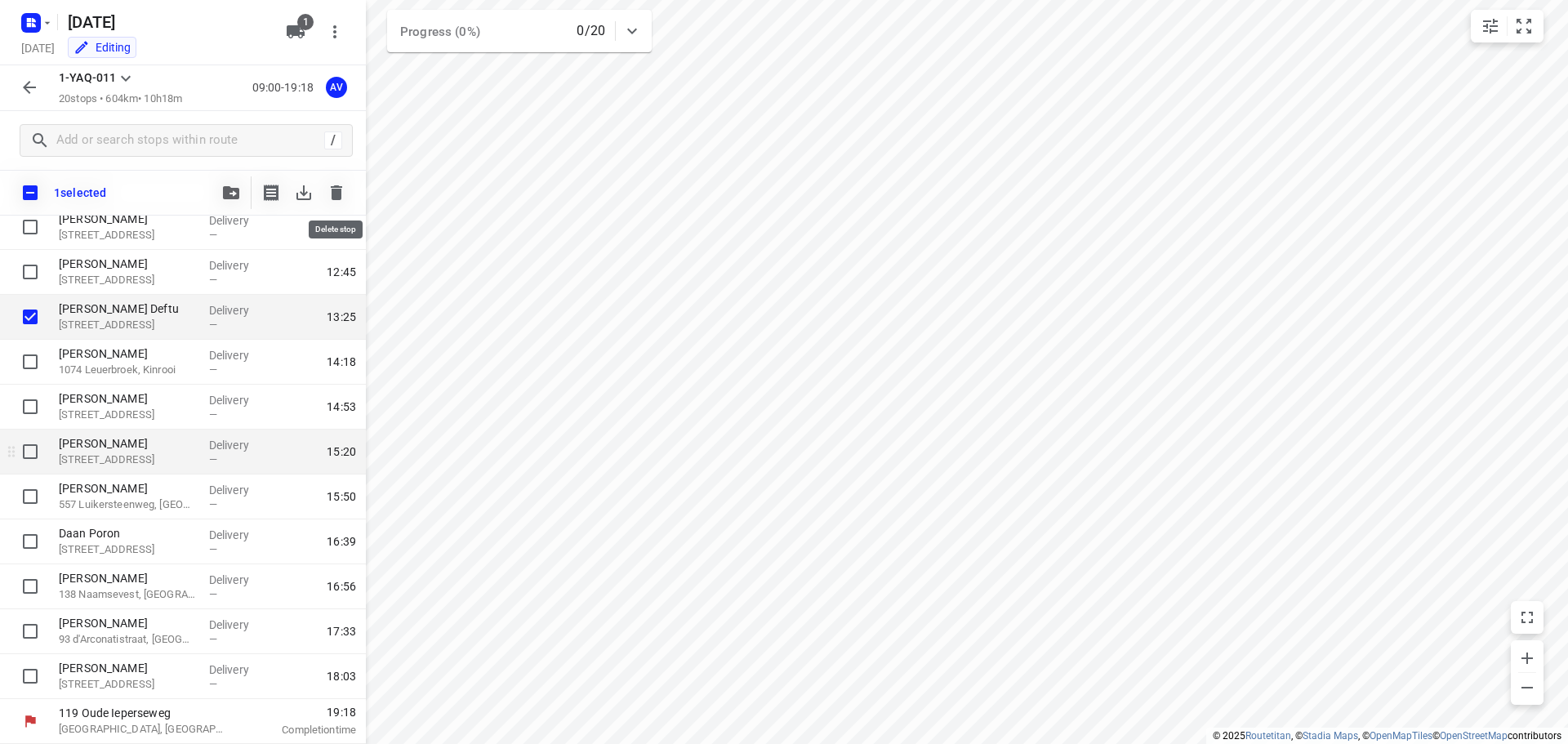
click at [334, 190] on icon "button" at bounding box center [337, 192] width 12 height 14
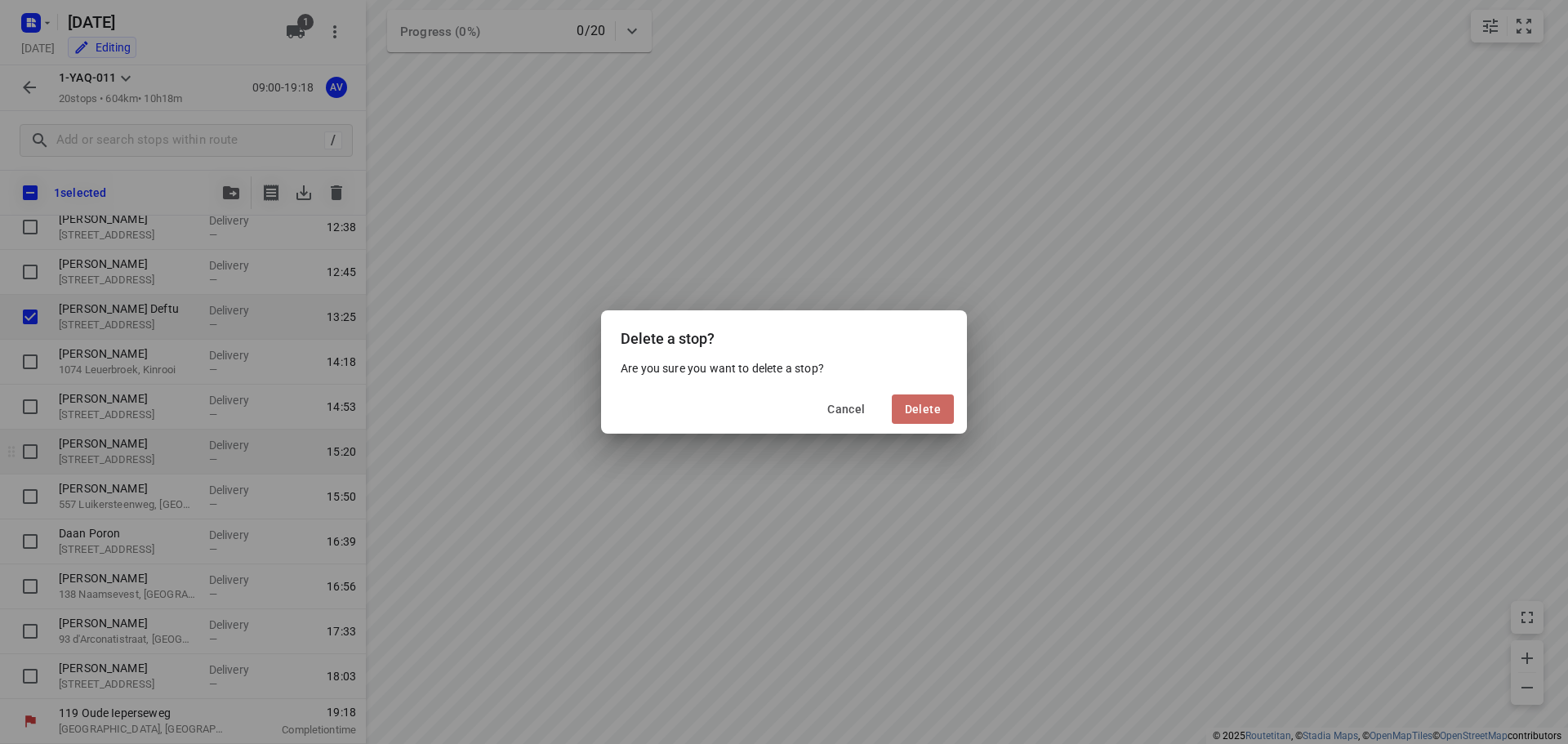
click at [937, 408] on span "Delete" at bounding box center [923, 409] width 36 height 13
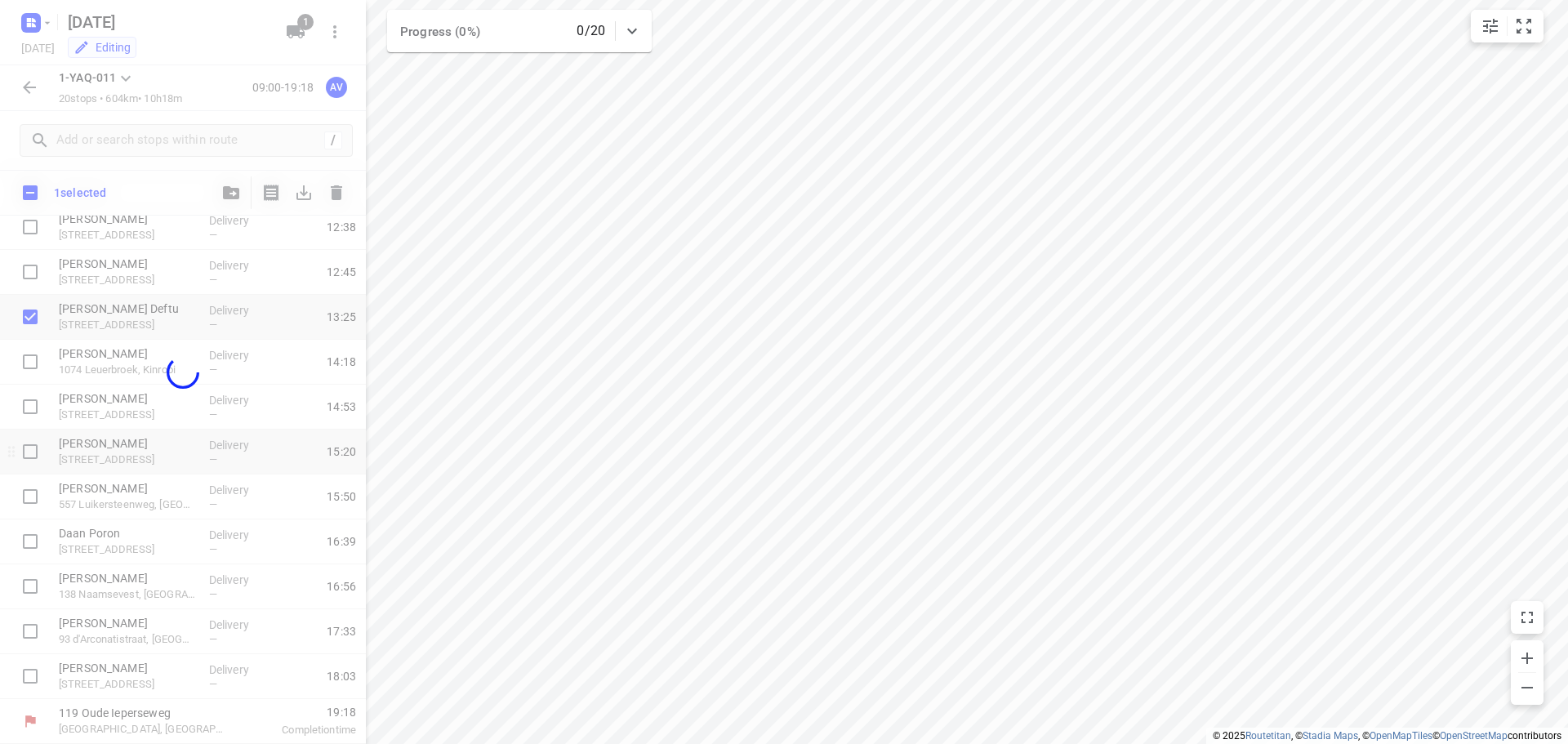
scroll to position [458, 0]
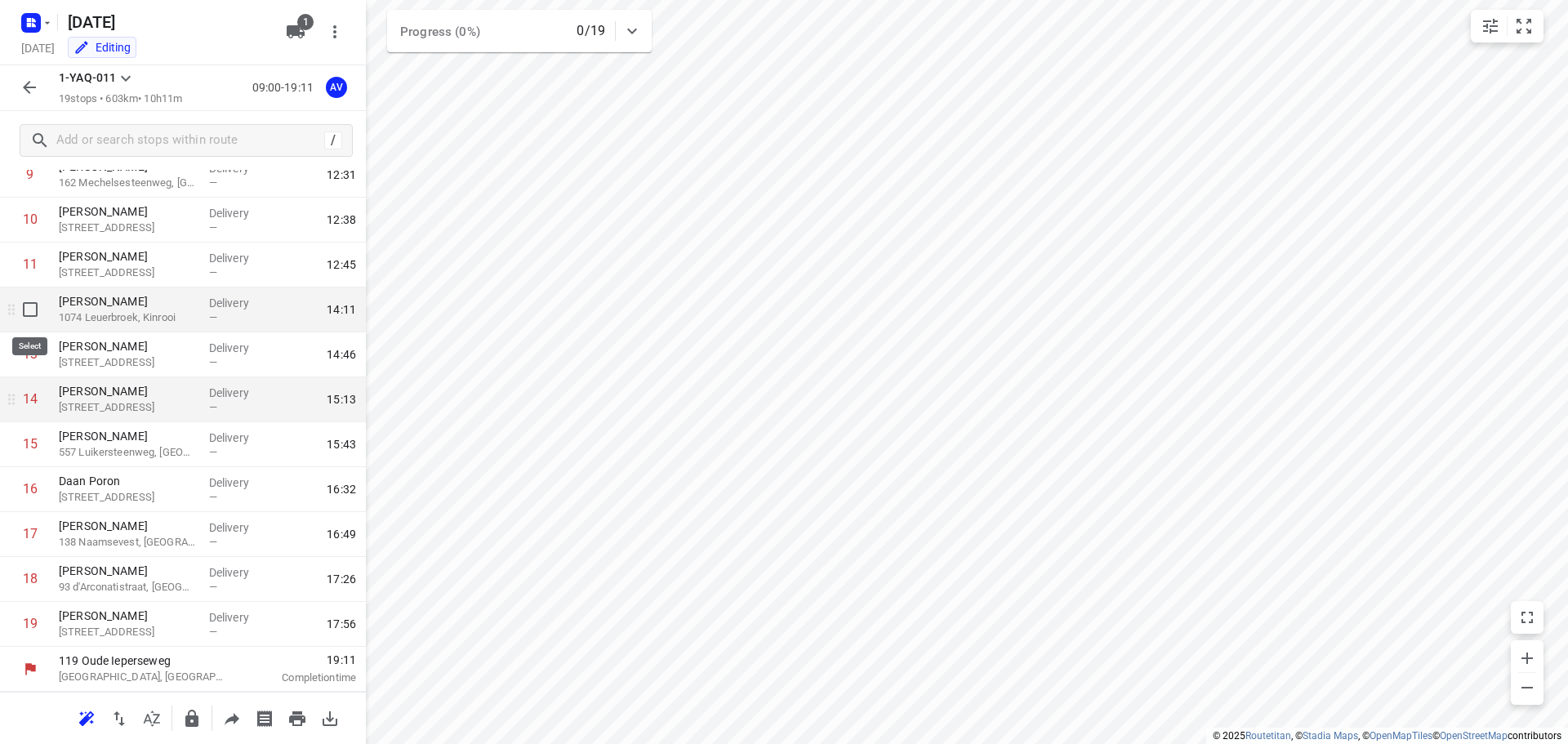
click at [30, 314] on input "checkbox" at bounding box center [30, 309] width 33 height 33
checkbox input "true"
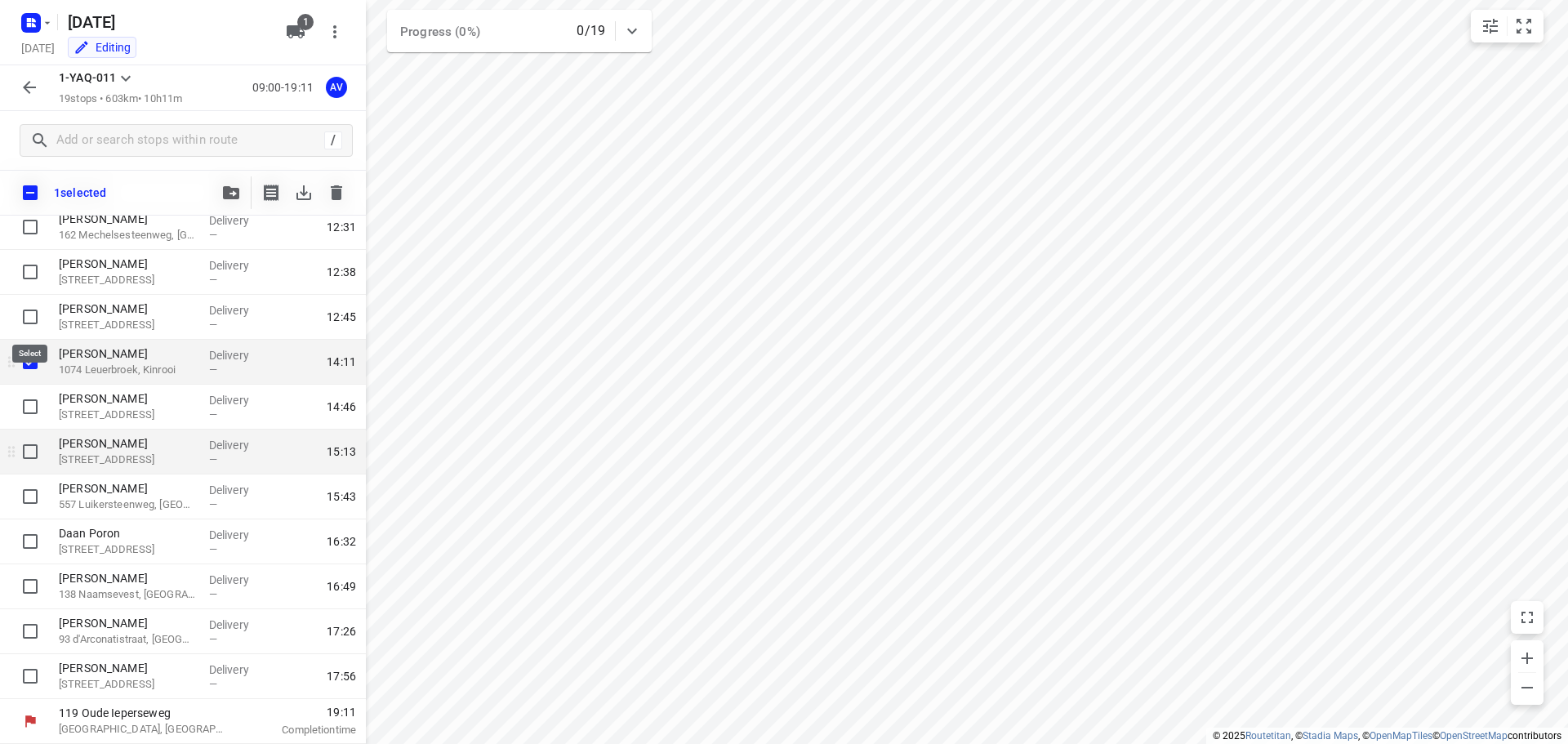
scroll to position [451, 0]
click at [337, 203] on button "button" at bounding box center [336, 192] width 33 height 33
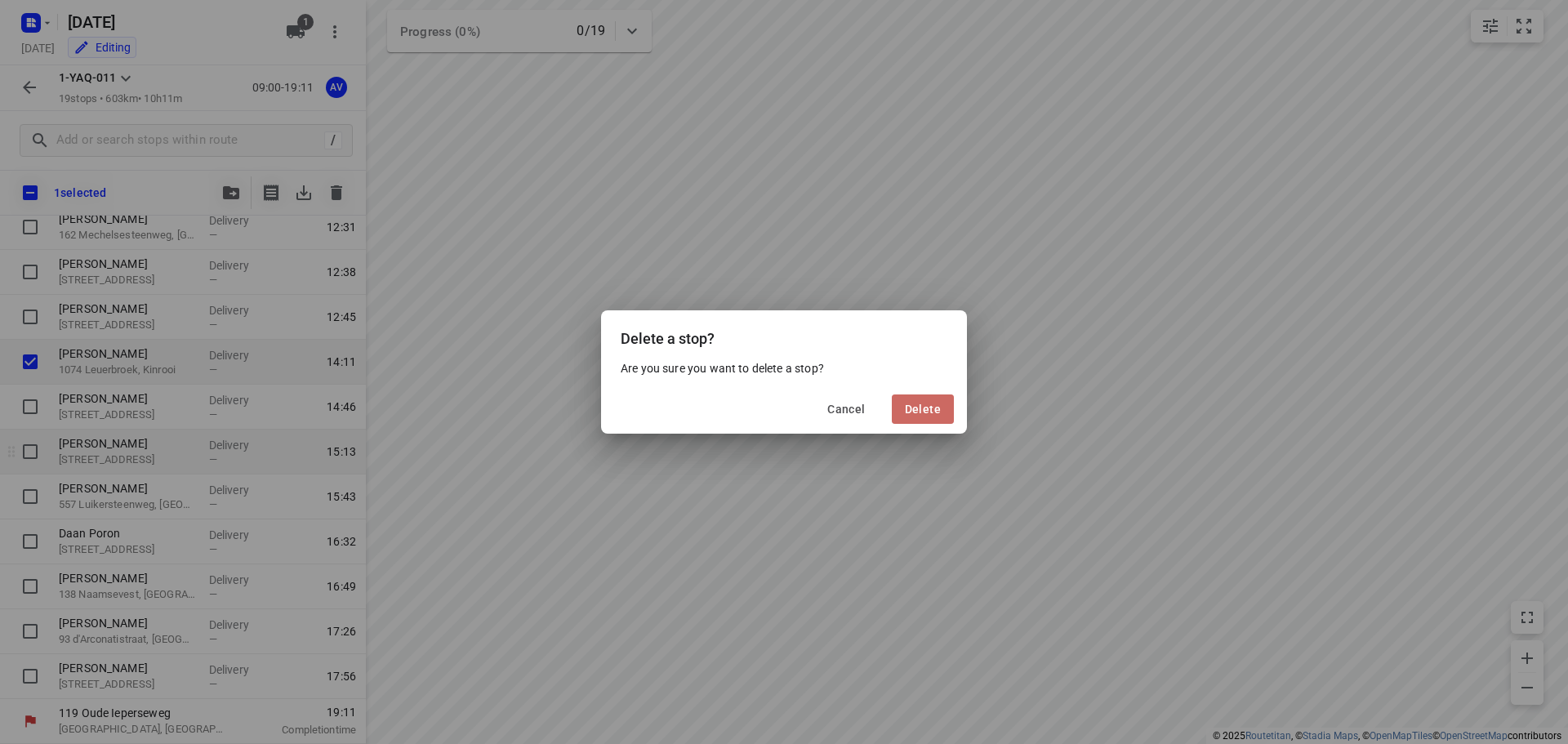
click at [936, 405] on span "Delete" at bounding box center [923, 409] width 36 height 13
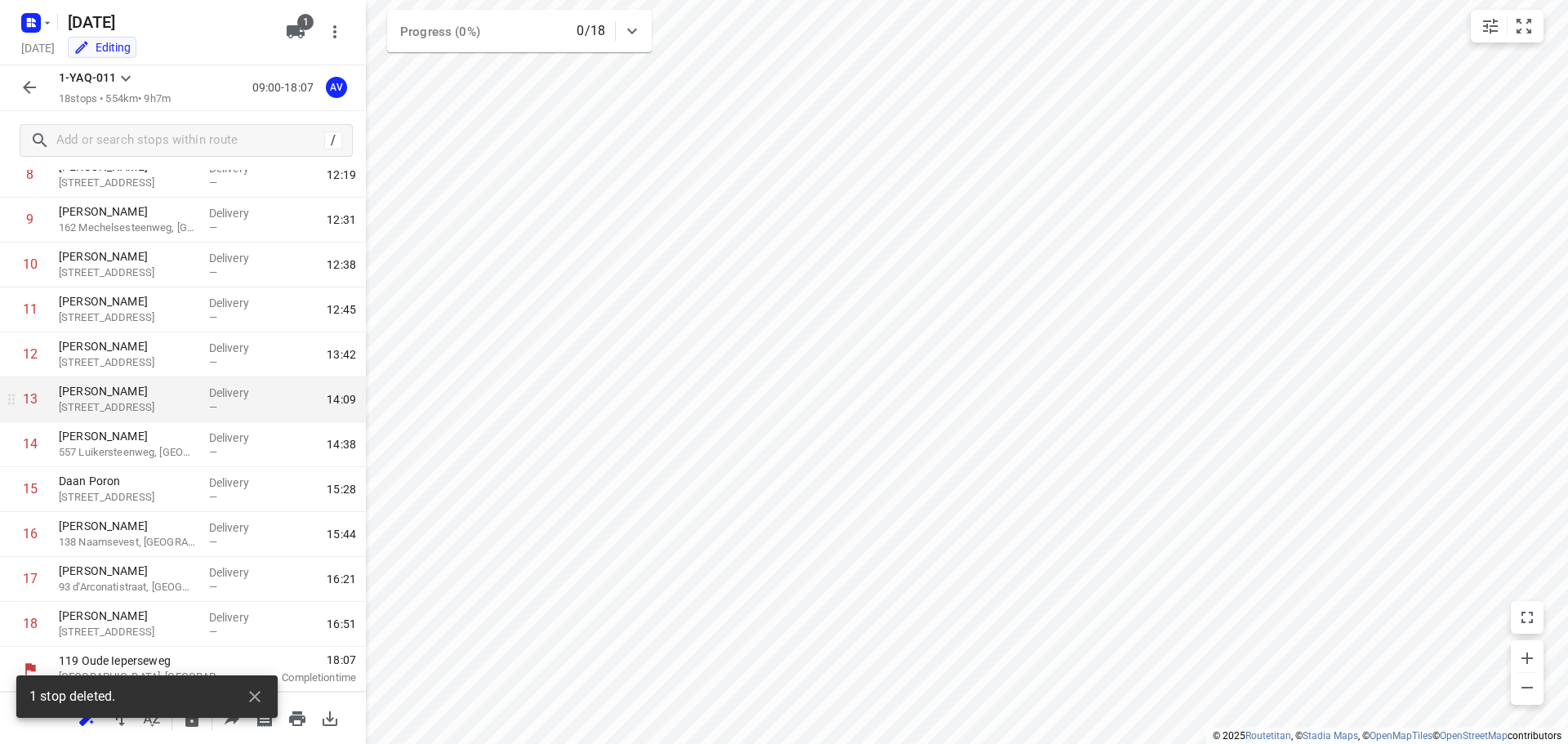
scroll to position [413, 0]
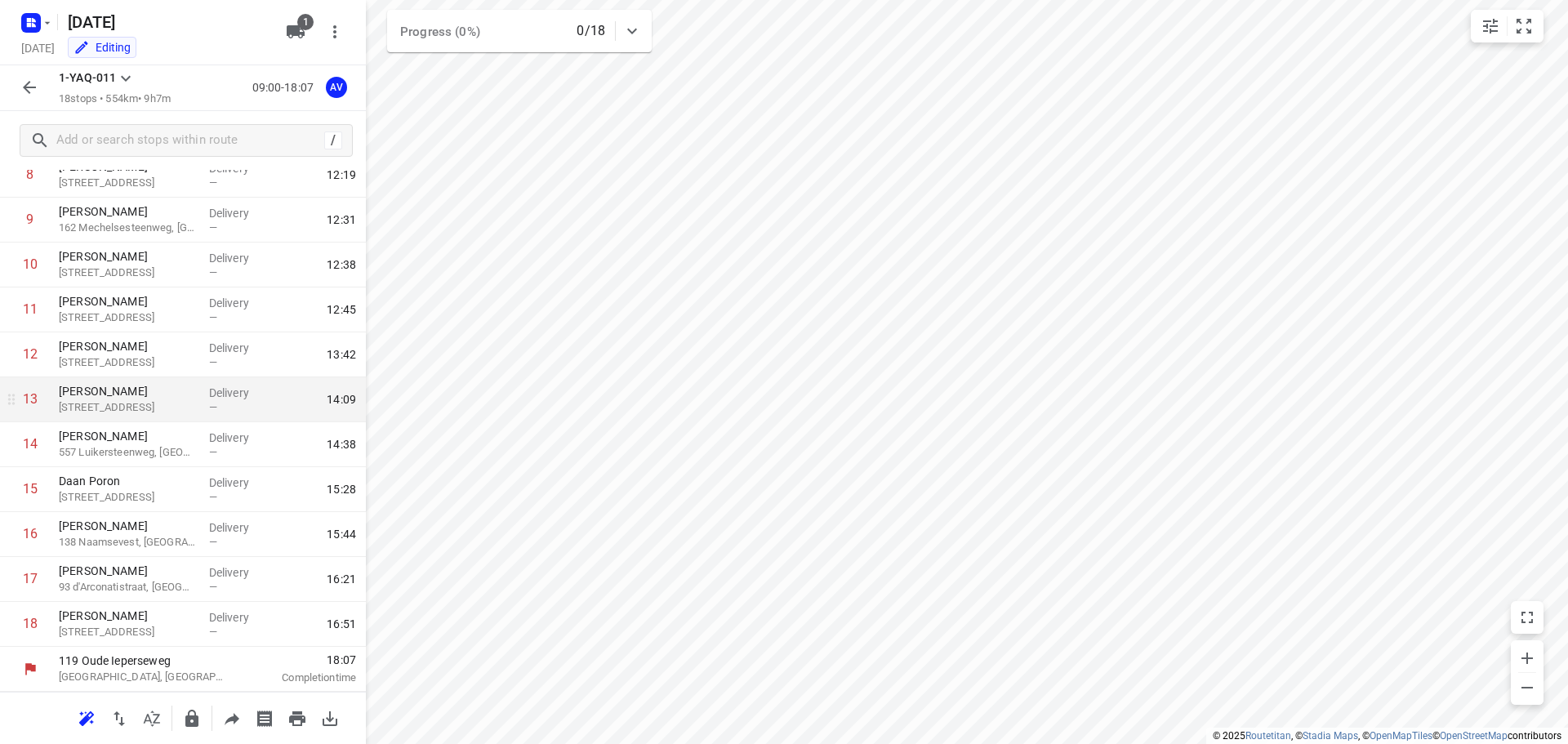
click at [20, 88] on icon "button" at bounding box center [29, 87] width 19 height 19
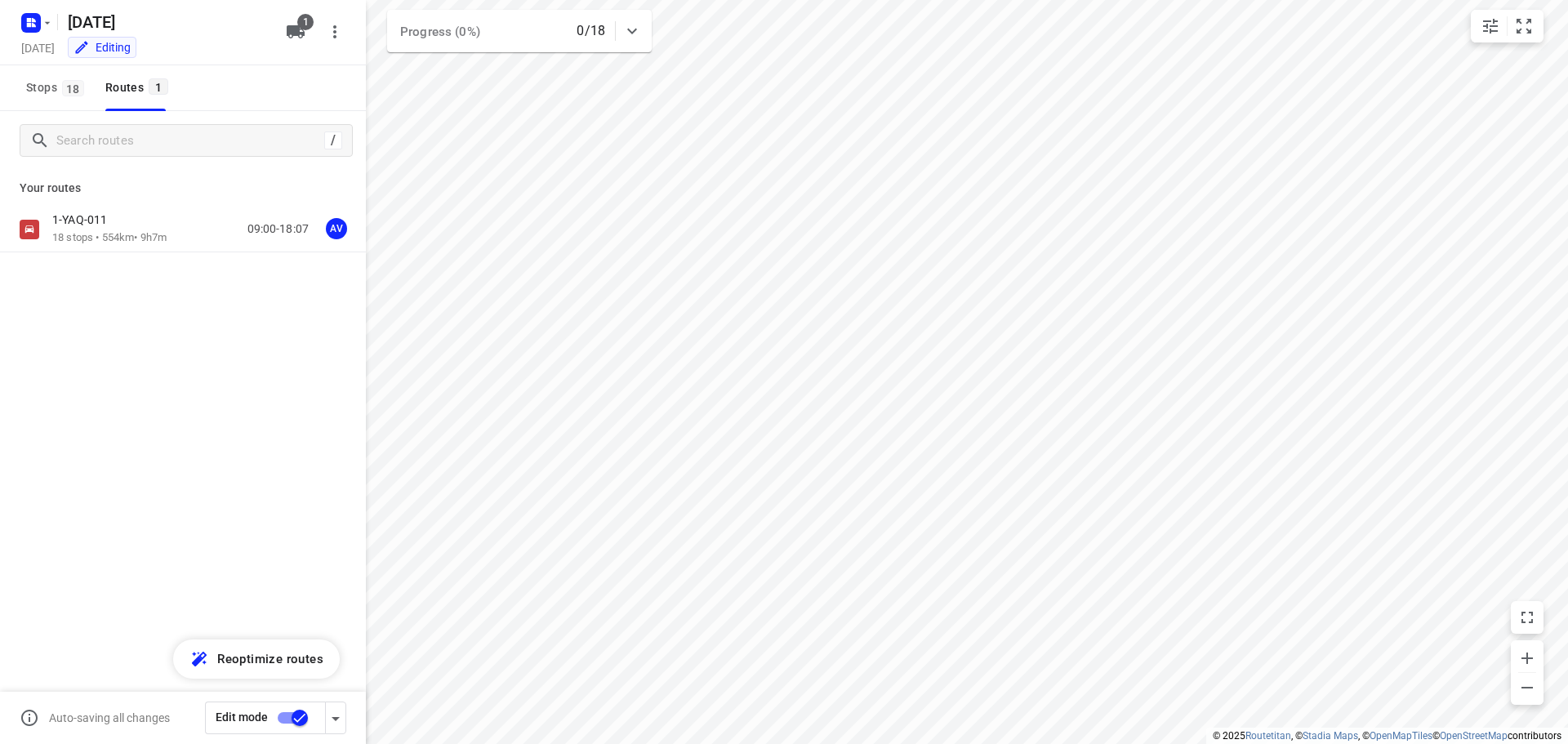
click at [288, 717] on input "checkbox" at bounding box center [300, 718] width 93 height 31
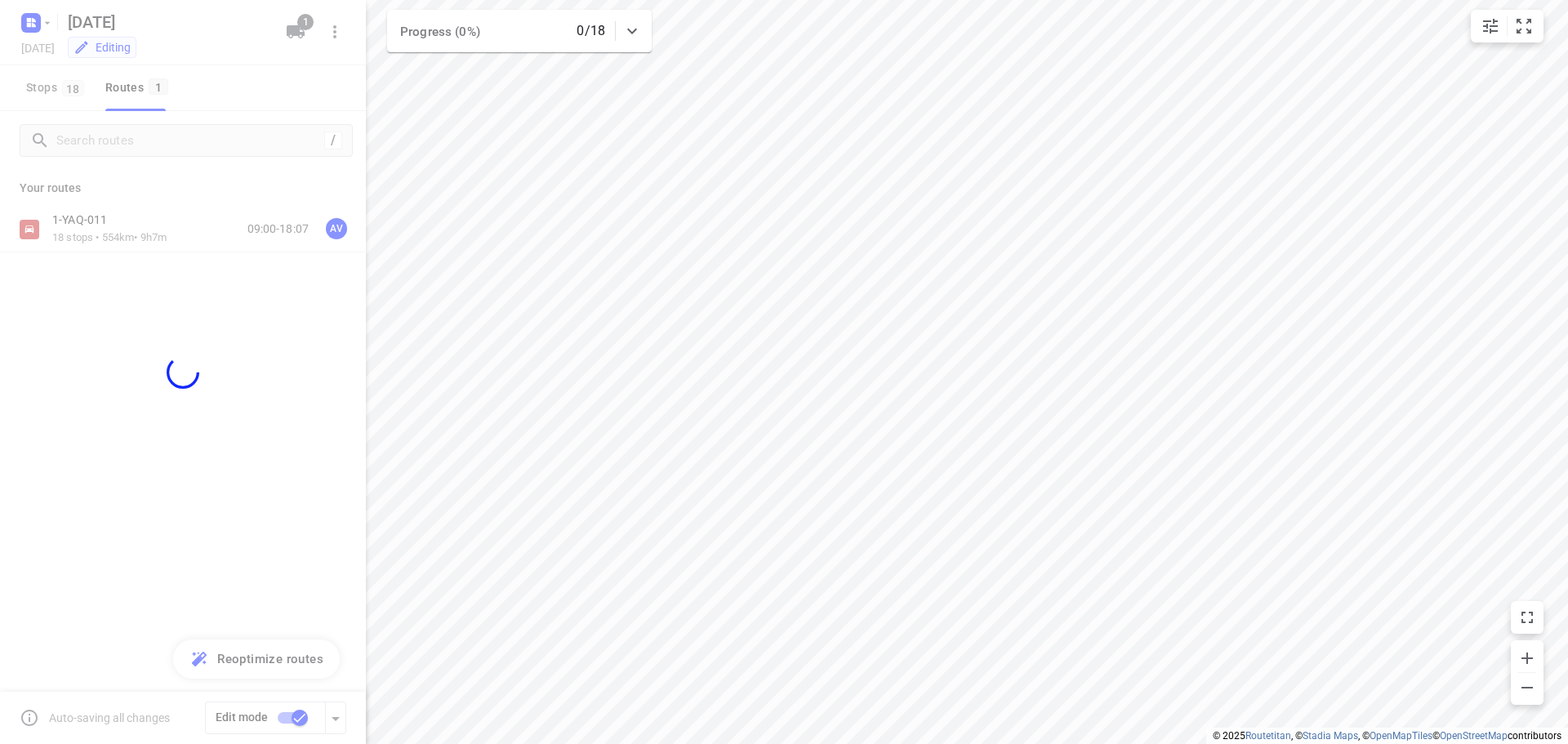
checkbox input "false"
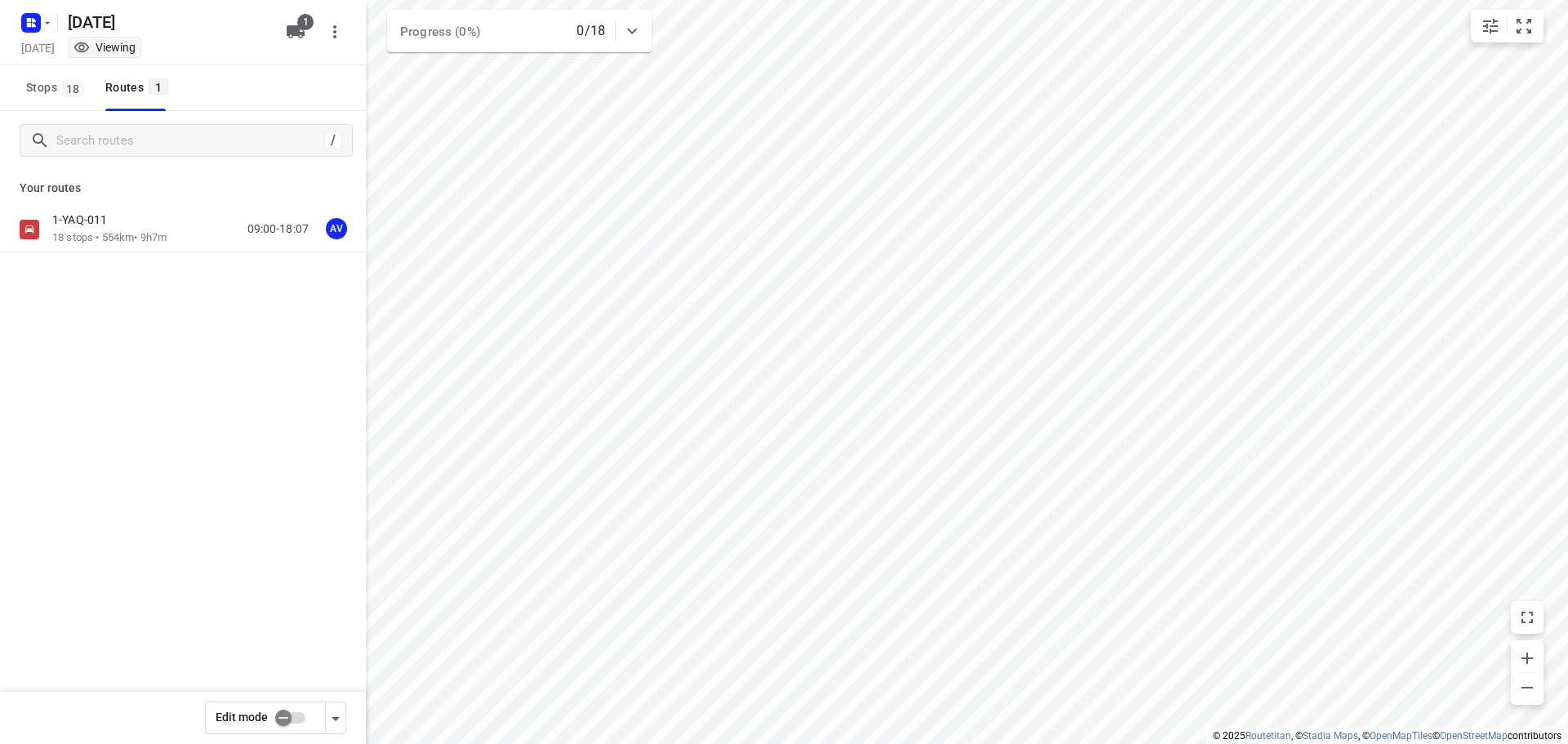
click at [189, 231] on div "1-YAQ-011 18 stops • 554km • 9h7m 09:00-18:07 AV" at bounding box center [209, 229] width 313 height 34
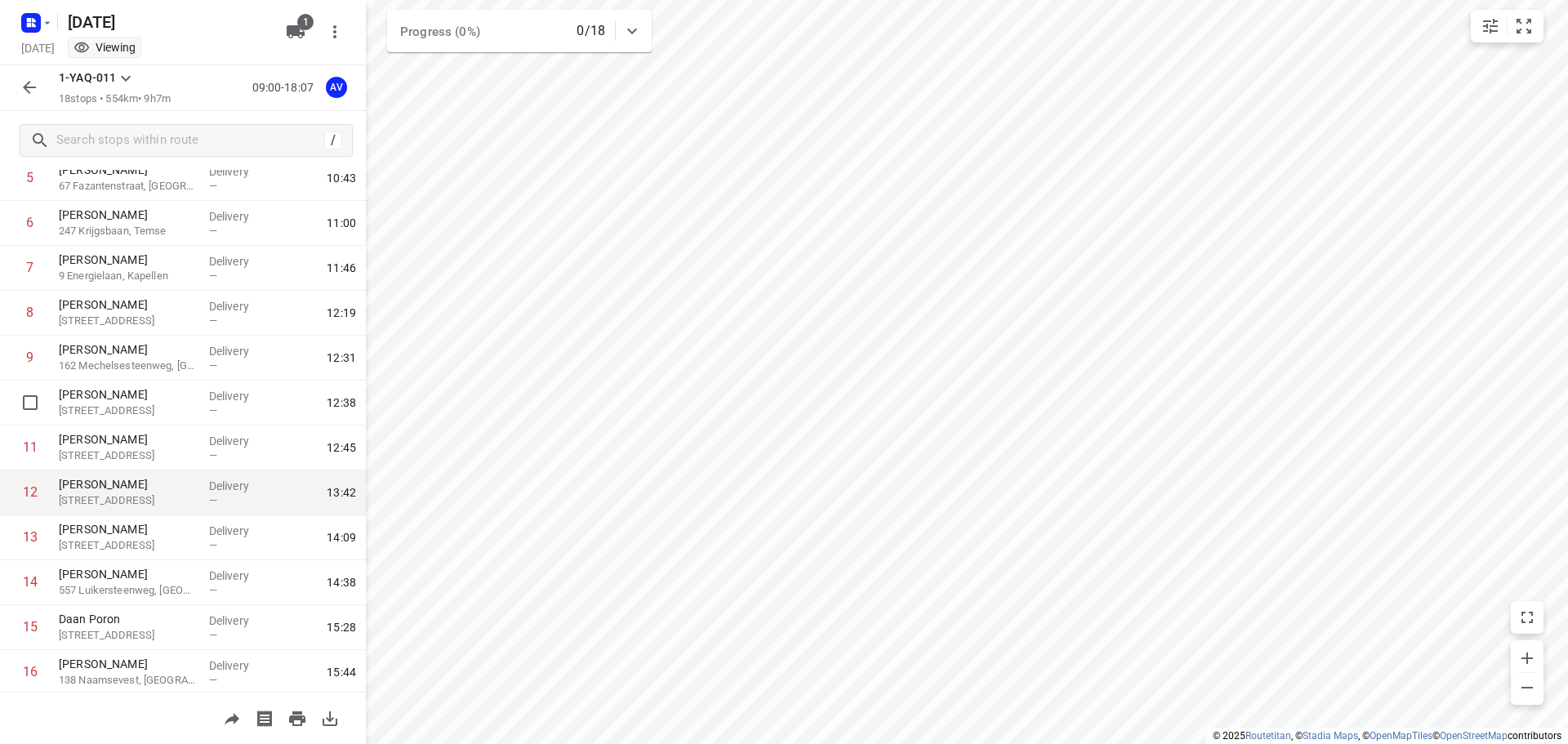
scroll to position [0, 0]
